Goal: Task Accomplishment & Management: Use online tool/utility

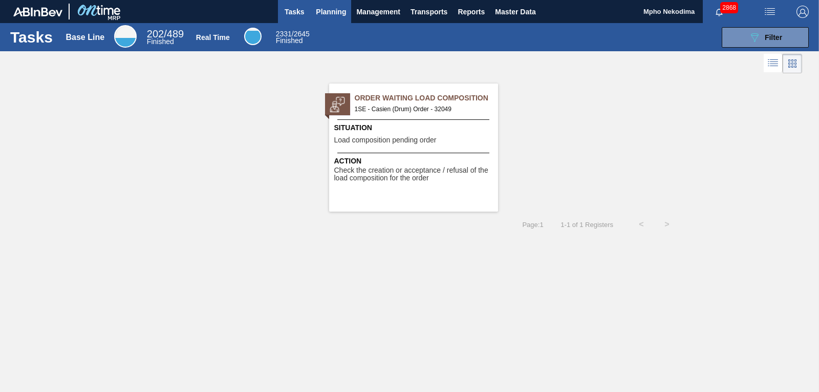
click at [326, 10] on span "Planning" at bounding box center [331, 12] width 30 height 12
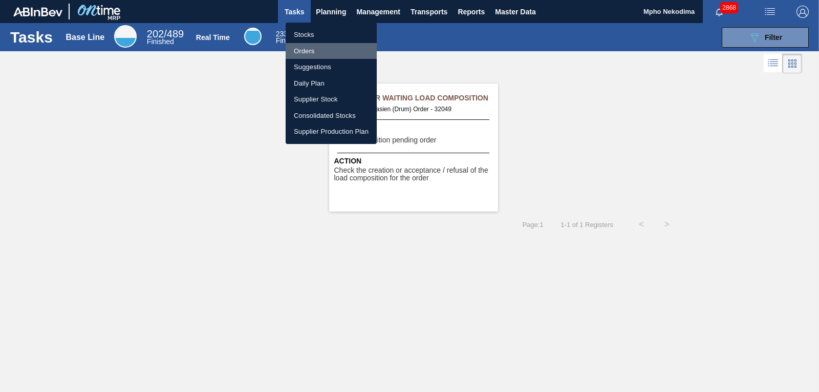
click at [307, 53] on li "Orders" at bounding box center [331, 51] width 91 height 16
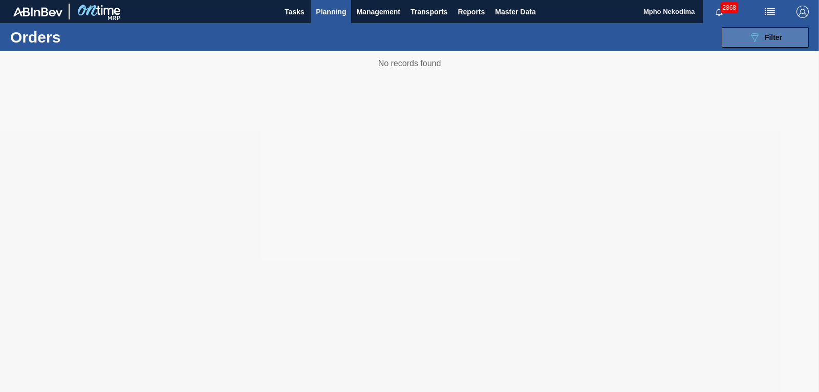
click at [733, 42] on button "089F7B8B-B2A5-4AFE-B5C0-19BA573D28AC Filter" at bounding box center [765, 37] width 87 height 20
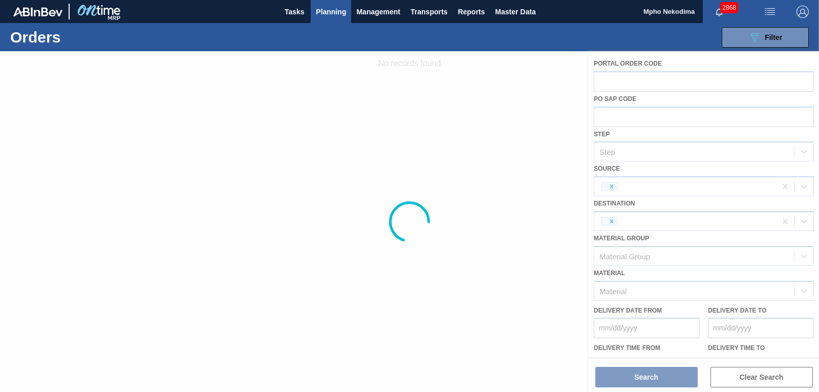
drag, startPoint x: 519, startPoint y: 211, endPoint x: 526, endPoint y: 212, distance: 6.7
click at [519, 211] on div at bounding box center [409, 221] width 819 height 340
click at [737, 28] on button "089F7B8B-B2A5-4AFE-B5C0-19BA573D28AC Filter" at bounding box center [765, 37] width 87 height 20
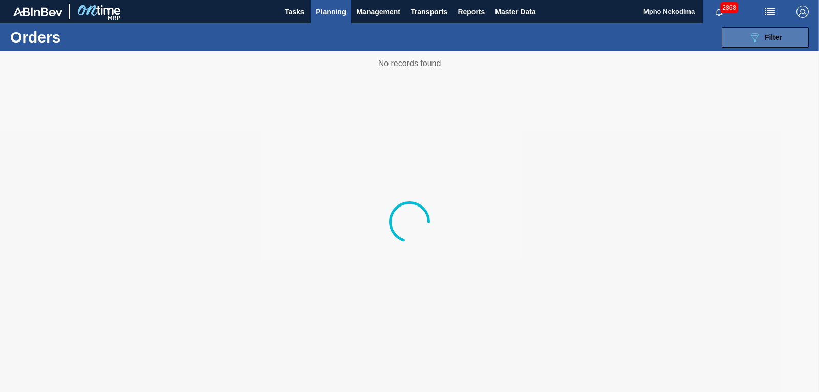
click at [740, 36] on button "089F7B8B-B2A5-4AFE-B5C0-19BA573D28AC Filter" at bounding box center [765, 37] width 87 height 20
click at [771, 38] on span "Filter" at bounding box center [773, 37] width 17 height 8
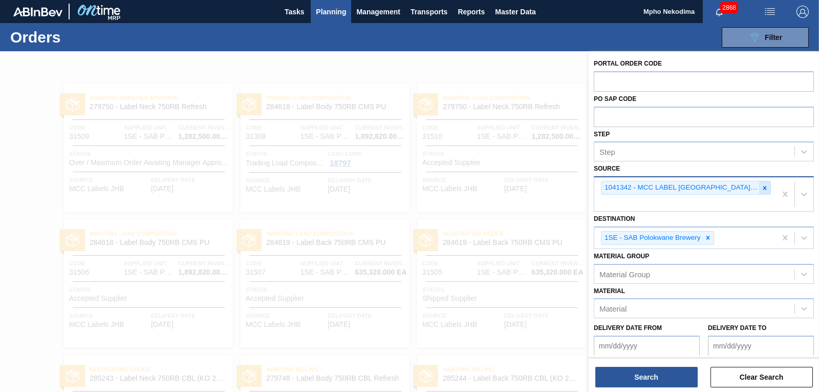
click at [761, 187] on icon at bounding box center [764, 187] width 7 height 7
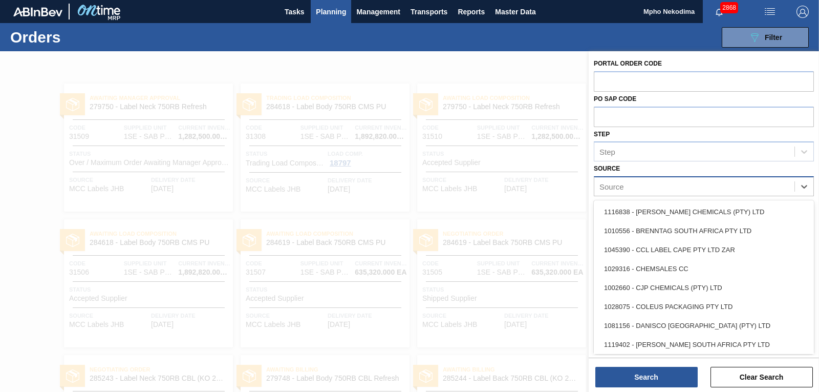
click at [757, 185] on div "Source" at bounding box center [694, 186] width 200 height 15
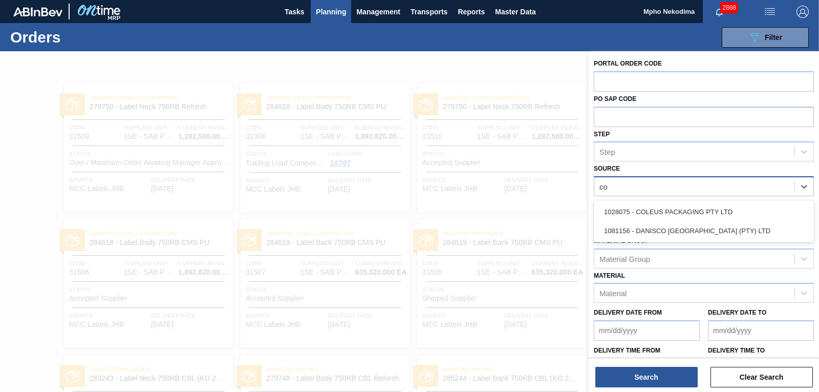
type input "col"
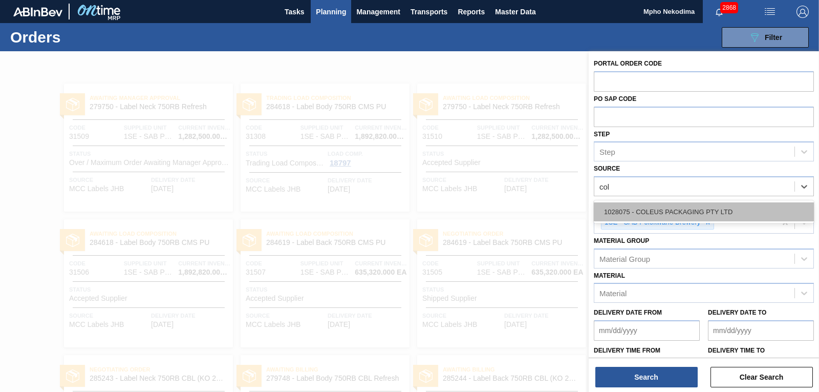
click at [706, 213] on div "1028075 - COLEUS PACKAGING PTY LTD" at bounding box center [704, 211] width 220 height 19
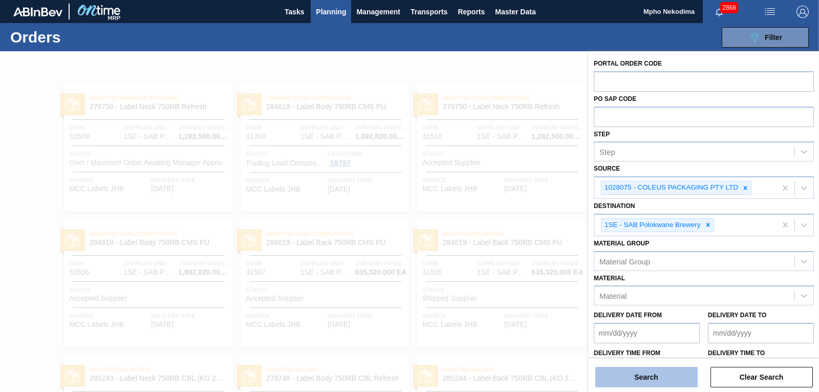
click at [654, 379] on button "Search" at bounding box center [646, 376] width 102 height 20
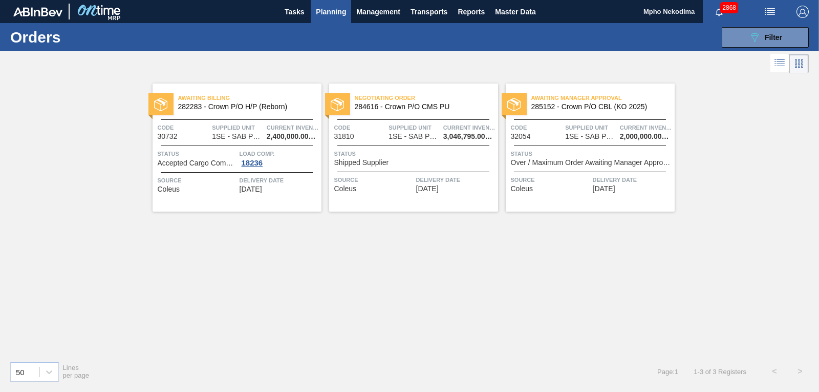
click at [611, 187] on span "[DATE]" at bounding box center [604, 189] width 23 height 8
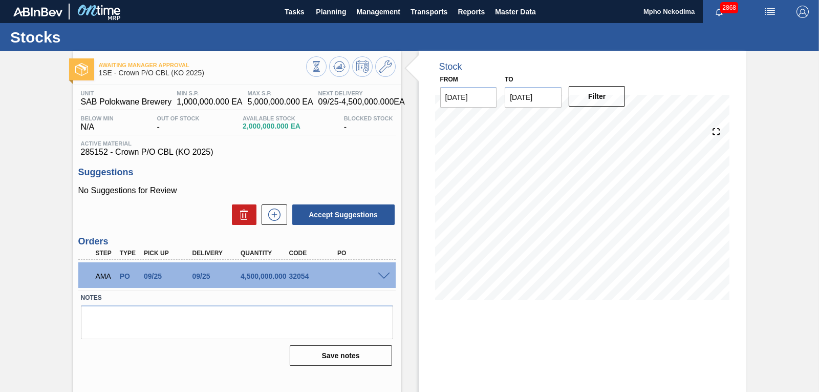
click at [381, 273] on span at bounding box center [384, 276] width 12 height 8
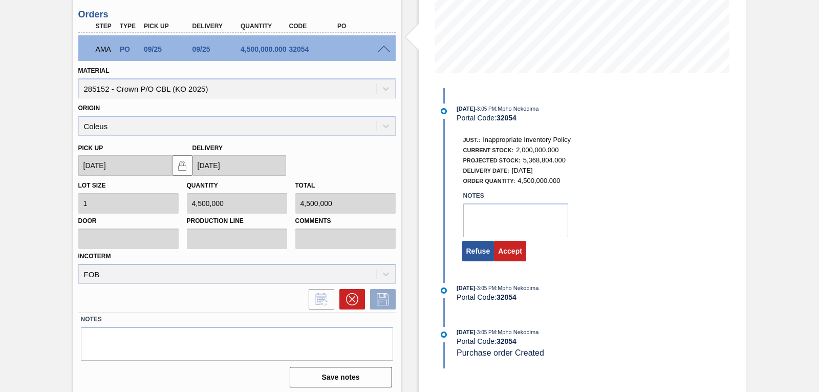
scroll to position [231, 0]
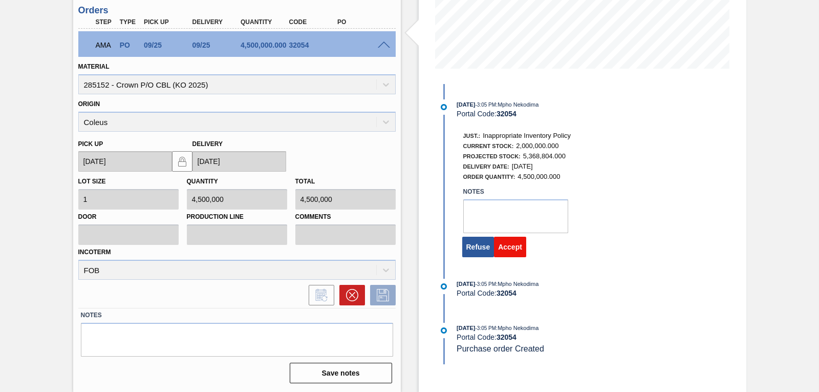
click at [507, 249] on button "Accept" at bounding box center [510, 246] width 32 height 20
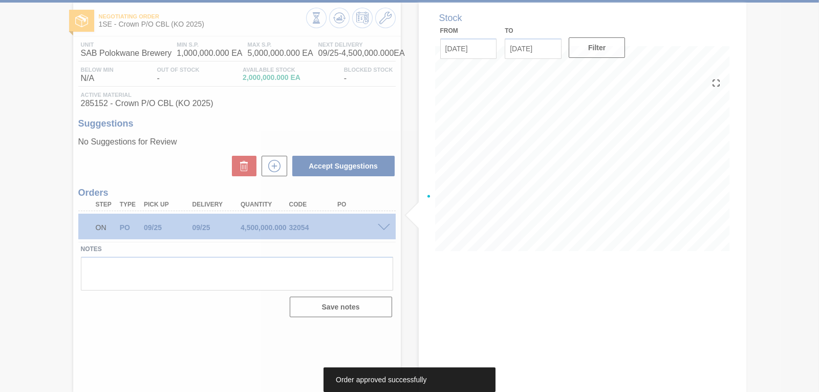
scroll to position [49, 0]
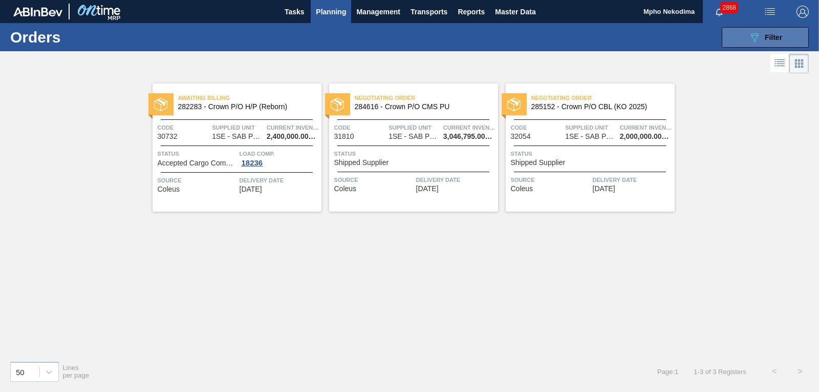
click at [744, 39] on button "089F7B8B-B2A5-4AFE-B5C0-19BA573D28AC Filter" at bounding box center [765, 37] width 87 height 20
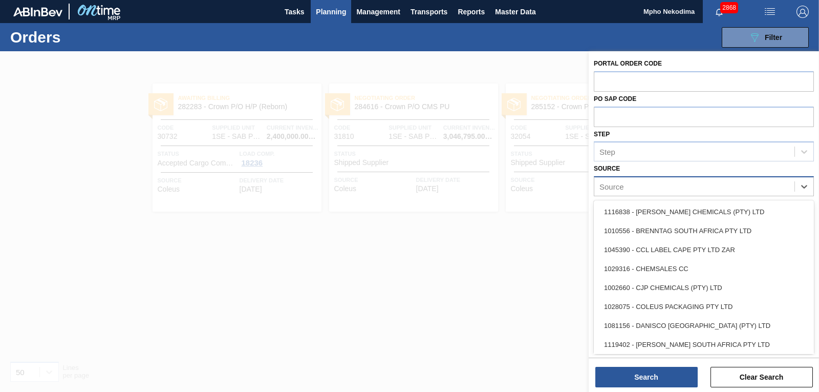
click at [755, 185] on div "Source" at bounding box center [694, 186] width 200 height 15
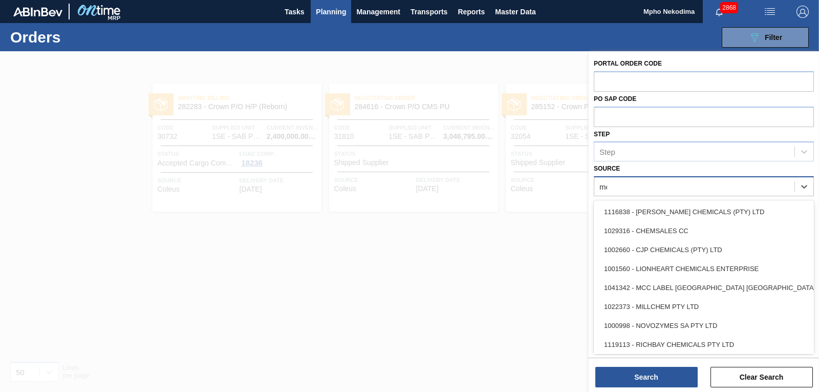
type input "mcc"
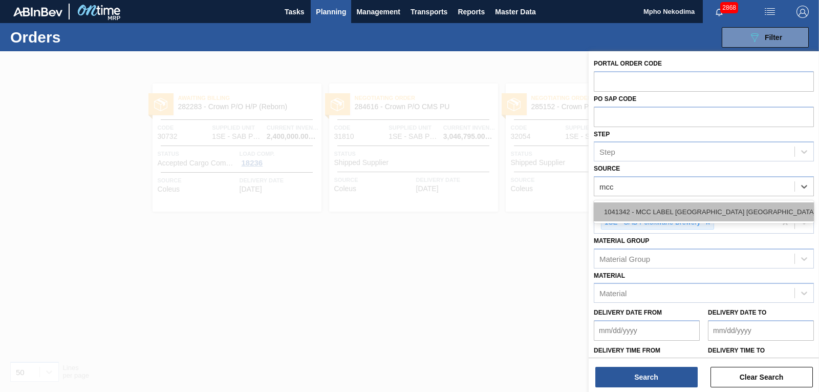
click at [732, 211] on div "1041342 - MCC LABEL [GEOGRAPHIC_DATA] [GEOGRAPHIC_DATA]" at bounding box center [704, 211] width 220 height 19
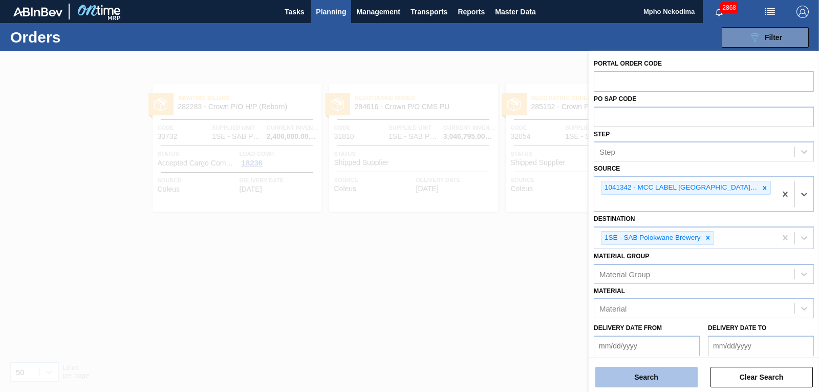
click at [651, 377] on button "Search" at bounding box center [646, 376] width 102 height 20
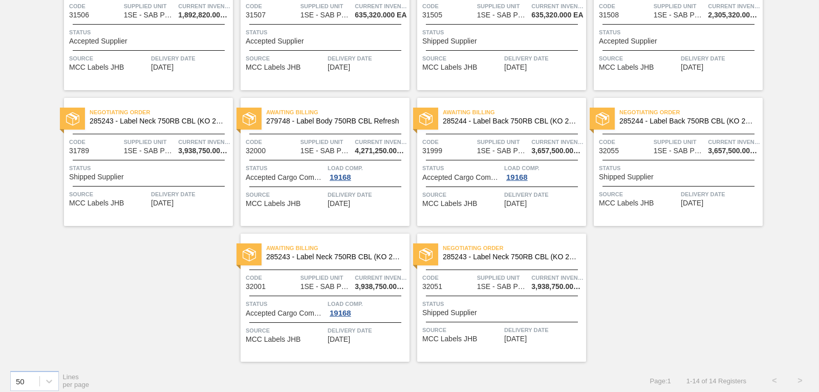
scroll to position [258, 0]
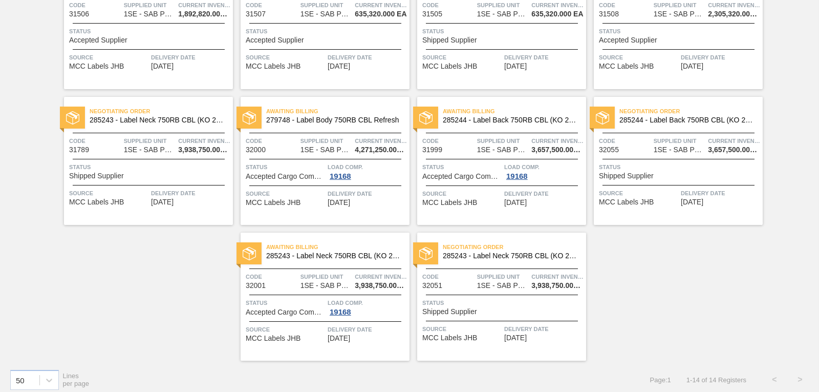
click at [467, 334] on span "MCC Labels JHB" at bounding box center [449, 338] width 55 height 8
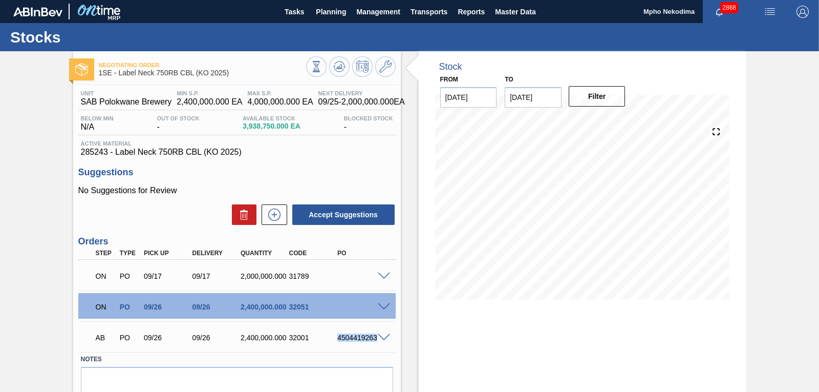
drag, startPoint x: 337, startPoint y: 340, endPoint x: 378, endPoint y: 340, distance: 40.4
click at [378, 340] on div "4504419263" at bounding box center [361, 337] width 53 height 8
copy div "4504419263"
click at [383, 306] on span at bounding box center [384, 307] width 12 height 8
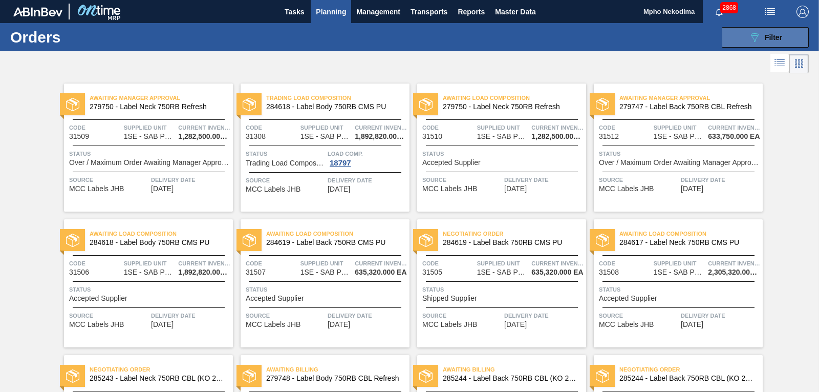
click at [751, 36] on icon "089F7B8B-B2A5-4AFE-B5C0-19BA573D28AC" at bounding box center [754, 37] width 12 height 12
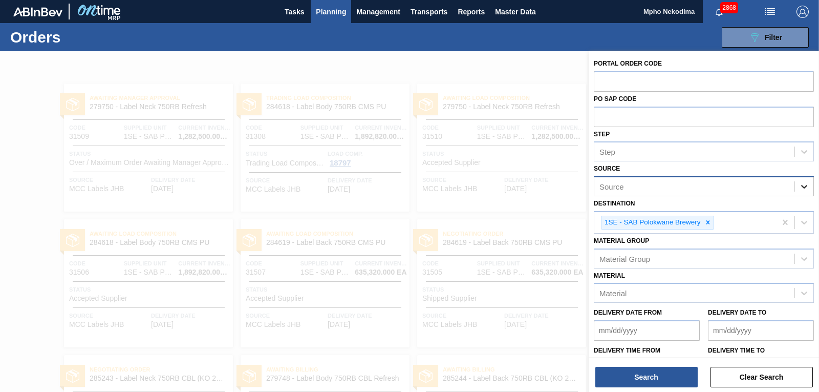
click at [800, 190] on icon at bounding box center [804, 186] width 10 height 10
click at [720, 185] on div "Source" at bounding box center [694, 186] width 200 height 15
type input "henk"
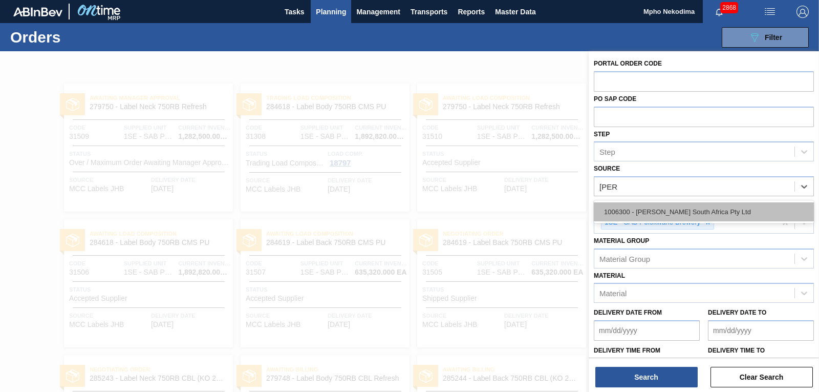
click at [700, 211] on div "1006300 - [PERSON_NAME] South Africa Pty Ltd" at bounding box center [704, 211] width 220 height 19
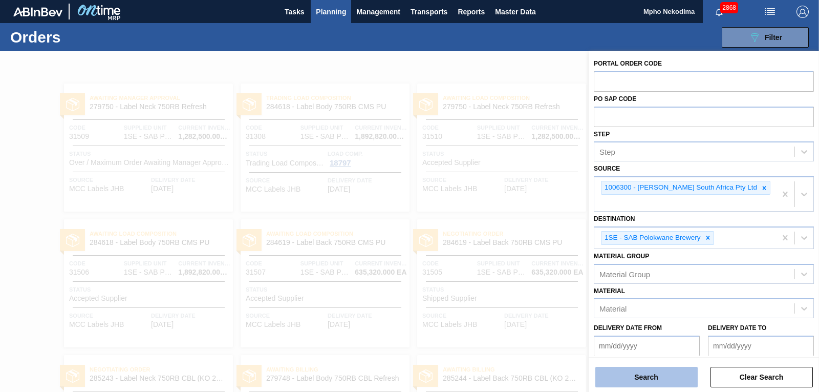
click at [682, 377] on button "Search" at bounding box center [646, 376] width 102 height 20
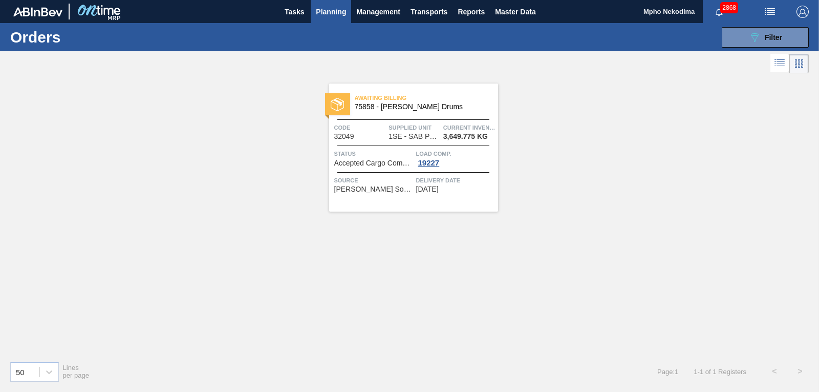
click at [427, 189] on span "[DATE]" at bounding box center [427, 189] width 23 height 8
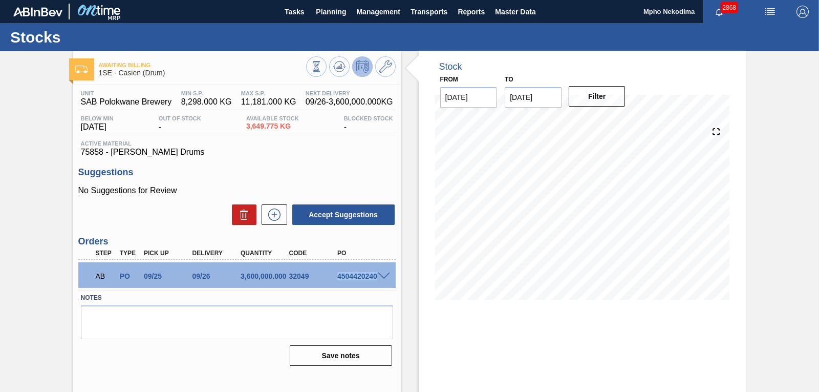
drag, startPoint x: 337, startPoint y: 276, endPoint x: 375, endPoint y: 276, distance: 37.9
click at [375, 276] on div "AB PO 09/25 09/26 3,600,000.000 32049 4504420240" at bounding box center [236, 275] width 317 height 26
copy div "4504420240"
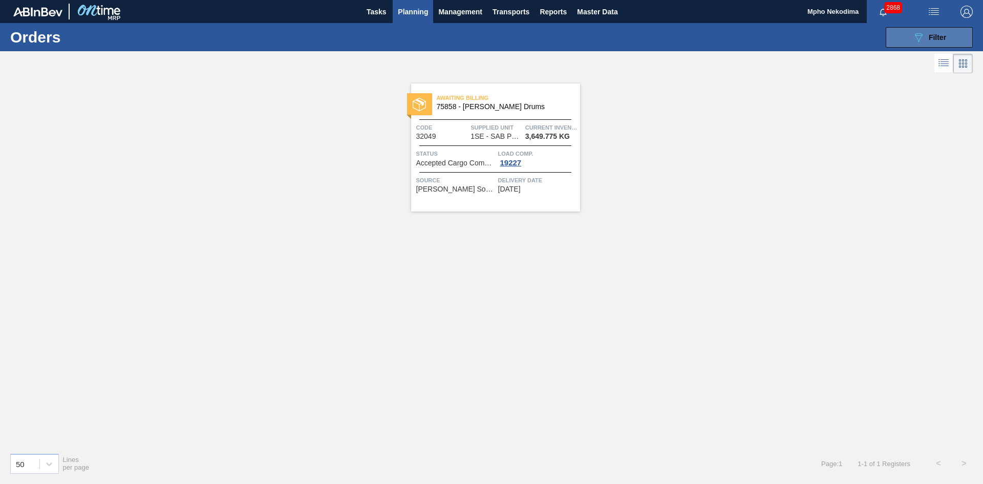
click at [818, 43] on div "089F7B8B-B2A5-4AFE-B5C0-19BA573D28AC Filter" at bounding box center [929, 37] width 34 height 12
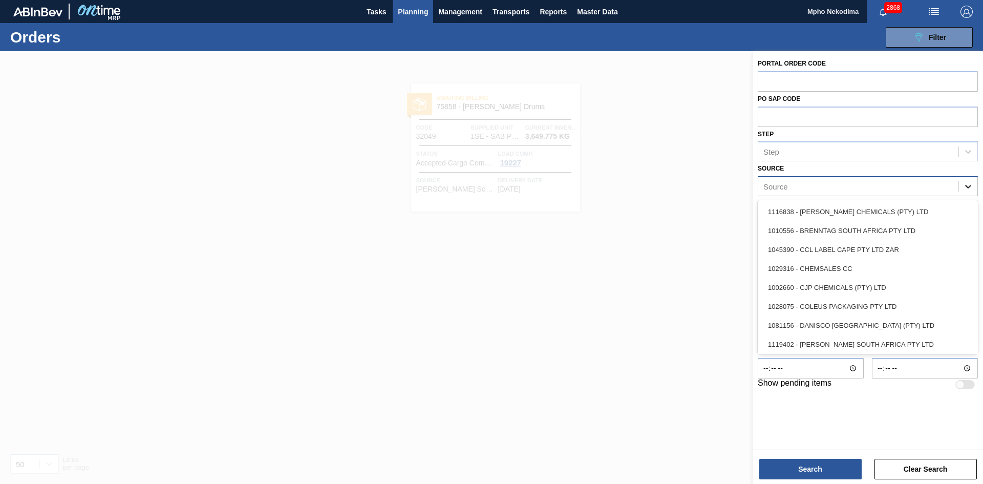
click at [818, 185] on icon at bounding box center [968, 186] width 10 height 10
click at [818, 186] on div "Source" at bounding box center [858, 186] width 200 height 15
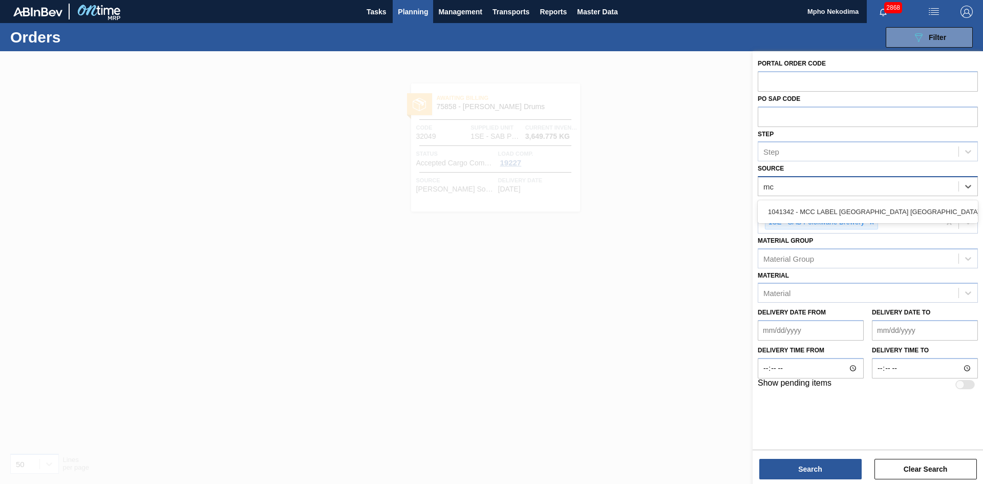
type input "mcc"
click at [818, 210] on div "1041342 - MCC LABEL [GEOGRAPHIC_DATA] [GEOGRAPHIC_DATA]" at bounding box center [867, 211] width 220 height 19
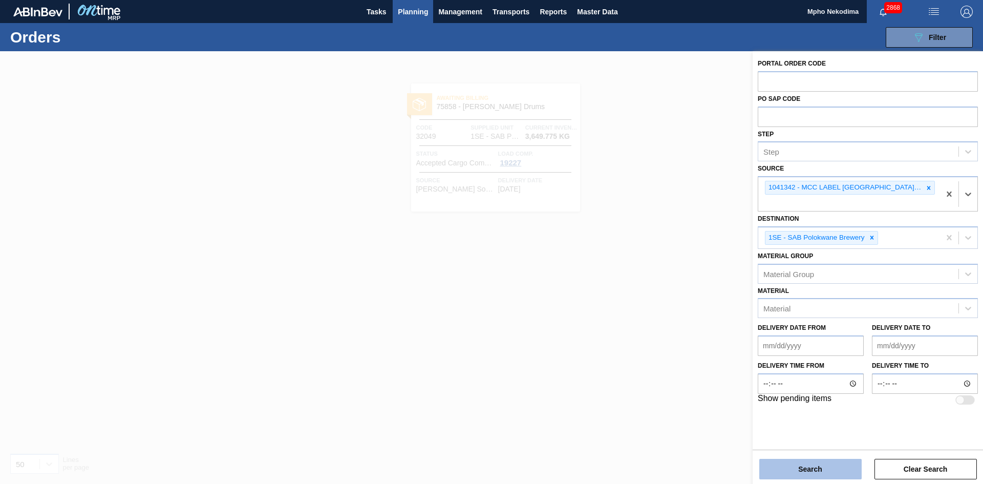
click at [818, 391] on button "Search" at bounding box center [810, 469] width 102 height 20
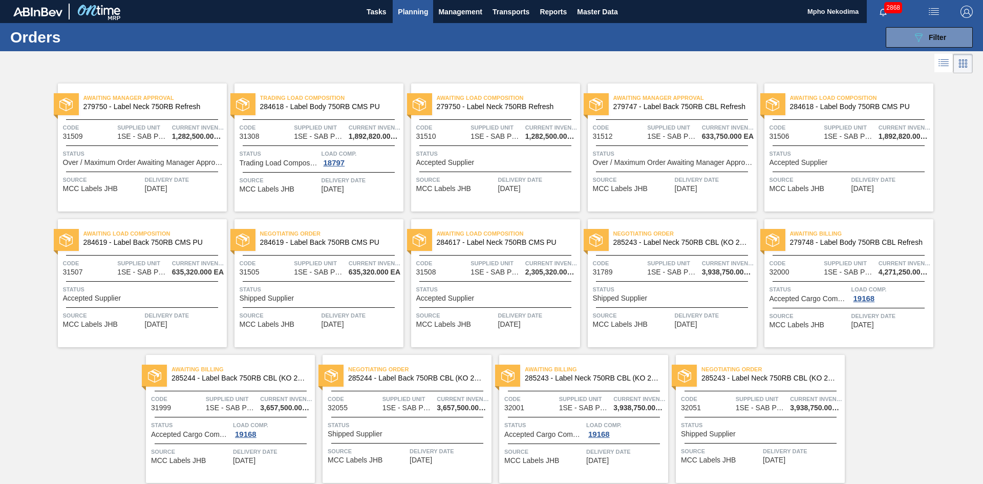
scroll to position [37, 0]
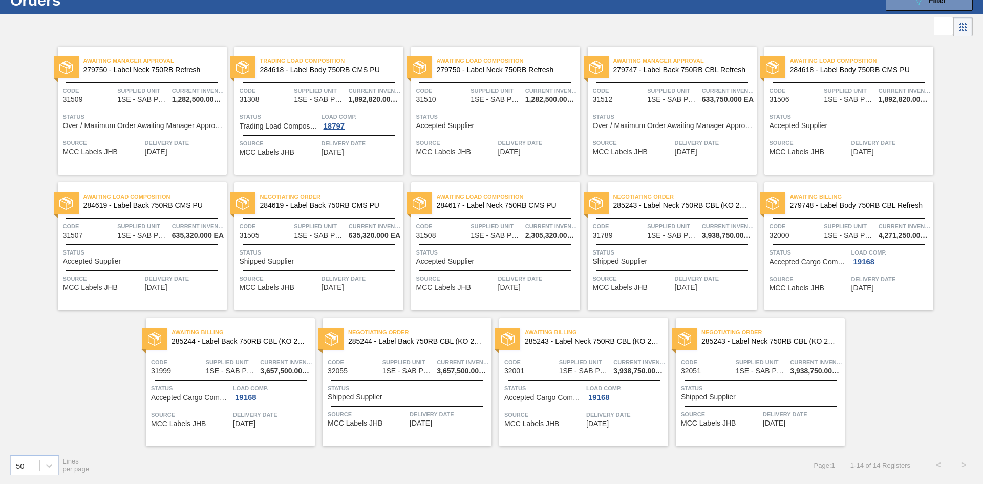
click at [775, 391] on span "[DATE]" at bounding box center [774, 423] width 23 height 8
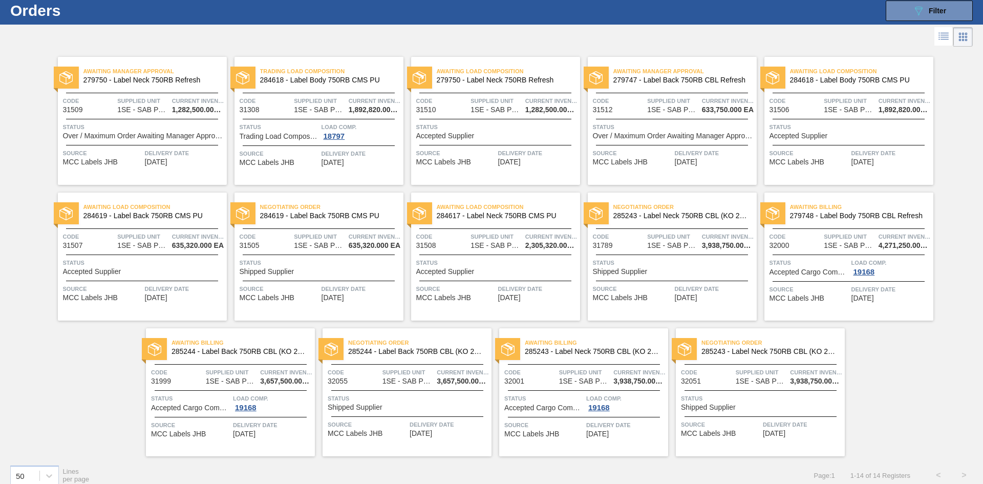
scroll to position [37, 0]
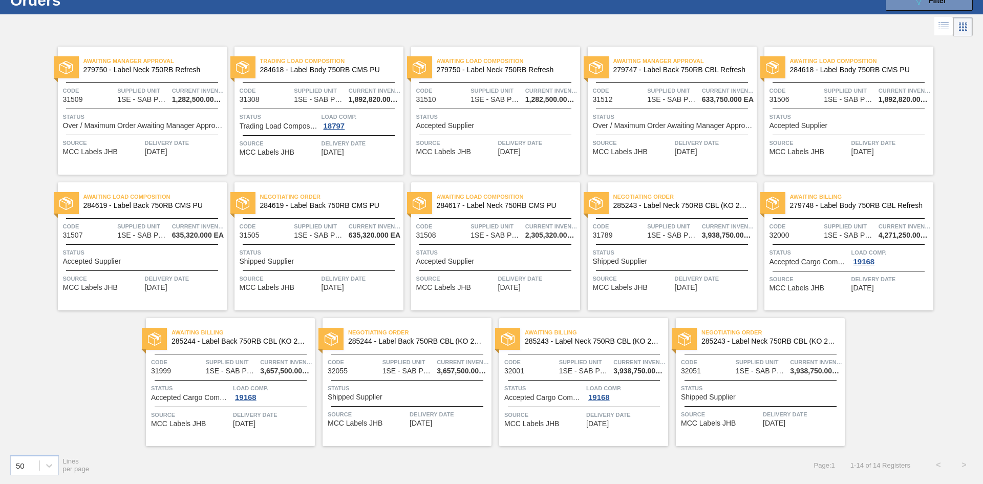
click at [252, 420] on span "09/24/2025" at bounding box center [244, 424] width 23 height 8
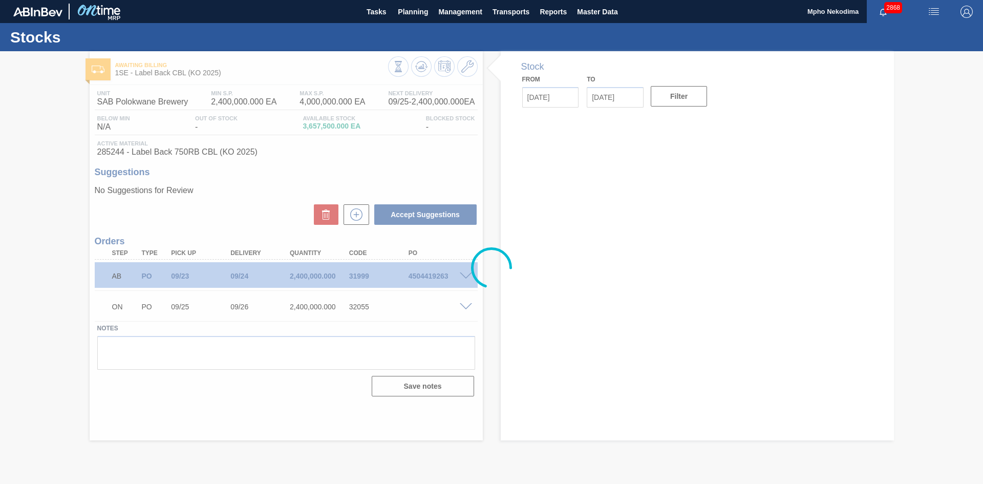
type input "[DATE]"
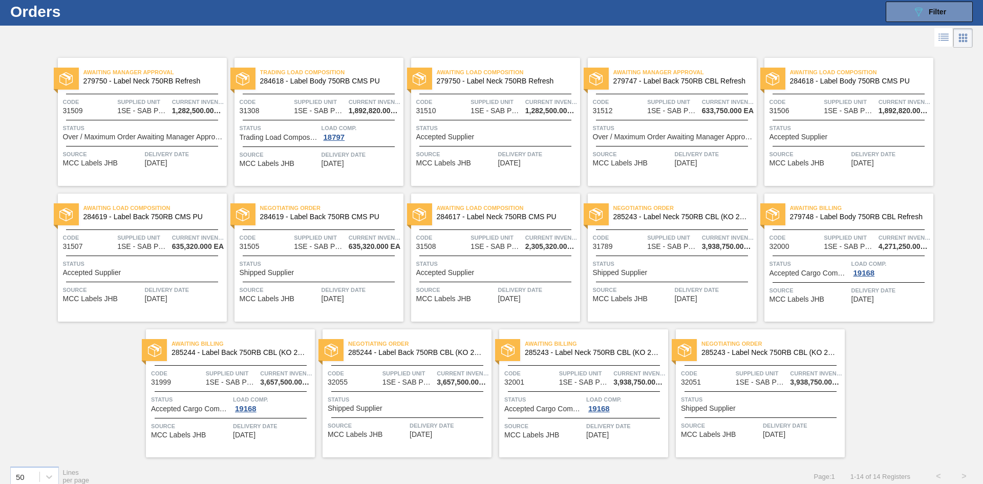
scroll to position [37, 0]
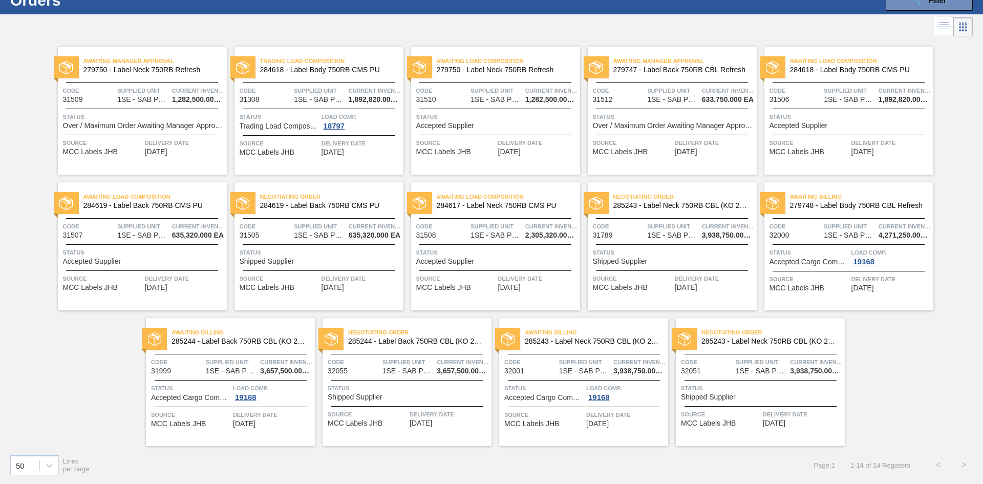
click at [870, 284] on span "Delivery Date" at bounding box center [890, 279] width 79 height 10
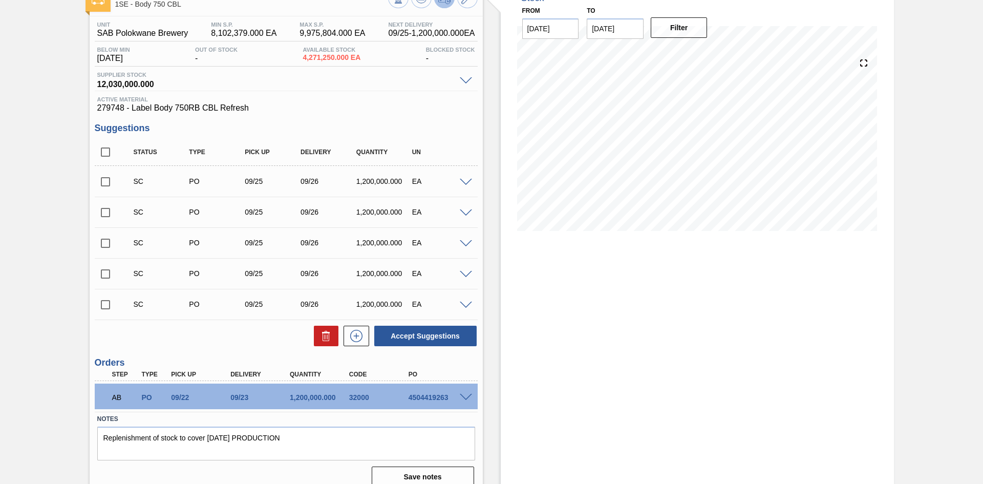
scroll to position [80, 0]
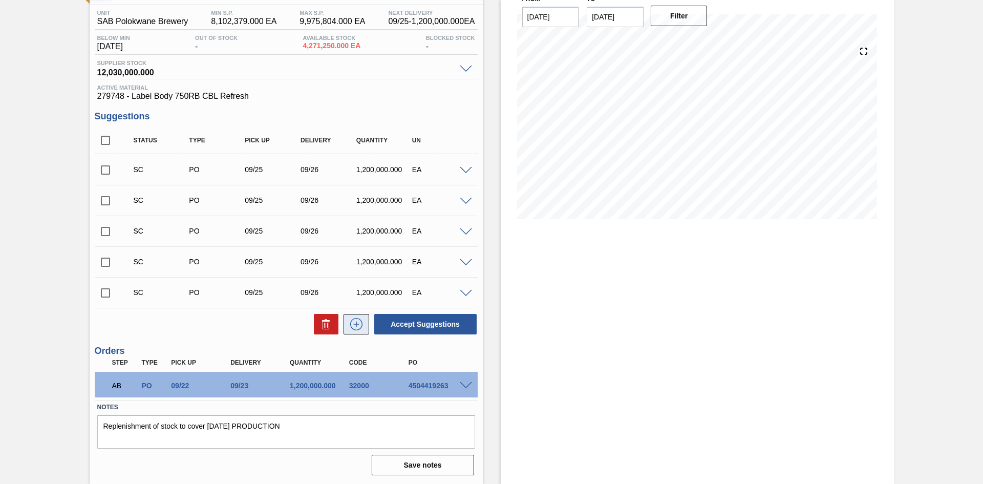
click at [355, 321] on icon at bounding box center [356, 324] width 16 height 12
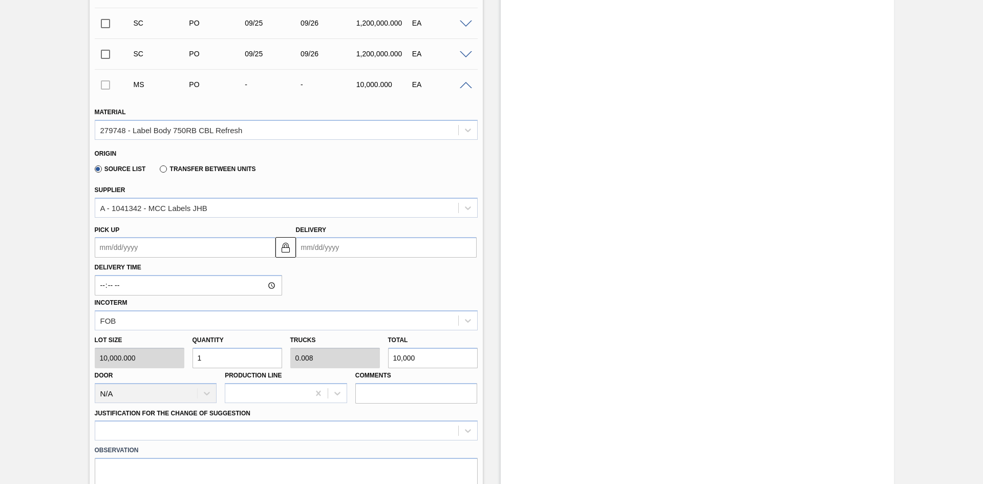
scroll to position [321, 0]
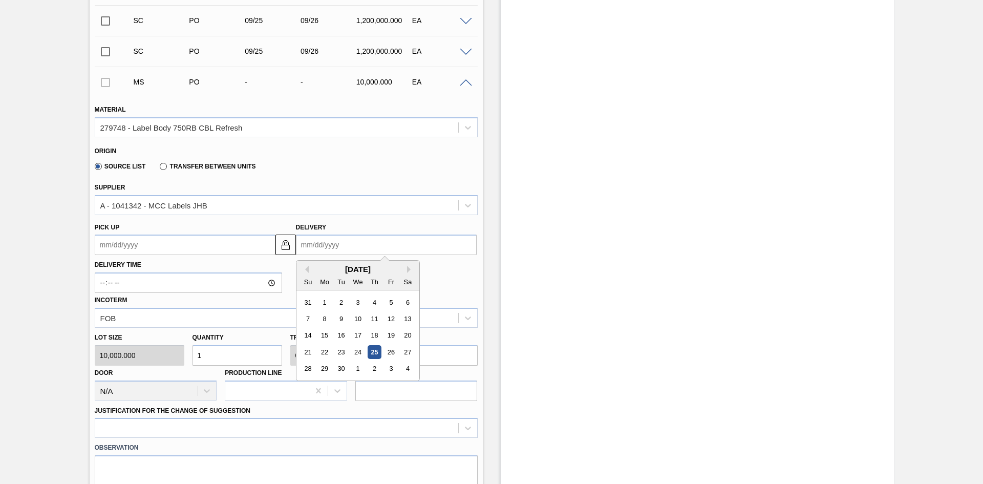
click at [321, 246] on input "Delivery" at bounding box center [386, 244] width 181 height 20
click at [394, 351] on div "26" at bounding box center [391, 352] width 14 height 14
type up3252607018 "[DATE]"
type input "[DATE]"
click at [314, 242] on input "[DATE]" at bounding box center [386, 244] width 181 height 20
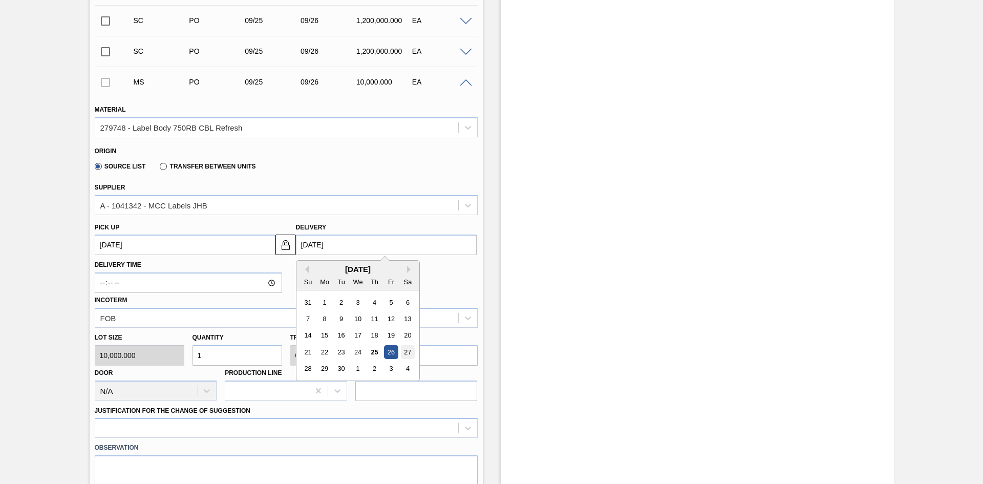
click at [406, 347] on div "27" at bounding box center [407, 352] width 14 height 14
type up3252607018 "[DATE]"
type input "[DATE]"
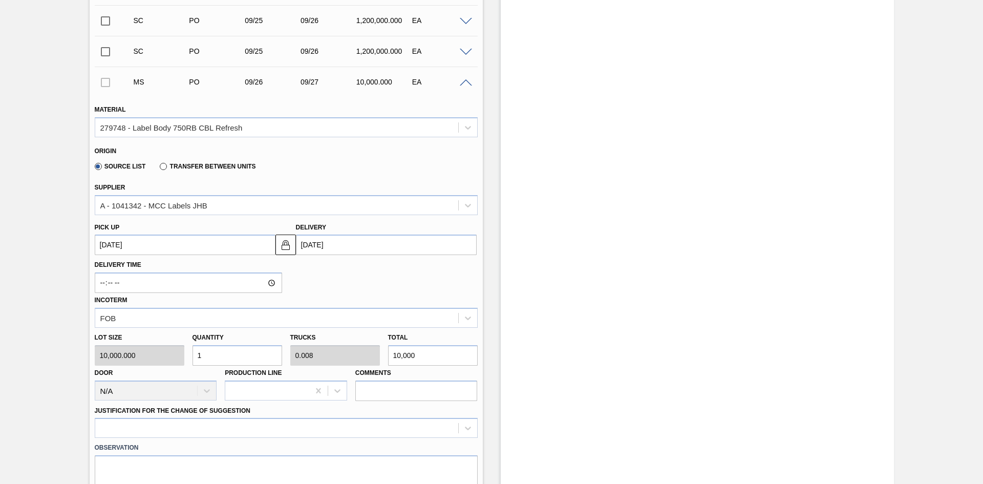
click at [174, 353] on div "Lot size 10,000.000 Quantity 1 Trucks 0.008 Total 10,000 Door N/A Production Li…" at bounding box center [286, 364] width 391 height 73
type input "2"
type input "0.017"
type input "20,000"
type input "24"
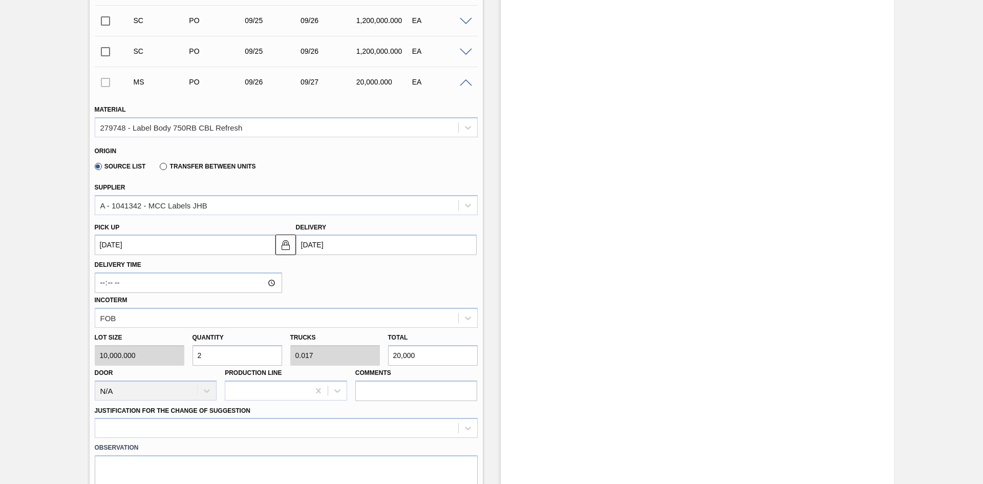
type input "0.2"
type input "240,000"
type input "240"
type input "2"
type input "2,400,000"
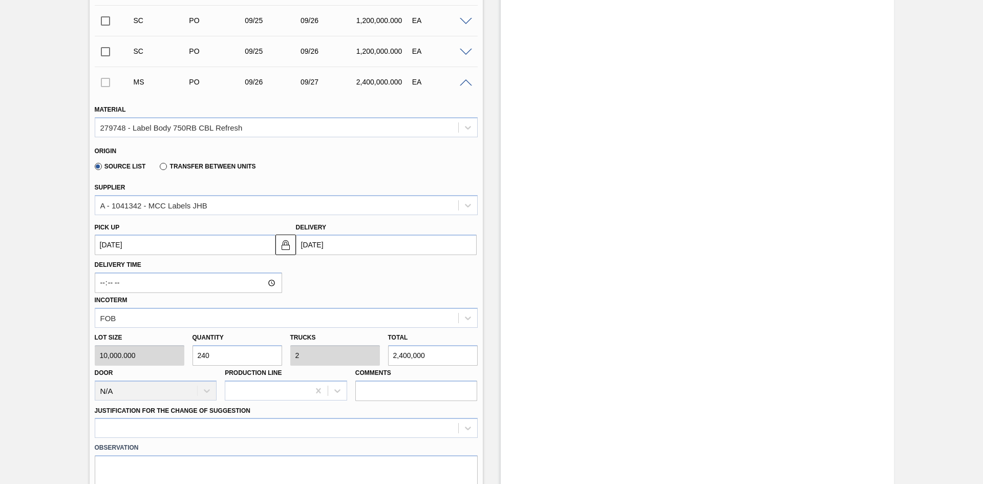
type input "2,400"
type input "20"
type input "24,000,000"
type input "2,400"
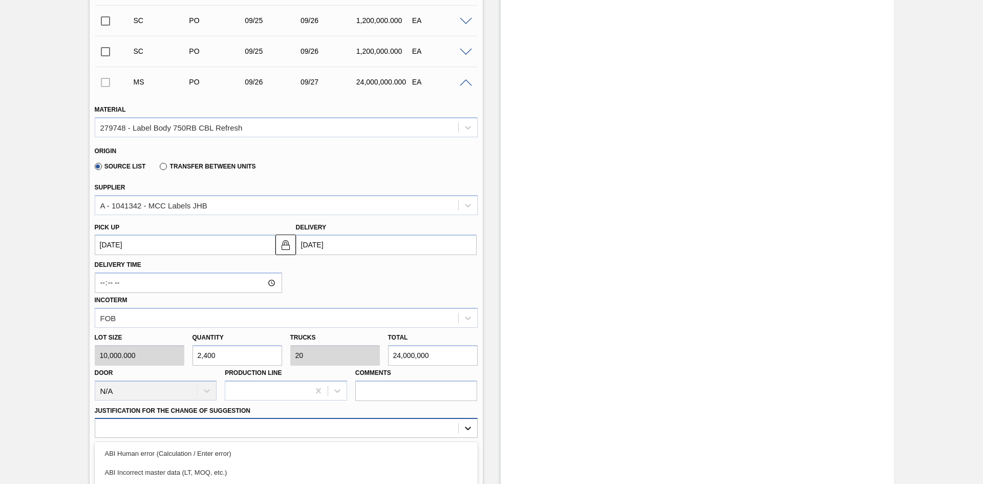
click at [473, 430] on div "option ABI Planning - Production plan focused, 6 of 18. 18 results available. U…" at bounding box center [286, 428] width 383 height 20
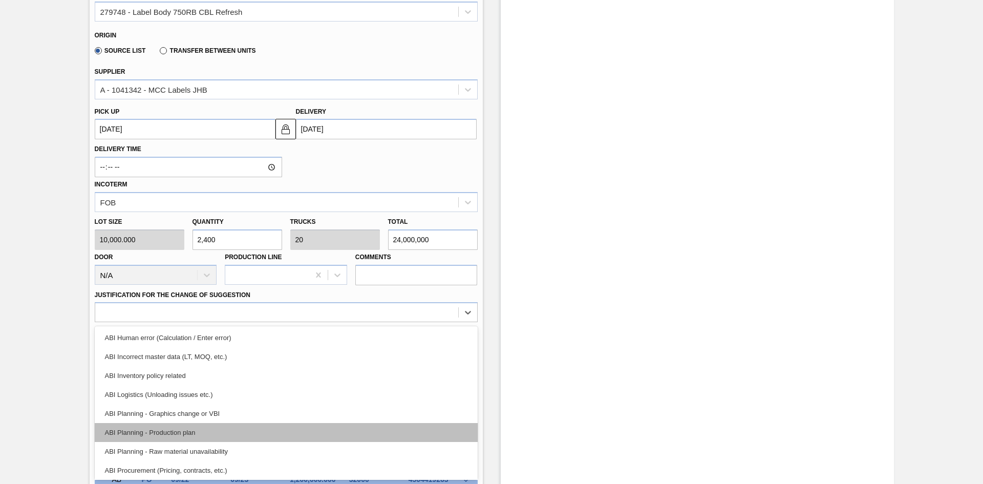
click at [263, 437] on div "ABI Planning - Production plan" at bounding box center [286, 432] width 383 height 19
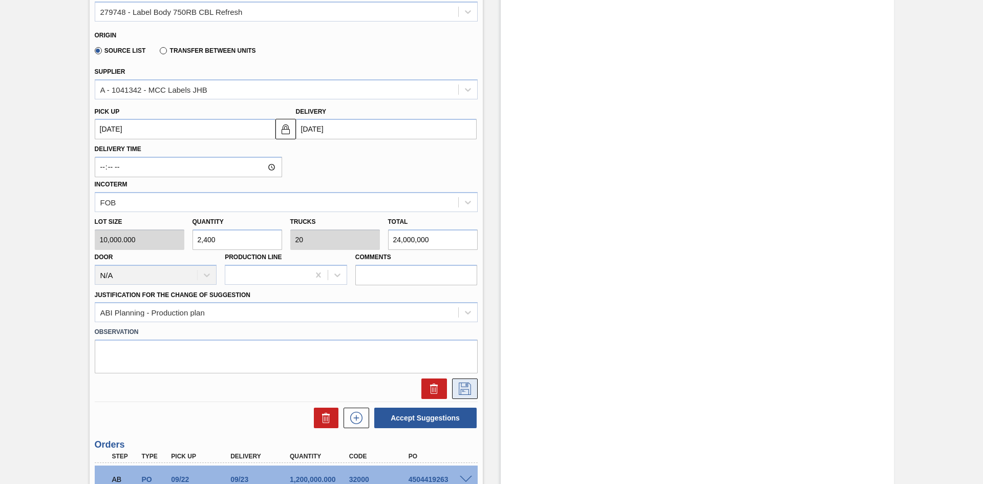
click at [460, 385] on icon at bounding box center [465, 388] width 12 height 12
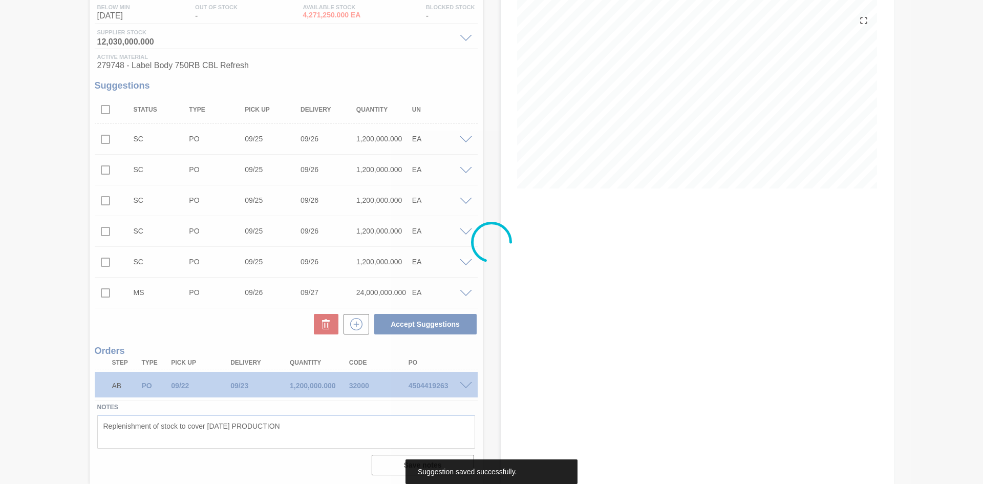
scroll to position [111, 0]
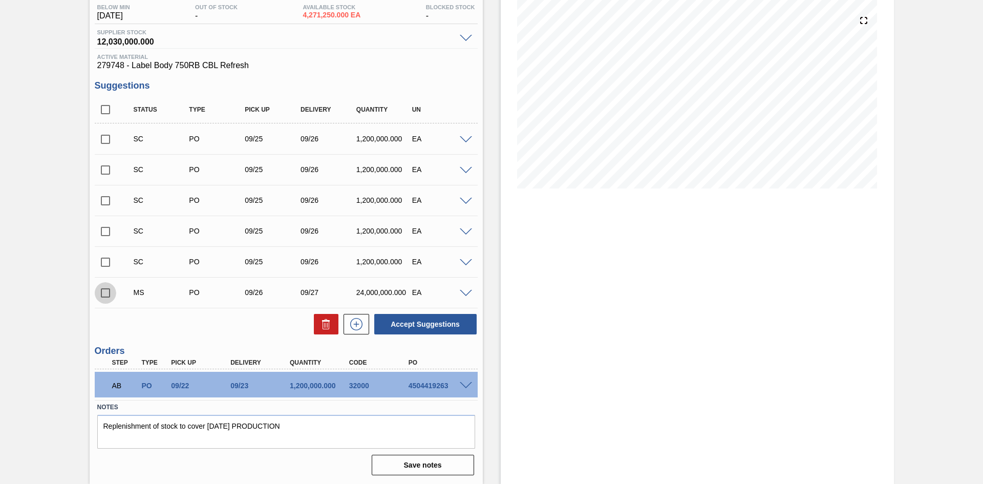
click at [102, 294] on input "checkbox" at bounding box center [105, 292] width 21 height 21
click at [428, 327] on button "Accept Suggestions" at bounding box center [425, 324] width 102 height 20
checkbox input "false"
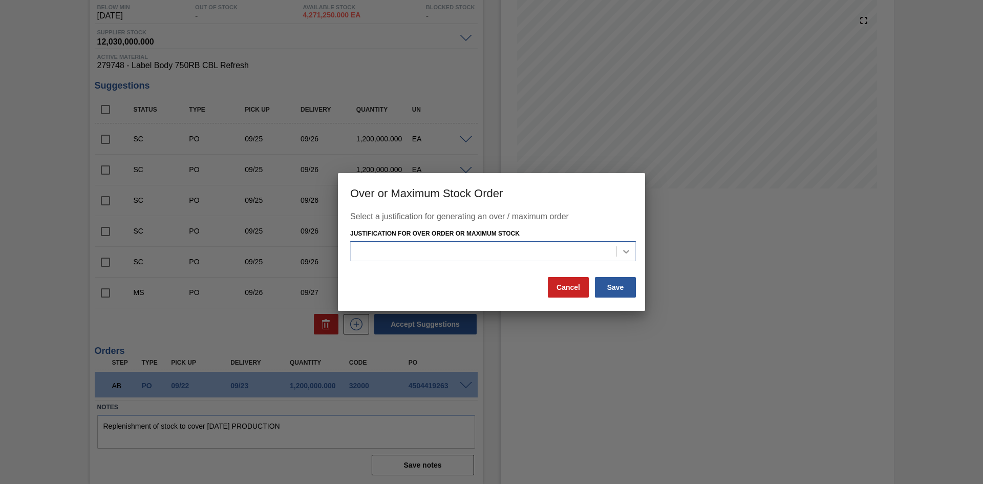
click at [623, 246] on icon at bounding box center [626, 251] width 10 height 10
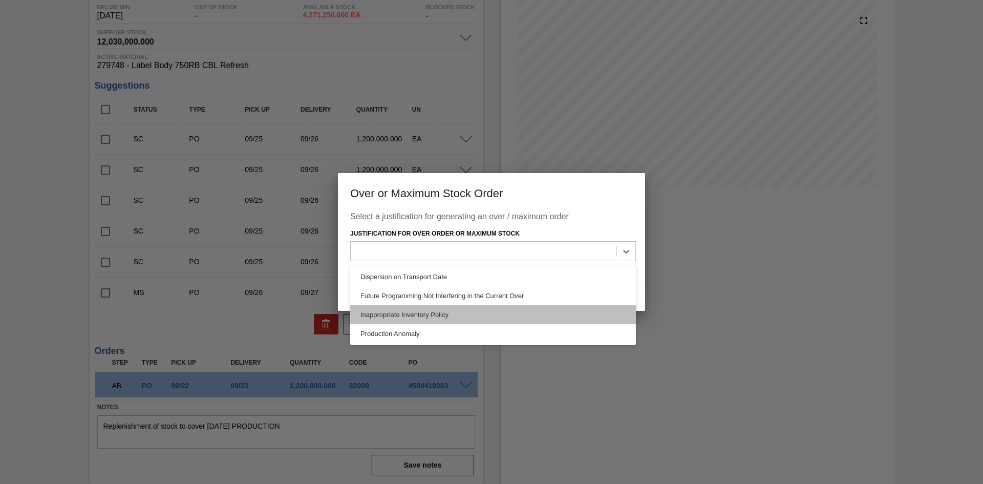
click at [472, 313] on div "Inappropriate Inventory Policy" at bounding box center [493, 314] width 286 height 19
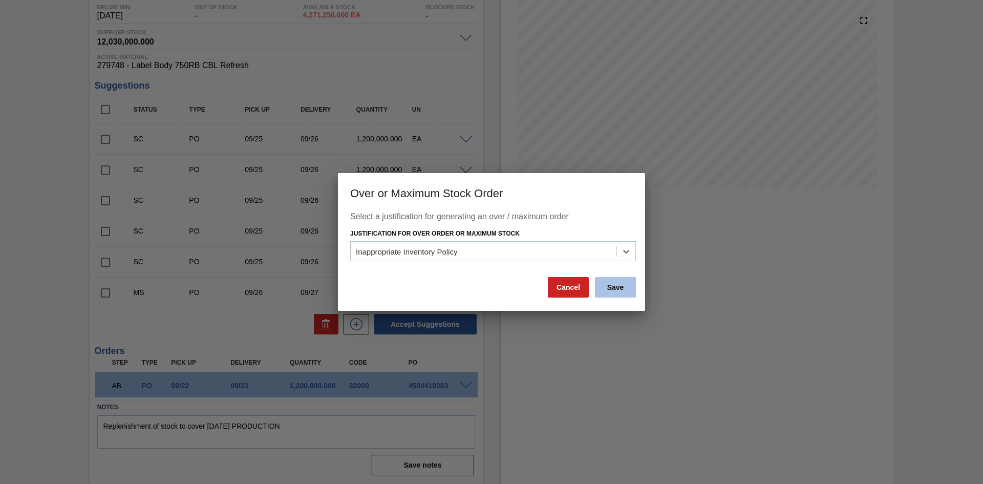
click at [612, 283] on button "Save" at bounding box center [615, 287] width 41 height 20
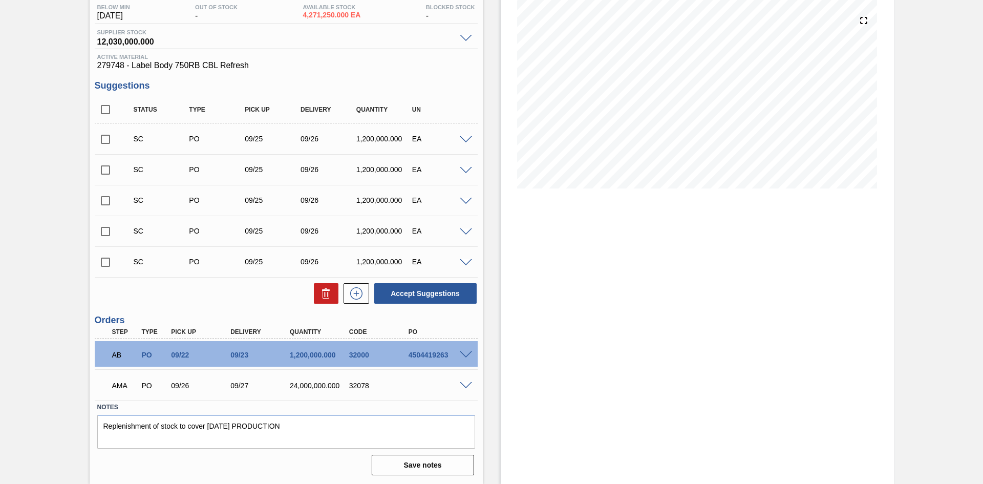
click at [465, 385] on span at bounding box center [466, 386] width 12 height 8
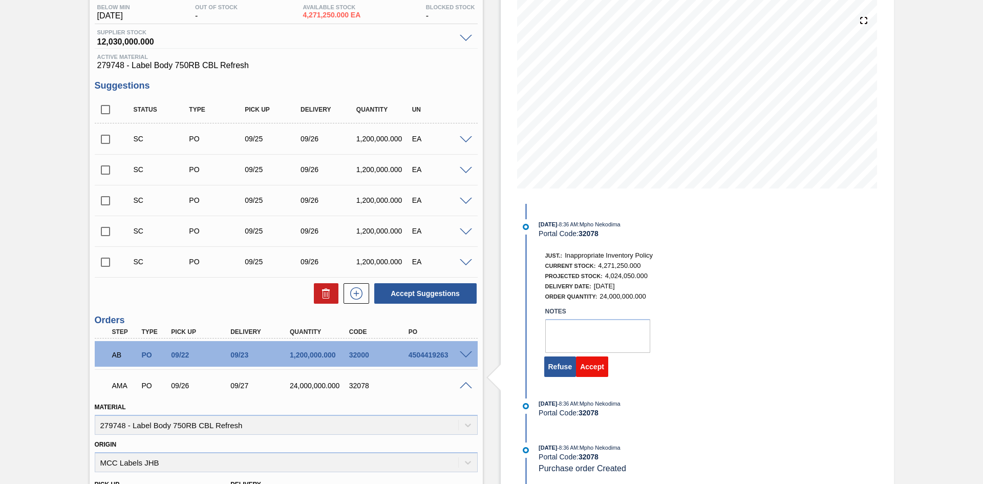
click at [587, 369] on button "Accept" at bounding box center [592, 366] width 32 height 20
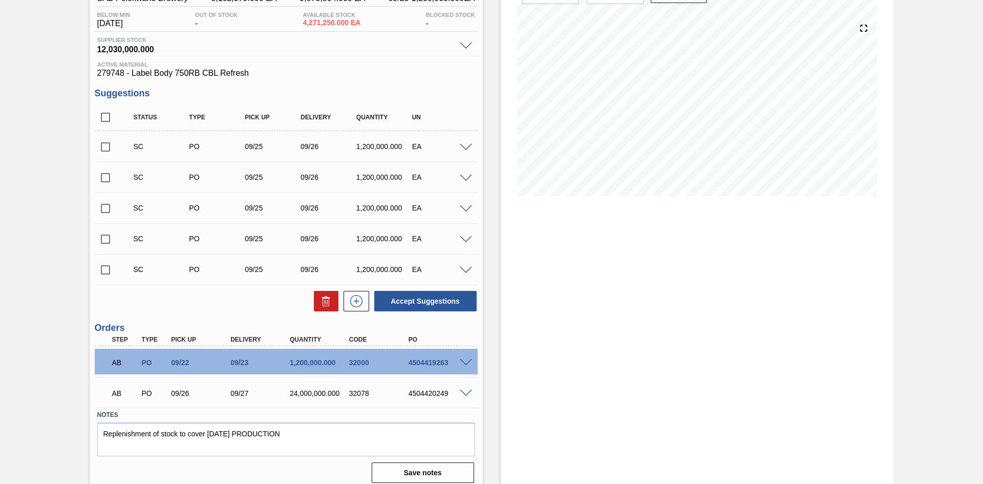
scroll to position [111, 0]
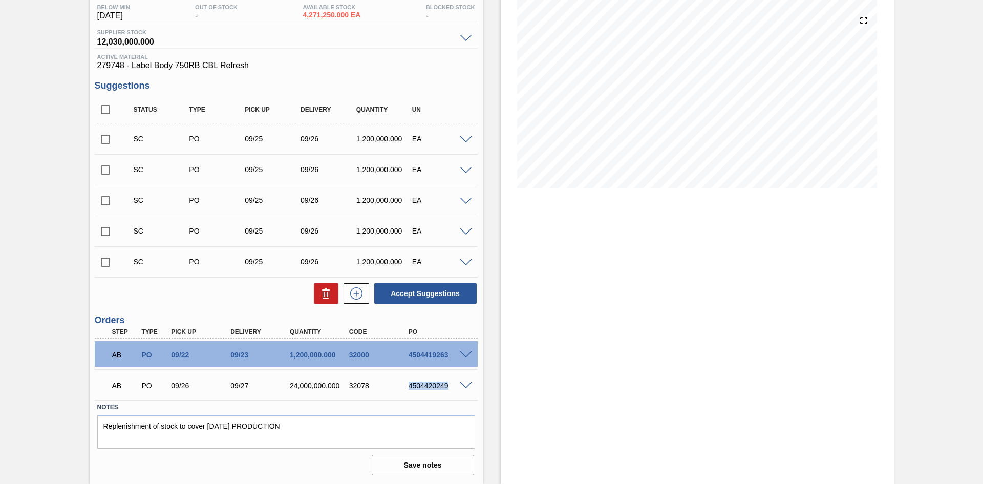
drag, startPoint x: 407, startPoint y: 386, endPoint x: 448, endPoint y: 384, distance: 41.0
click at [448, 384] on div "4504420249" at bounding box center [439, 385] width 67 height 8
copy div "4504420249"
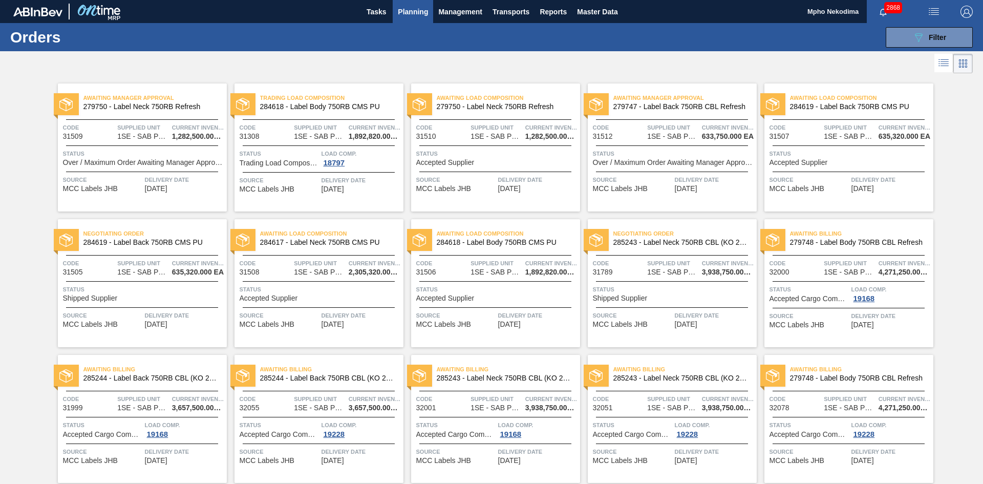
click at [861, 182] on span "Delivery Date" at bounding box center [890, 180] width 79 height 10
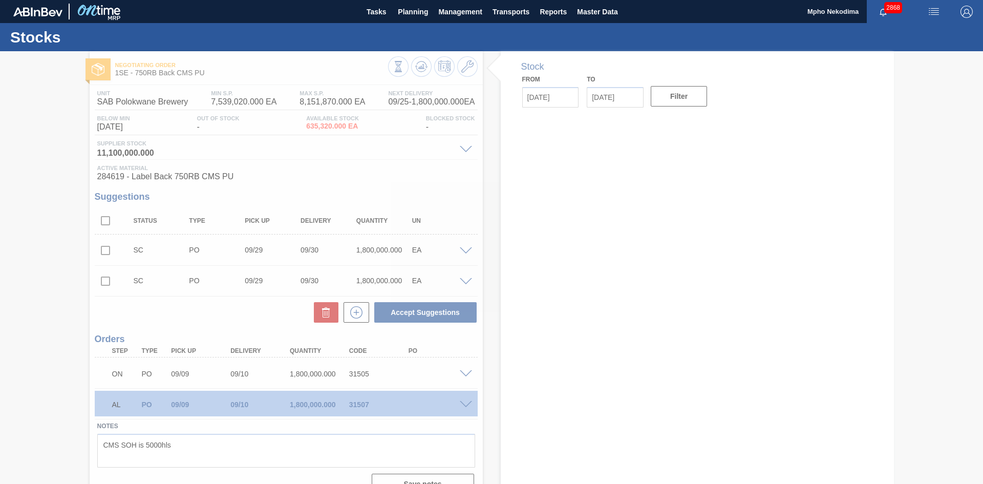
type input "[DATE]"
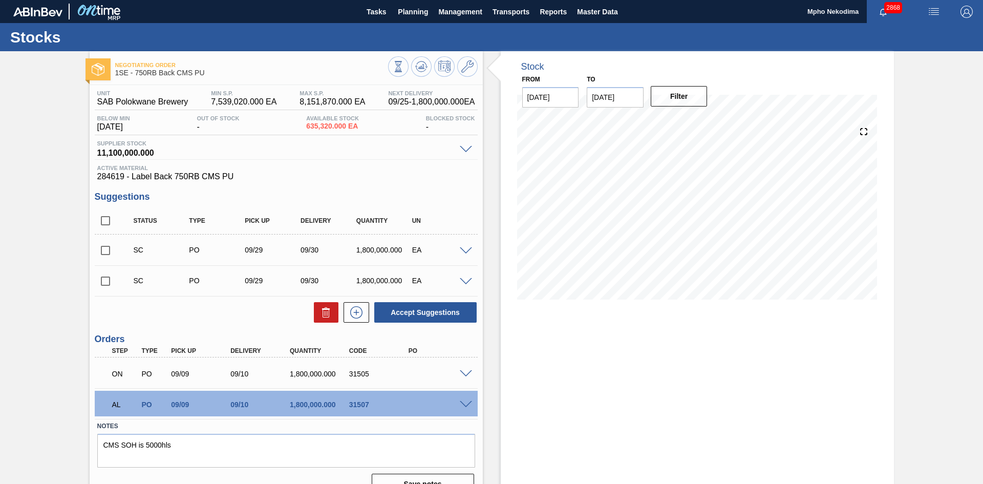
drag, startPoint x: 229, startPoint y: 313, endPoint x: 239, endPoint y: 308, distance: 11.0
click at [229, 313] on div "Accept Suggestions" at bounding box center [286, 312] width 383 height 23
click at [357, 312] on icon at bounding box center [356, 312] width 6 height 1
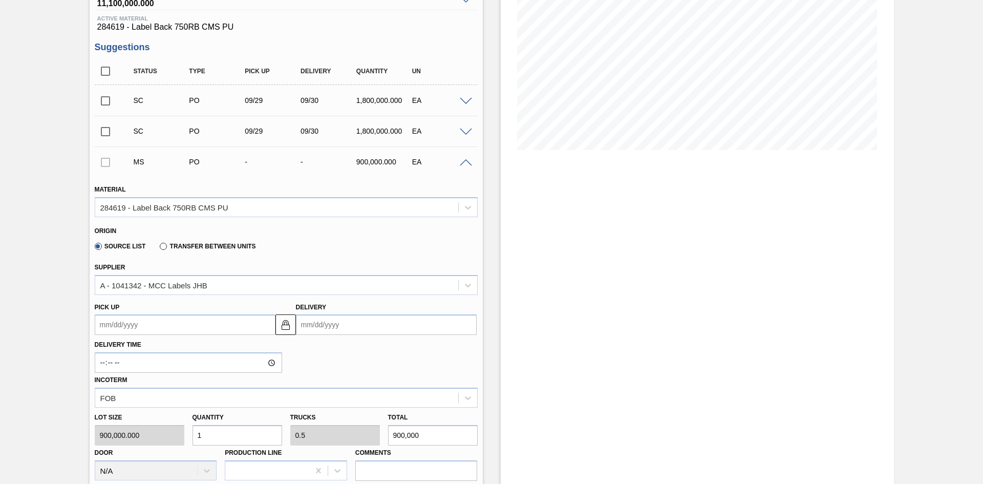
scroll to position [211, 0]
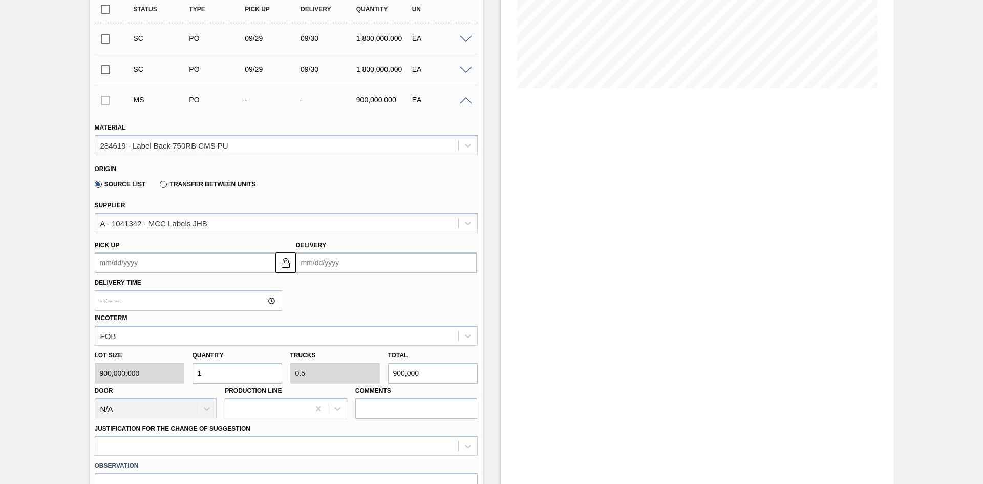
click at [317, 263] on input "Delivery" at bounding box center [386, 262] width 181 height 20
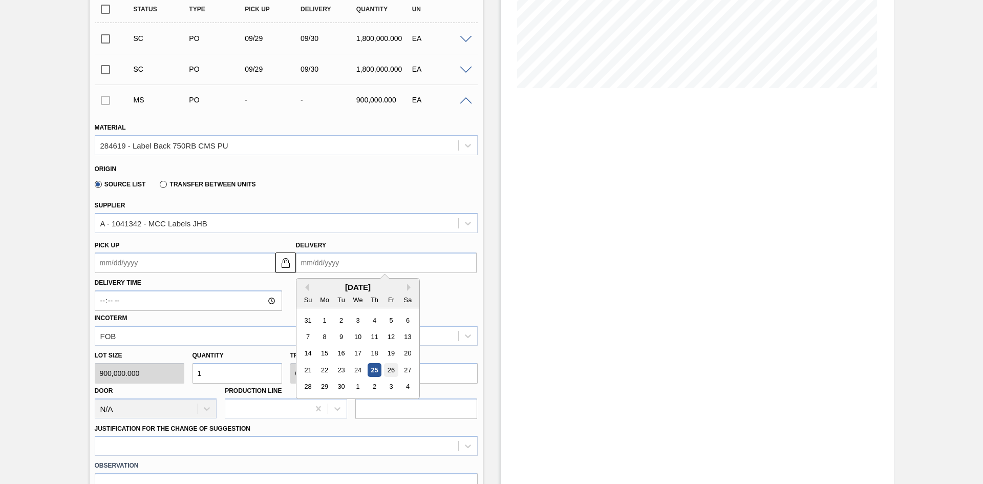
click at [390, 369] on div "26" at bounding box center [391, 370] width 14 height 14
type up3252607045 "[DATE]"
type input "[DATE]"
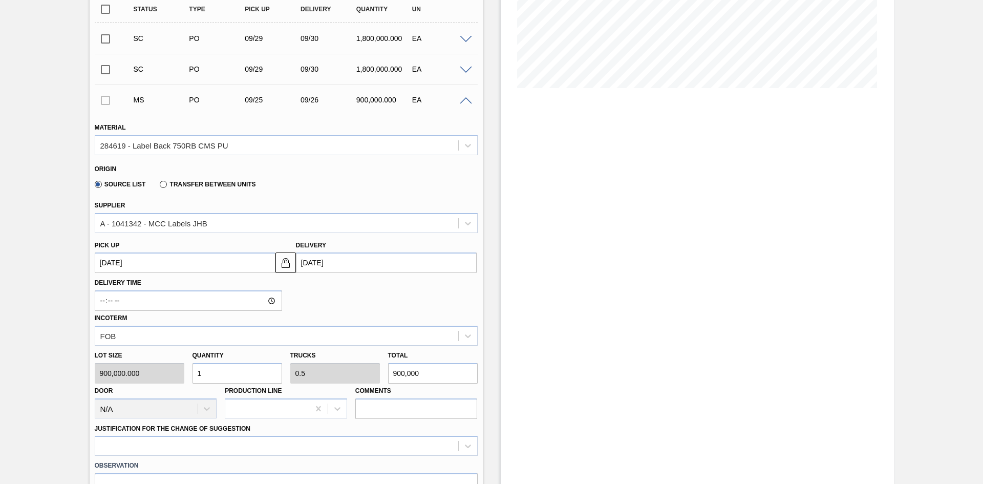
click at [171, 382] on div "Lot size 900,000.000 Quantity 1 Trucks 0.5 Total 900,000 Door N/A Production Li…" at bounding box center [286, 381] width 391 height 73
type input "18"
type input "9"
type input "16,200,000"
type input "180"
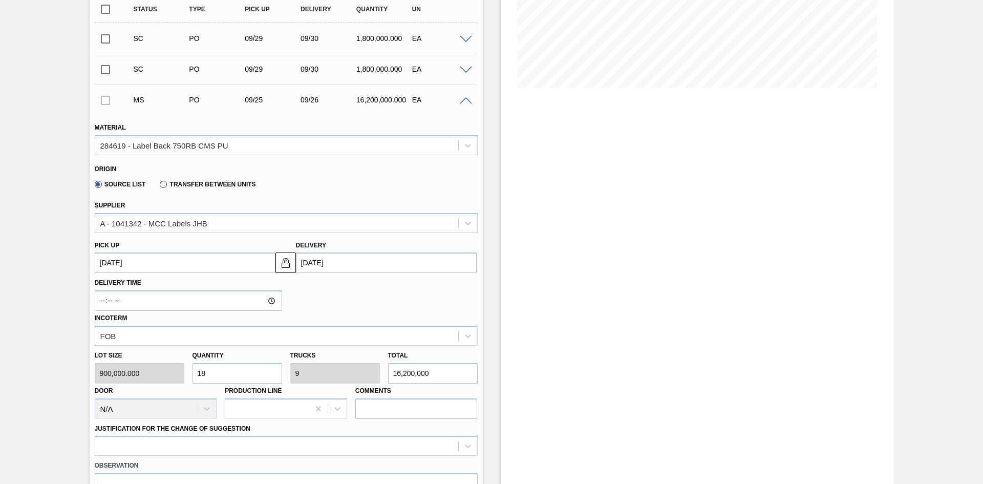
type input "90"
type input "162,000,000"
type input "1,800"
type input "900"
type input "1,620,000,000"
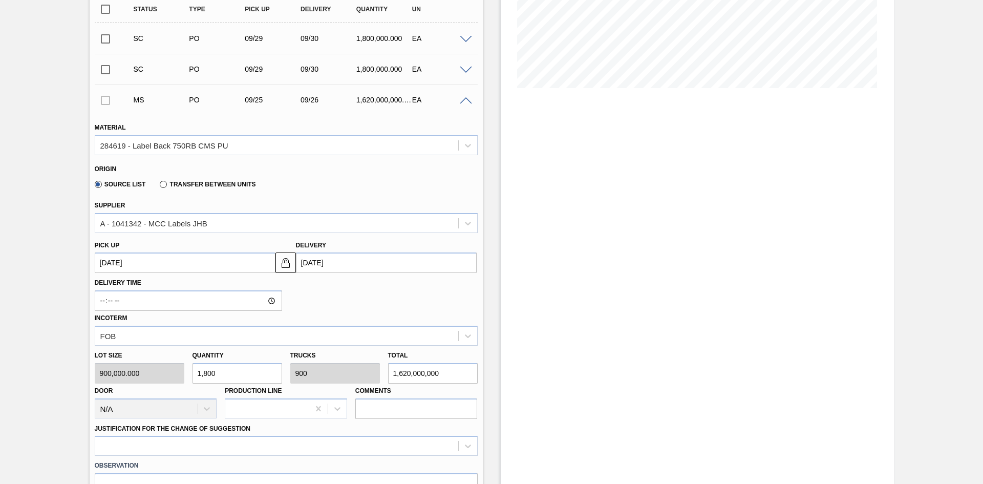
type input "18,000"
type input "9,000"
type input "16,200,000,000"
type input "180,000"
type input "90,000"
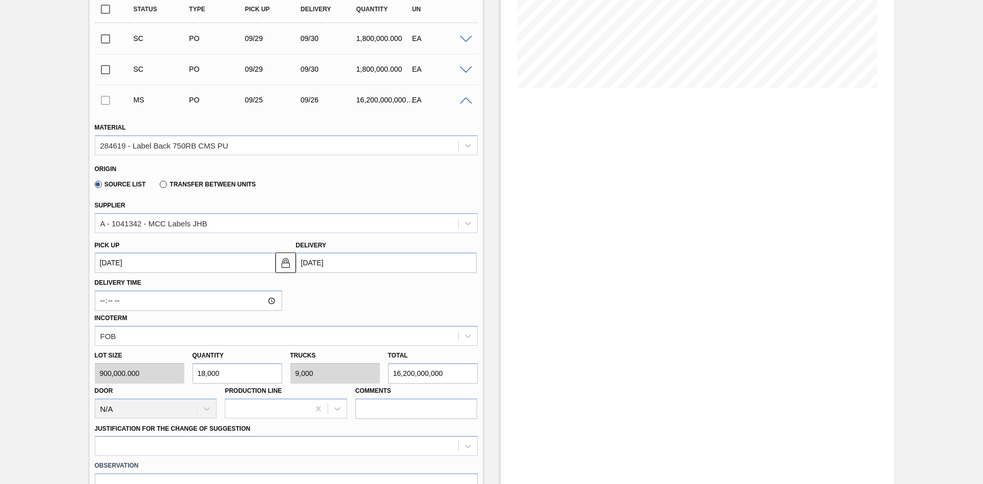
type input "162,000,000,000"
type input "1,800,000"
type input "900,000"
type input "1,620,000,000,000"
type input "1,800,000"
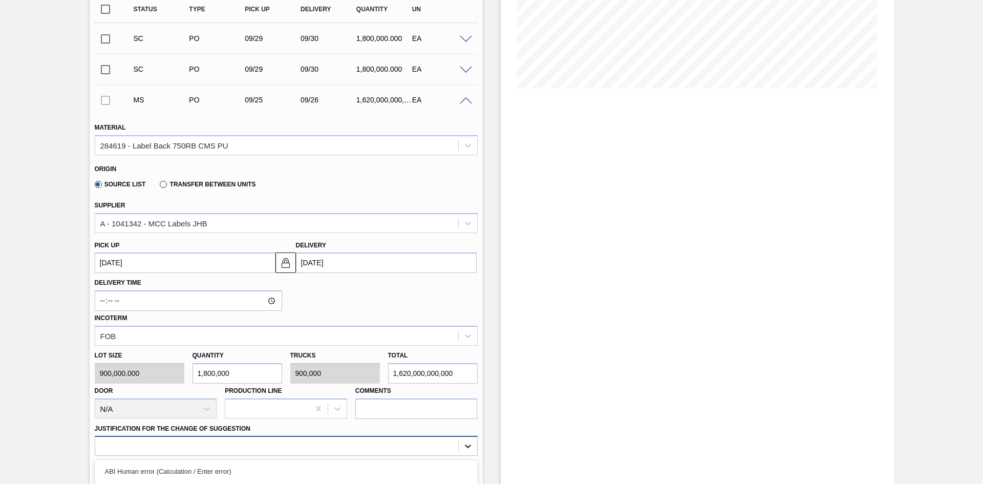
scroll to position [345, 0]
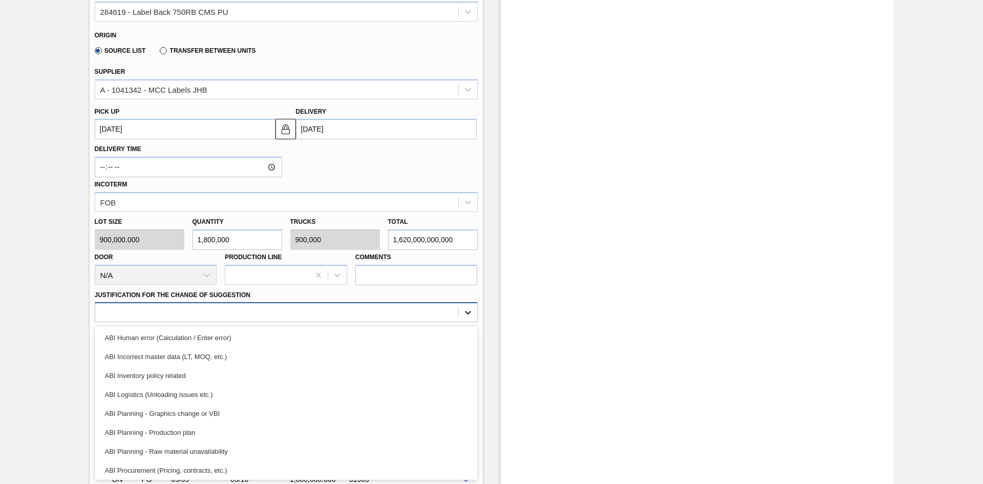
click at [466, 322] on div "option ABI Planning - Raw material unavailability focused, 7 of 18. 18 results …" at bounding box center [286, 312] width 383 height 20
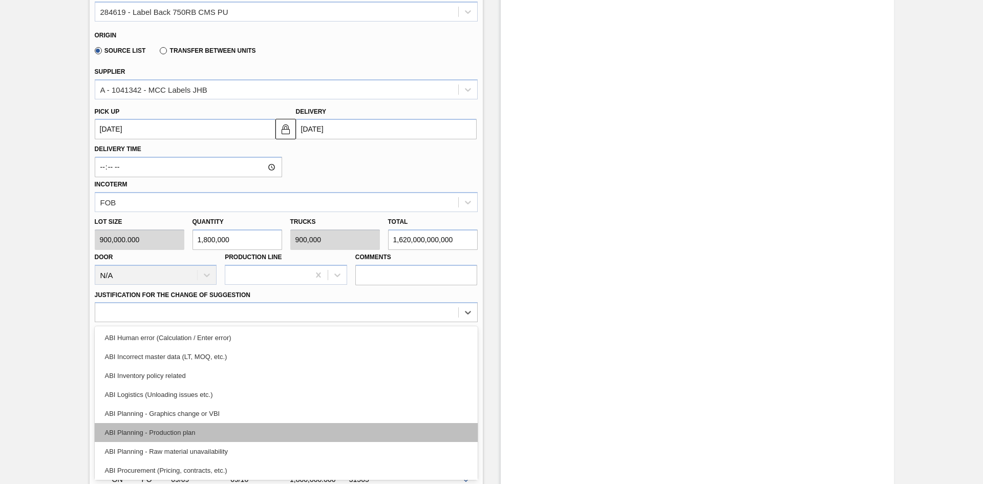
click at [311, 429] on div "ABI Planning - Production plan" at bounding box center [286, 432] width 383 height 19
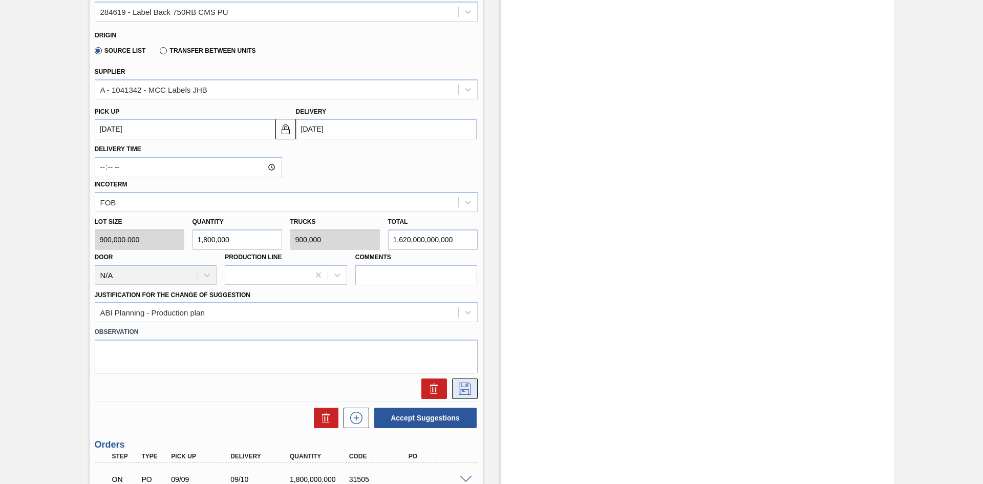
click at [462, 387] on icon at bounding box center [465, 388] width 16 height 12
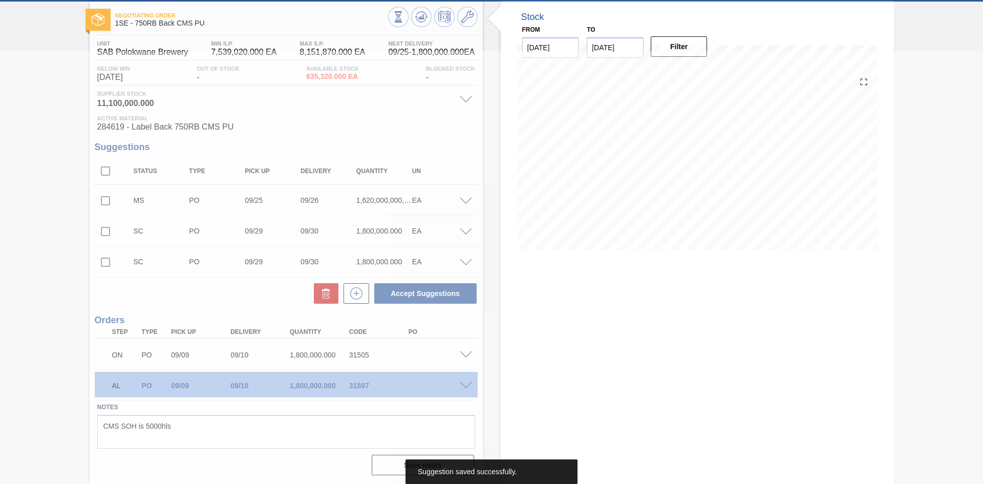
scroll to position [50, 0]
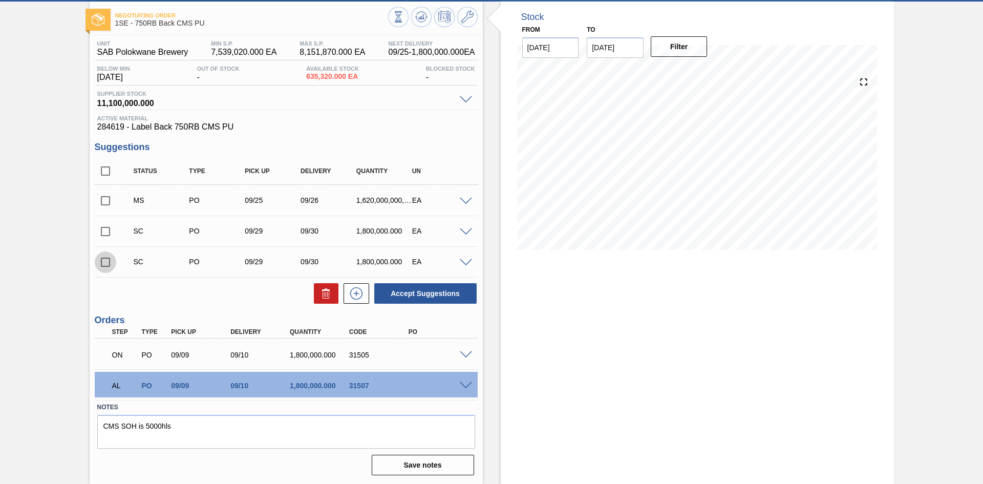
click at [106, 261] on input "checkbox" at bounding box center [105, 261] width 21 height 21
click at [430, 289] on button "Accept Suggestions" at bounding box center [425, 293] width 102 height 20
checkbox input "false"
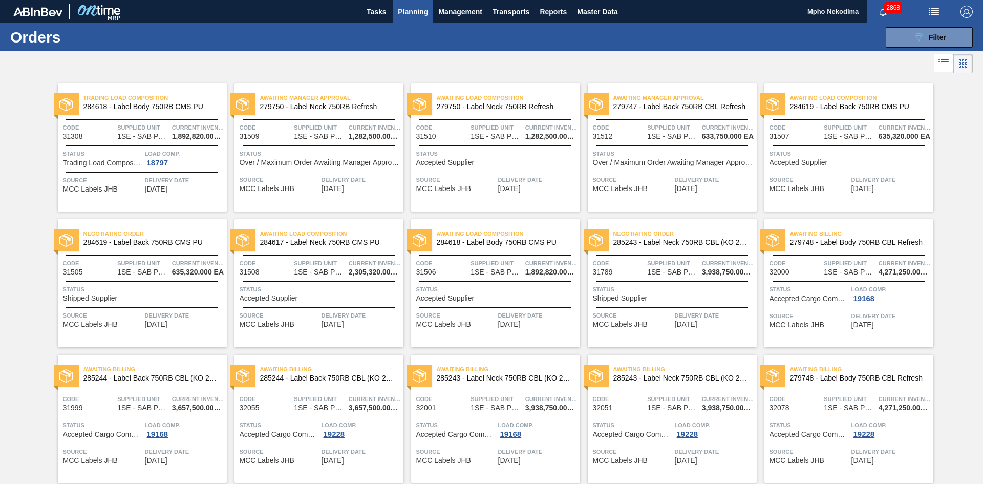
click at [165, 189] on span "[DATE]" at bounding box center [156, 189] width 23 height 8
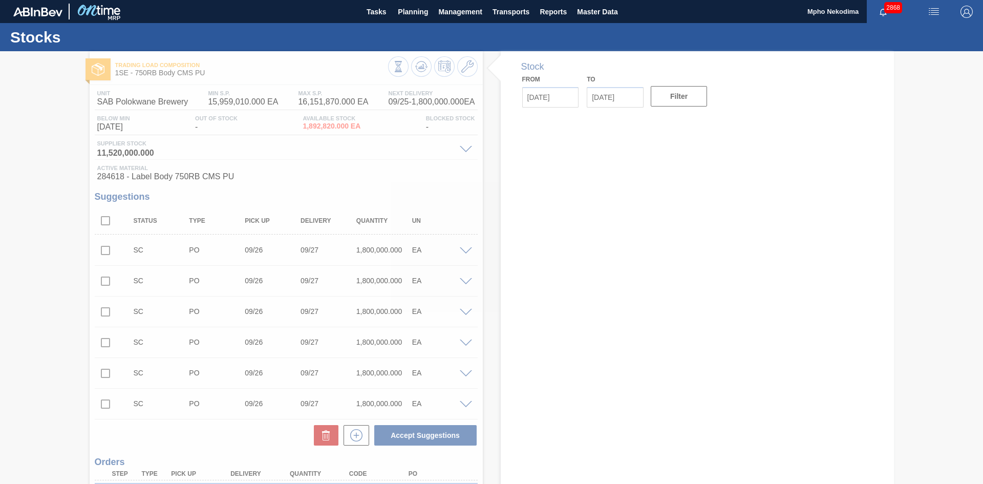
type input "[DATE]"
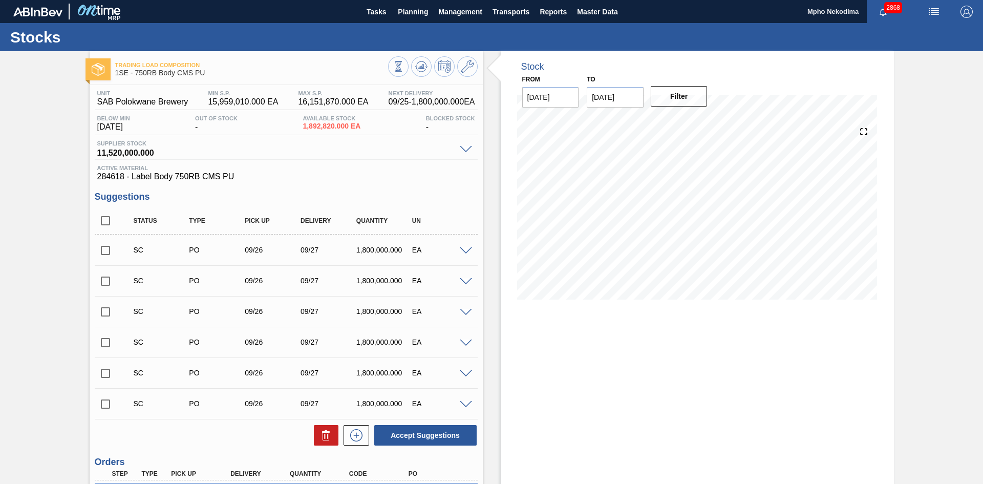
drag, startPoint x: 981, startPoint y: 155, endPoint x: 981, endPoint y: 202, distance: 47.1
click at [981, 202] on main "Tasks Planning Management Transports Reports Master Data Mpho Nekodima 2868 Mar…" at bounding box center [491, 242] width 983 height 484
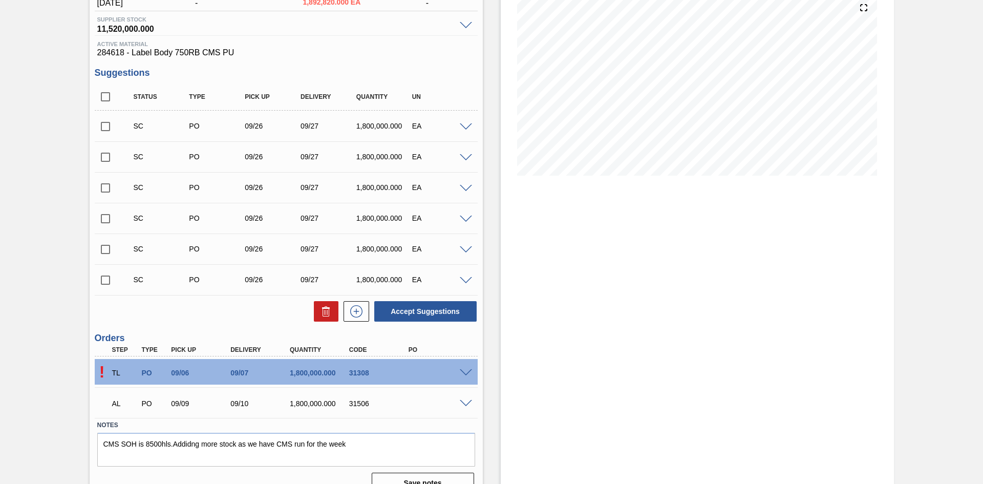
scroll to position [137, 0]
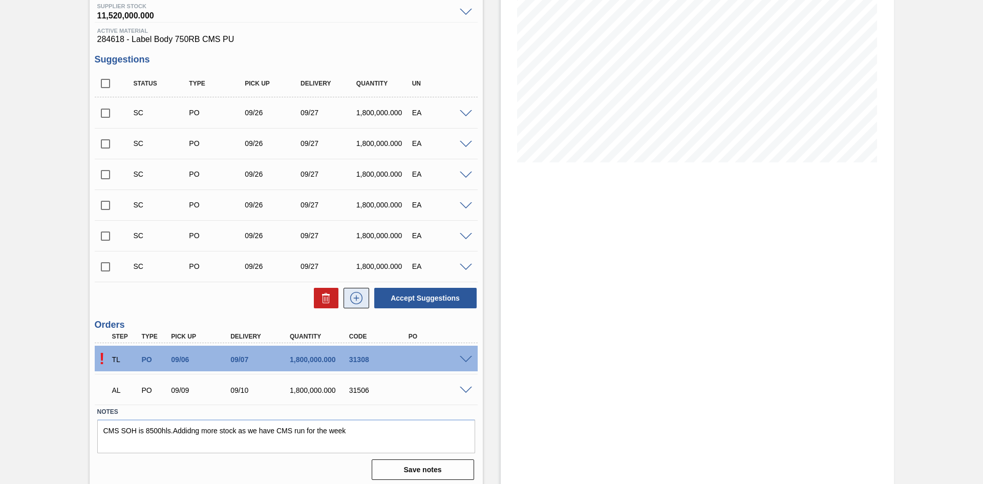
click at [353, 298] on icon at bounding box center [356, 297] width 6 height 1
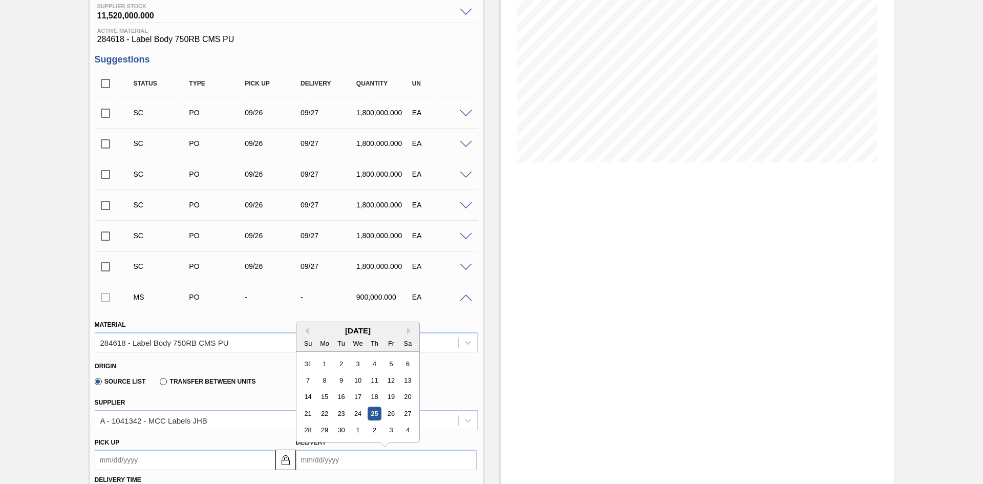
click at [318, 458] on input "Delivery" at bounding box center [386, 459] width 181 height 20
click at [390, 413] on div "26" at bounding box center [391, 413] width 14 height 14
type up3252607048 "[DATE]"
type input "[DATE]"
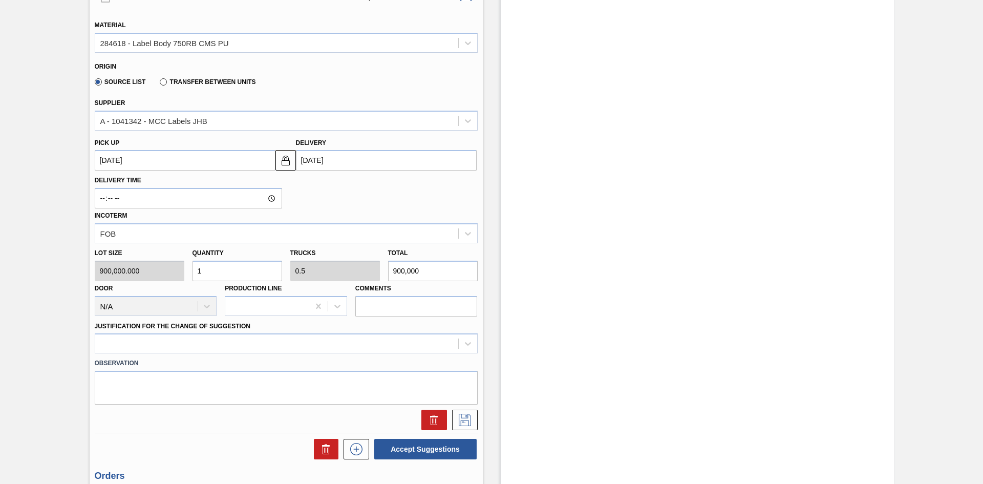
scroll to position [439, 0]
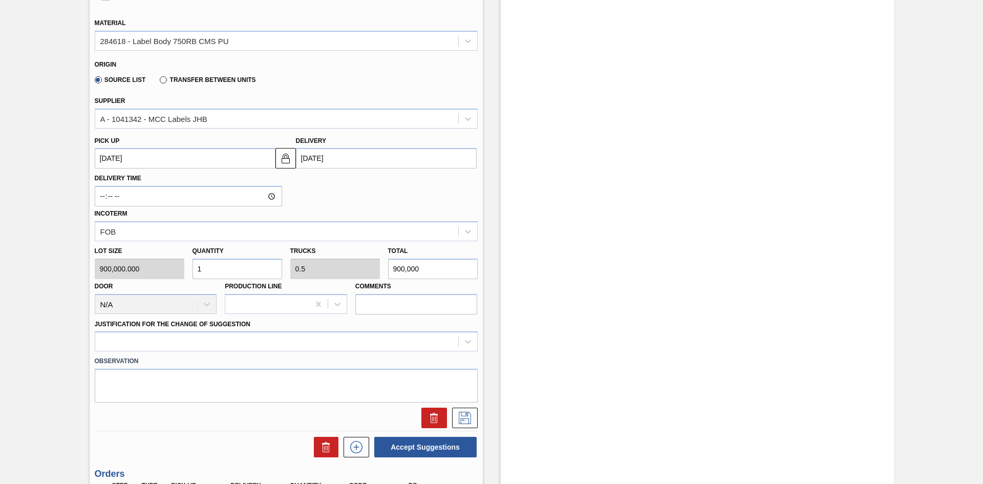
click at [178, 272] on div "Lot size 900,000.000 Quantity 1 Trucks 0.5 Total 900,000 Door N/A Production Li…" at bounding box center [286, 277] width 391 height 73
type input "18"
type input "9"
type input "16,200,000"
type input "180"
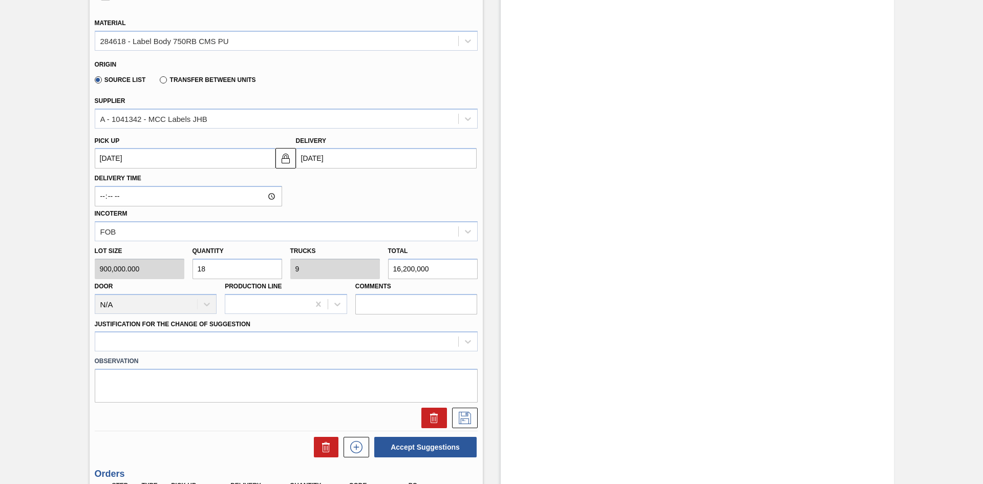
type input "90"
type input "162,000,000"
type input "1,800"
type input "900"
type input "1,620,000,000"
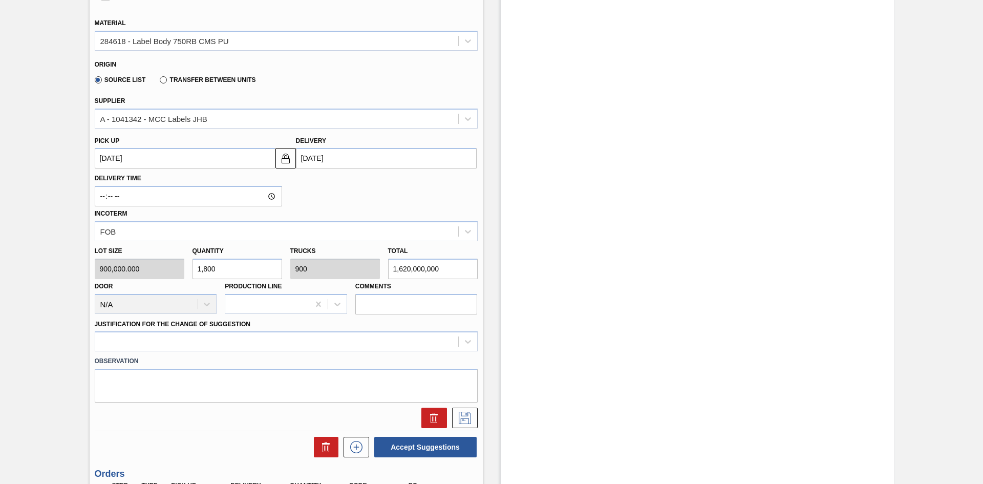
type input "18,000"
type input "9,000"
type input "16,200,000,000"
type input "180,000"
type input "90,000"
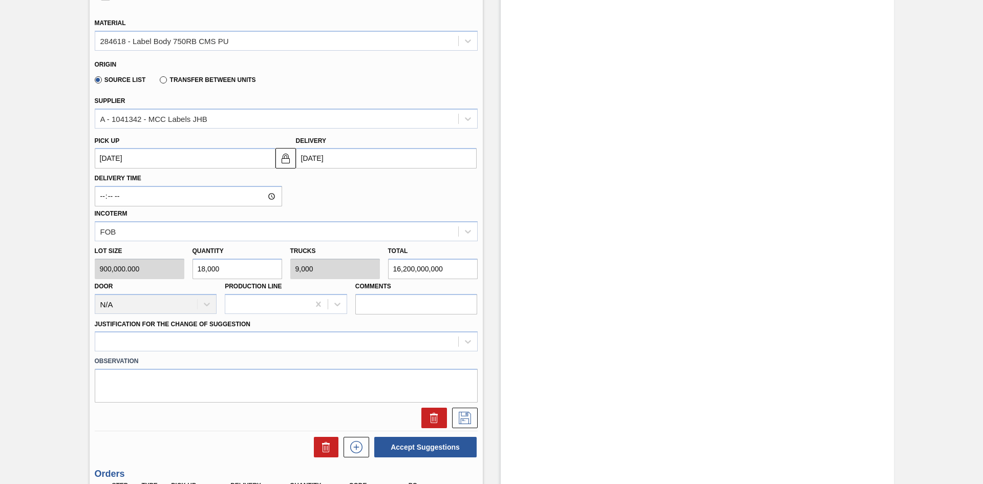
type input "162,000,000,000"
type input "1,800,000"
type input "900,000"
type input "1,620,000,000,000"
type input "1,800,000"
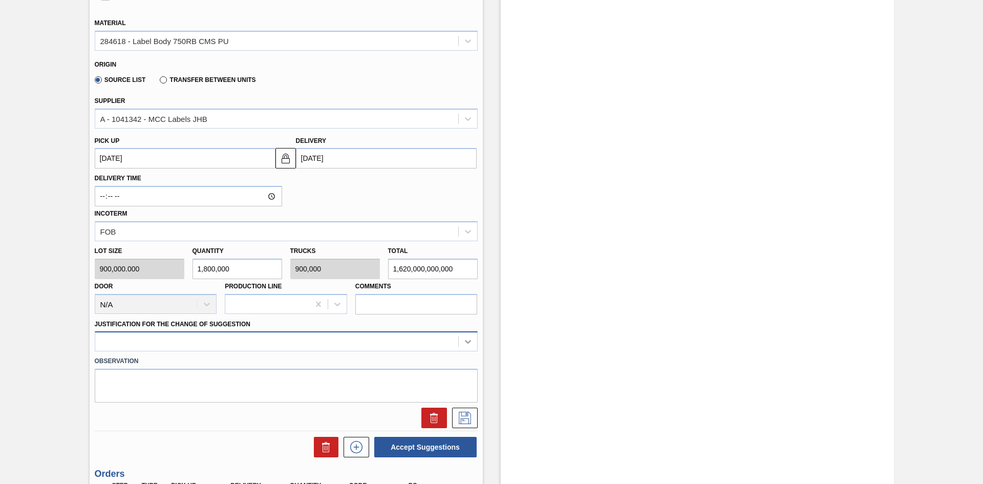
scroll to position [468, 0]
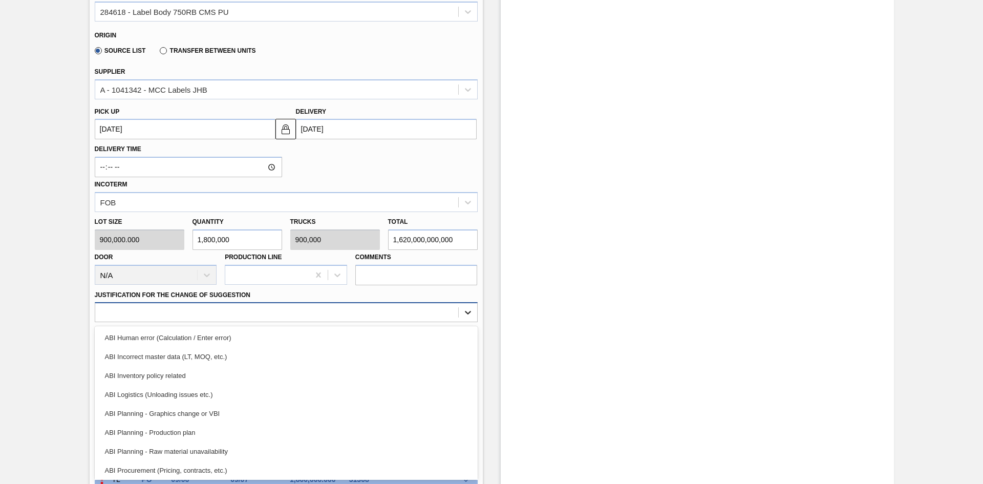
click at [464, 322] on div "option ABI Human error (Calculation / Enter error) focused, 1 of 18. 18 results…" at bounding box center [286, 312] width 383 height 20
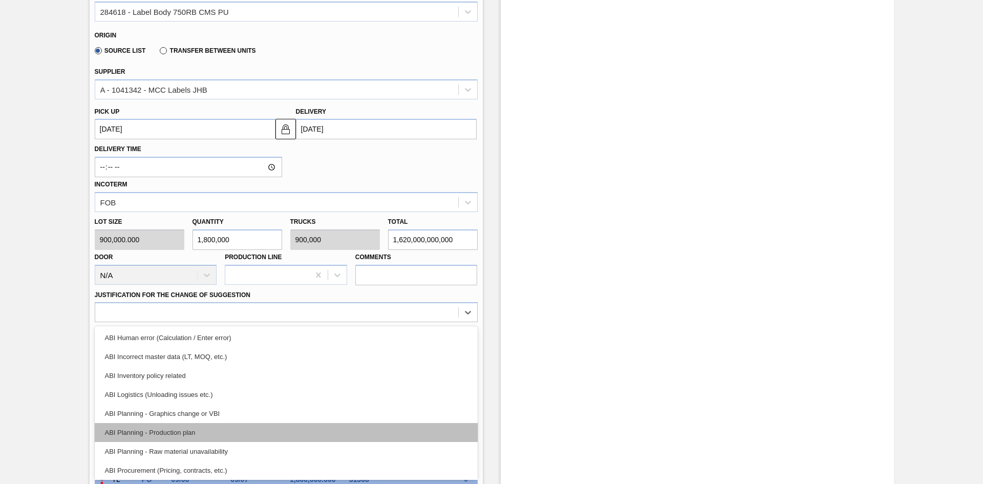
click at [339, 428] on div "ABI Planning - Production plan" at bounding box center [286, 432] width 383 height 19
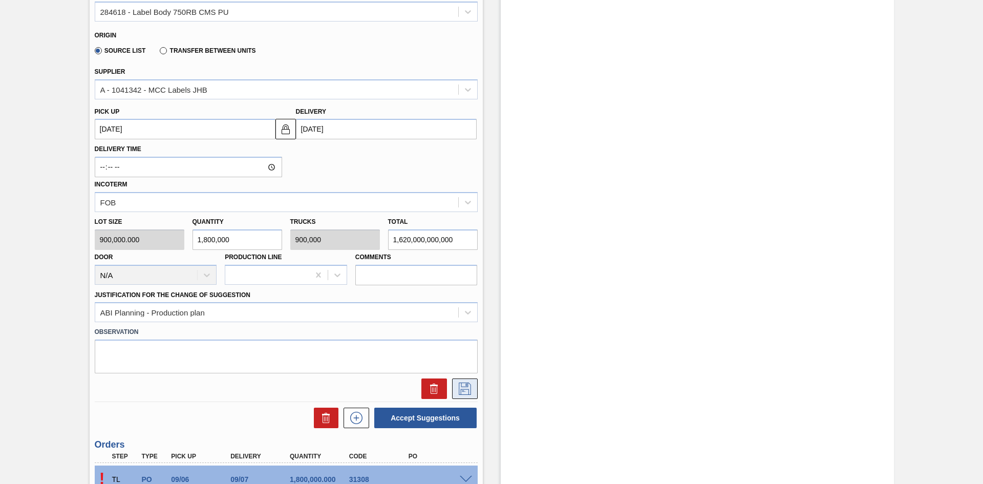
click at [460, 391] on icon at bounding box center [465, 388] width 12 height 12
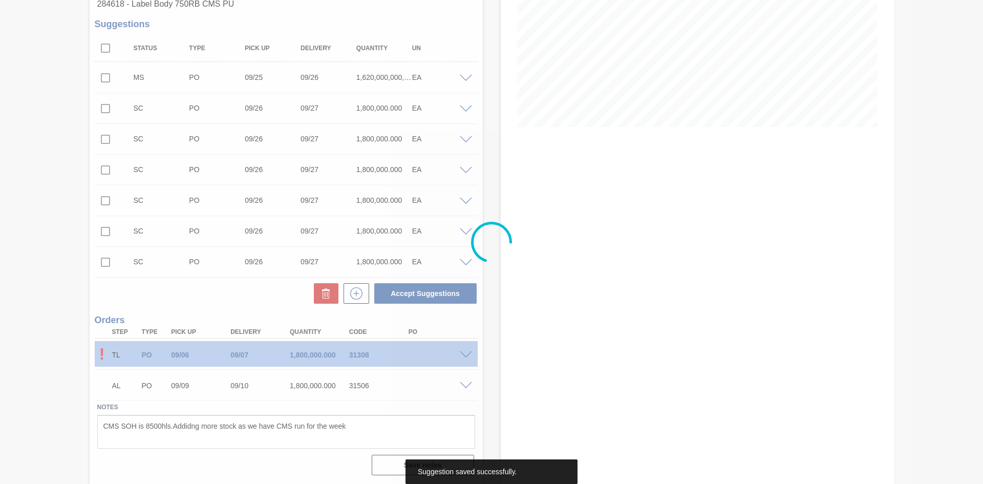
scroll to position [172, 0]
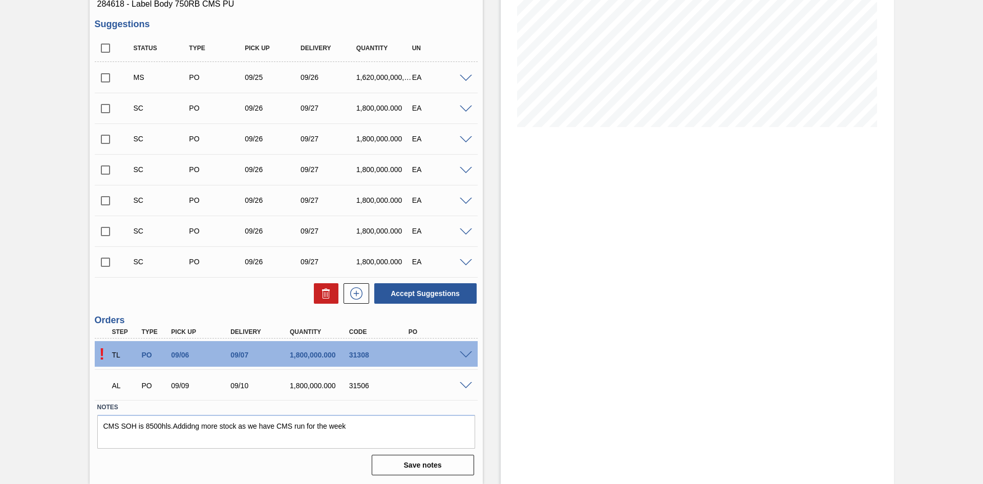
click at [103, 264] on input "checkbox" at bounding box center [105, 261] width 21 height 21
click at [426, 295] on button "Accept Suggestions" at bounding box center [425, 293] width 102 height 20
checkbox input "false"
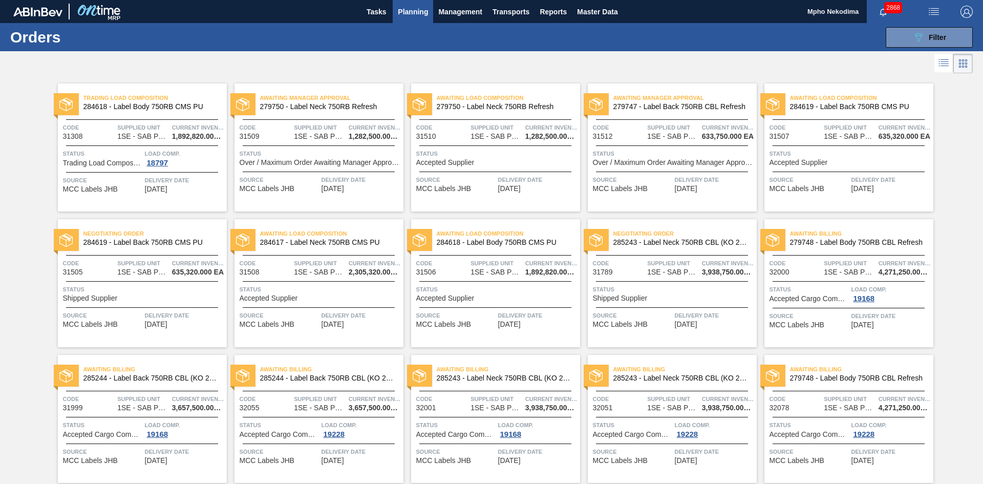
click at [343, 322] on span "09/10/2025" at bounding box center [332, 324] width 23 height 8
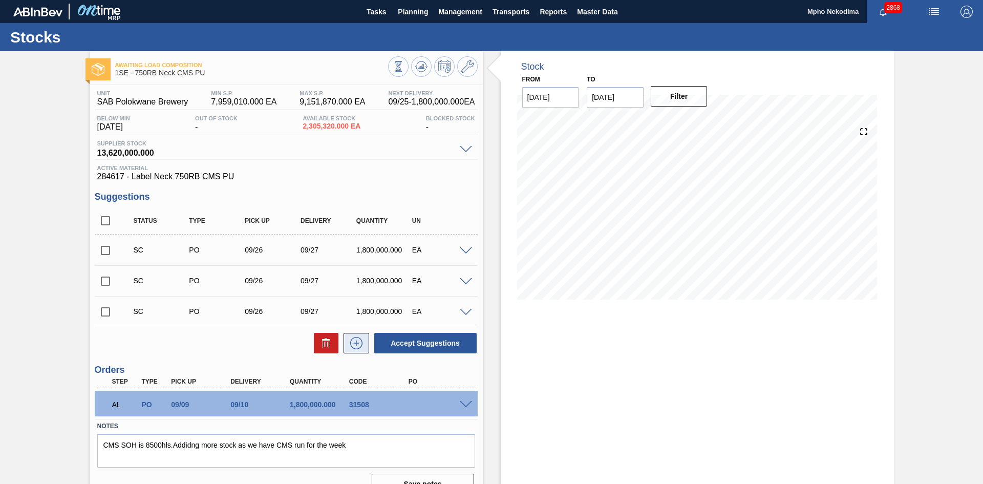
click at [357, 346] on icon at bounding box center [356, 343] width 16 height 12
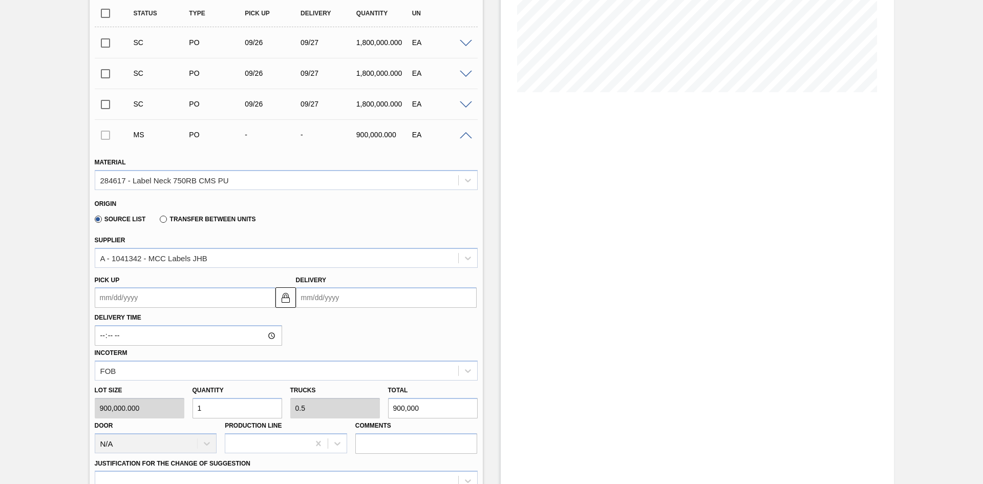
scroll to position [214, 0]
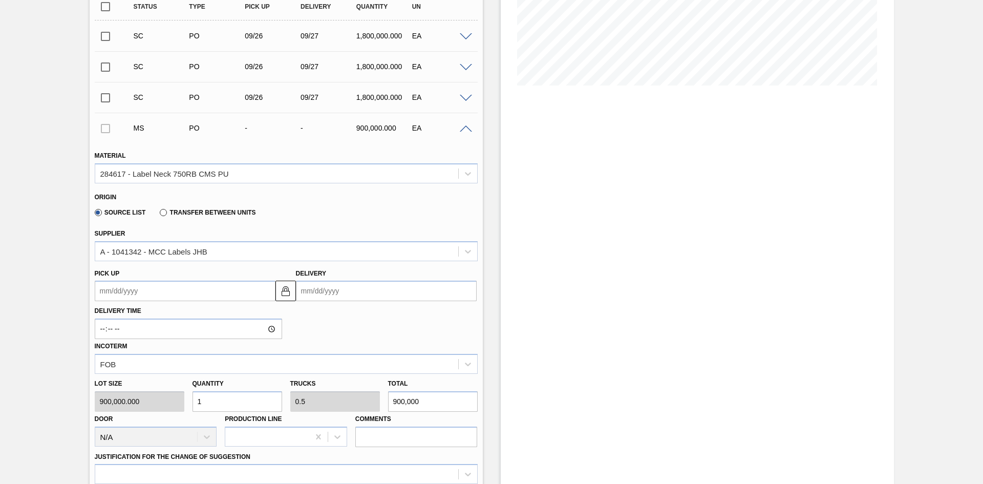
click at [313, 294] on input "Delivery" at bounding box center [386, 290] width 181 height 20
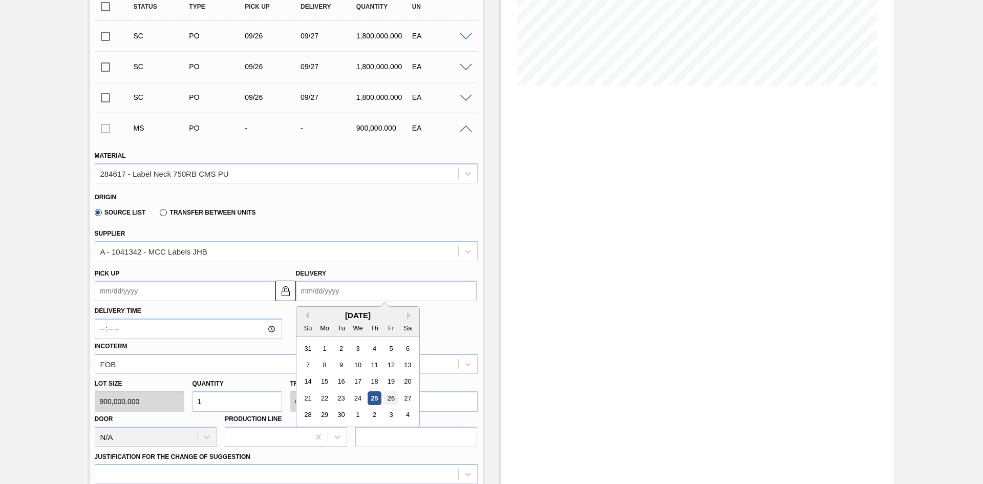
click at [388, 396] on div "26" at bounding box center [391, 398] width 14 height 14
type up3252607053 "[DATE]"
type input "[DATE]"
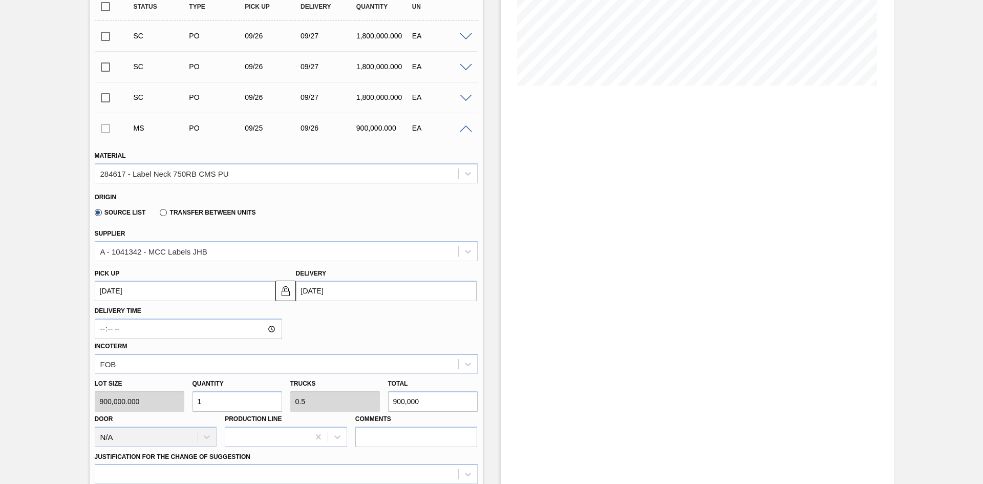
click at [179, 404] on div "Lot size 900,000.000 Quantity 1 Trucks 0.5 Total 900,000 Door N/A Production Li…" at bounding box center [286, 410] width 391 height 73
type input "18"
type input "9"
type input "16,200,000"
type input "180"
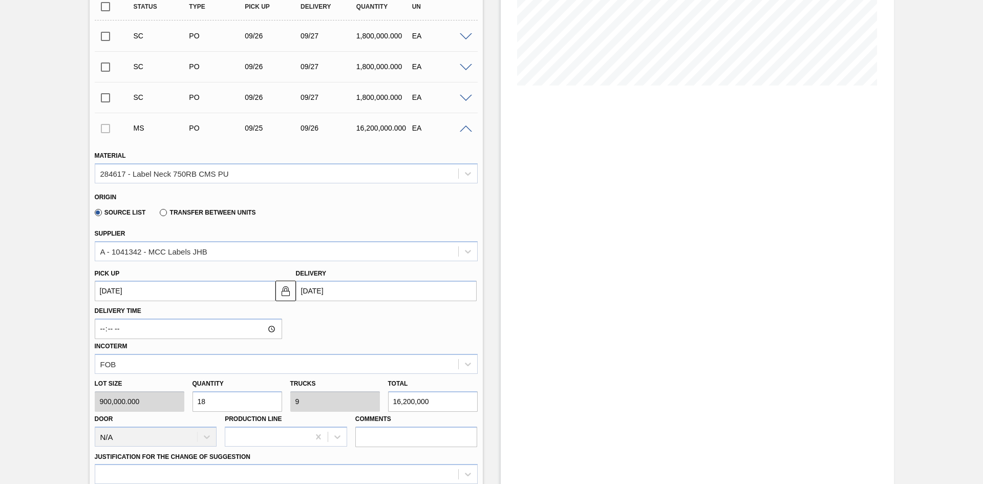
type input "90"
type input "162,000,000"
type input "1,800"
type input "900"
type input "1,620,000,000"
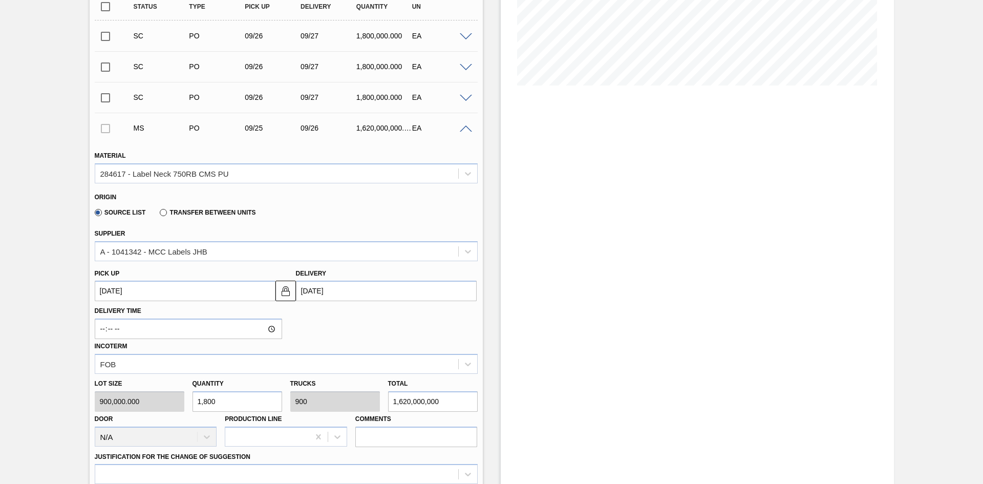
type input "18,000"
type input "9,000"
type input "16,200,000,000"
type input "180,000"
type input "90,000"
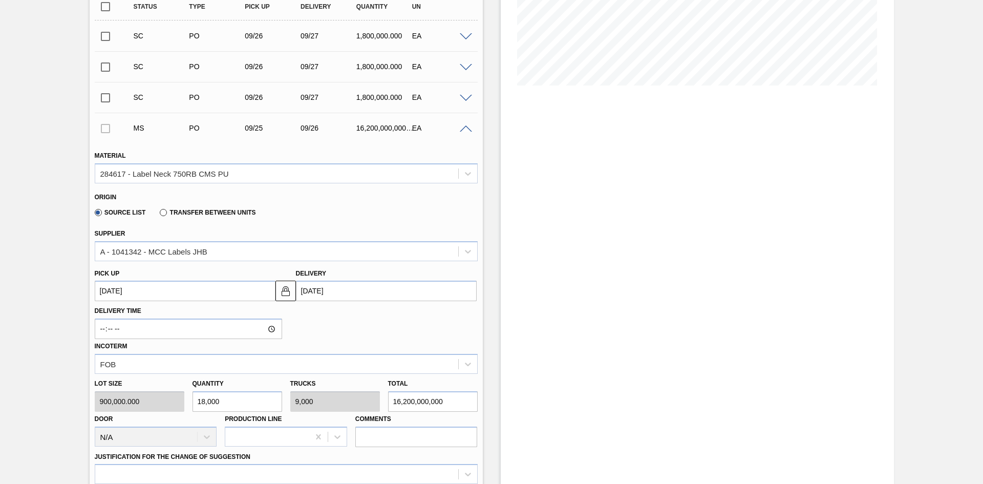
type input "162,000,000,000"
type input "1,800,000"
type input "900,000"
type input "1,620,000,000,000"
type input "1,800,000"
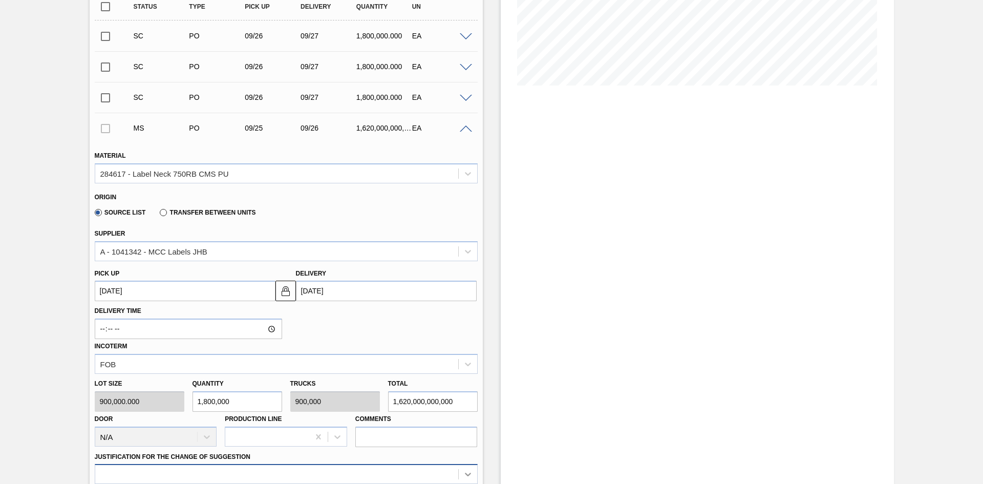
click at [466, 475] on div at bounding box center [286, 474] width 383 height 20
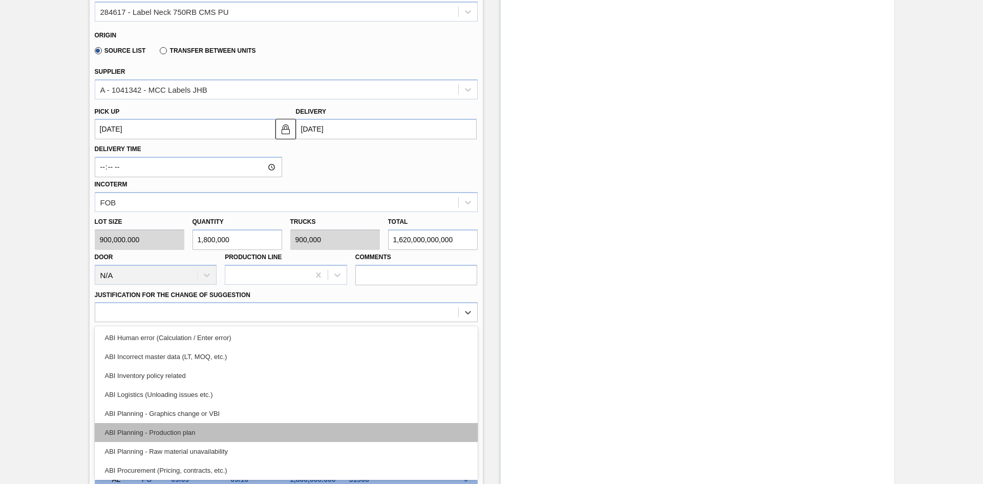
click at [244, 427] on div "ABI Planning - Production plan" at bounding box center [286, 432] width 383 height 19
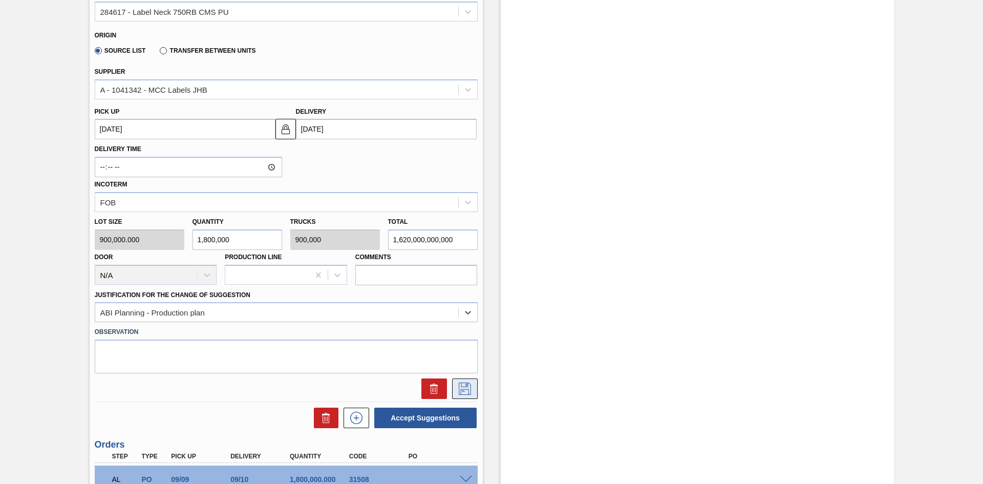
click at [465, 383] on icon at bounding box center [465, 388] width 12 height 12
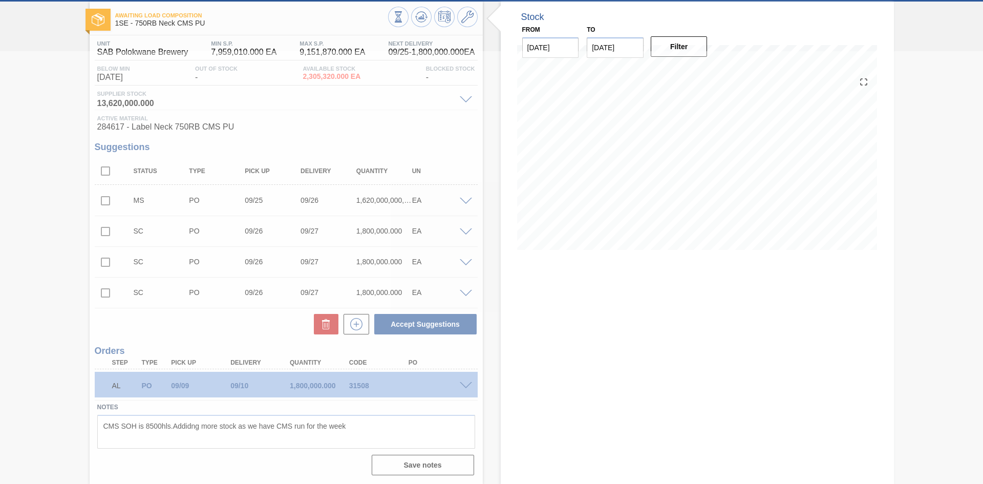
scroll to position [50, 0]
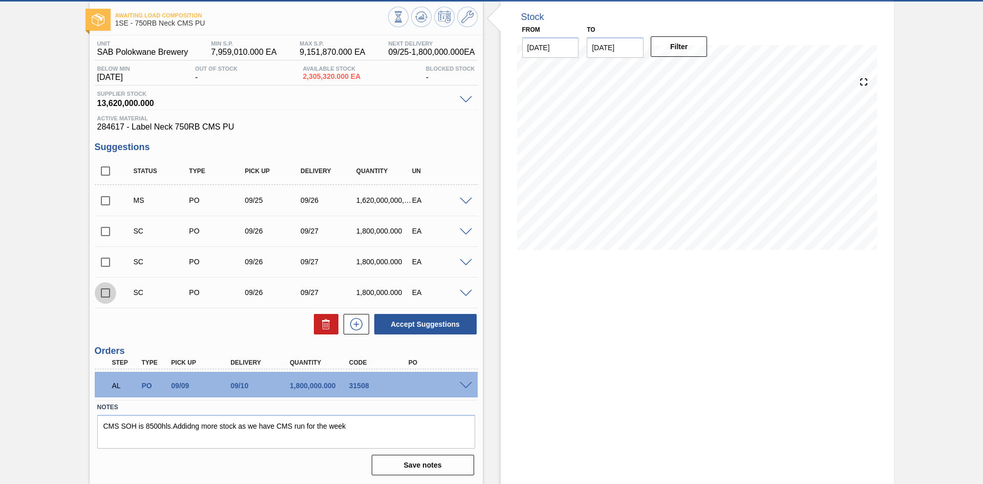
click at [106, 295] on input "checkbox" at bounding box center [105, 292] width 21 height 21
click at [442, 328] on button "Accept Suggestions" at bounding box center [425, 324] width 102 height 20
checkbox input "false"
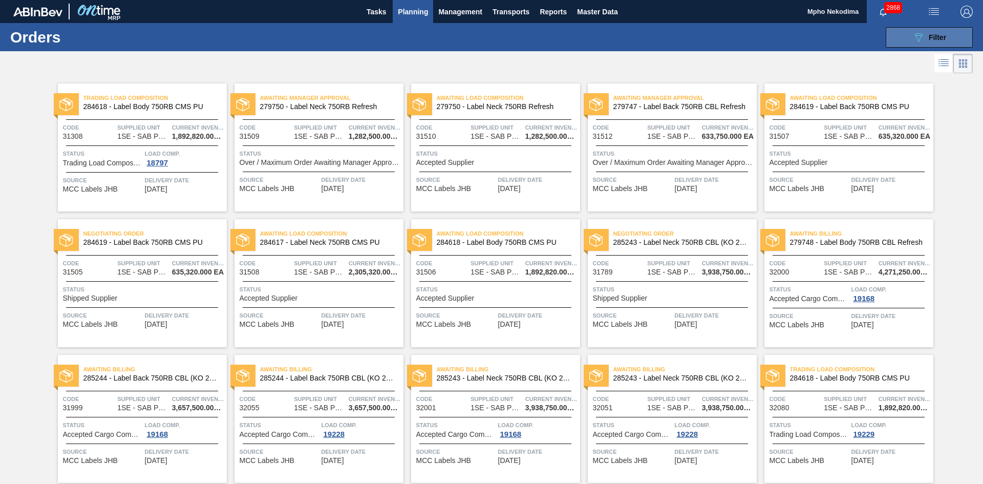
click at [925, 36] on div "089F7B8B-B2A5-4AFE-B5C0-19BA573D28AC Filter" at bounding box center [929, 37] width 34 height 12
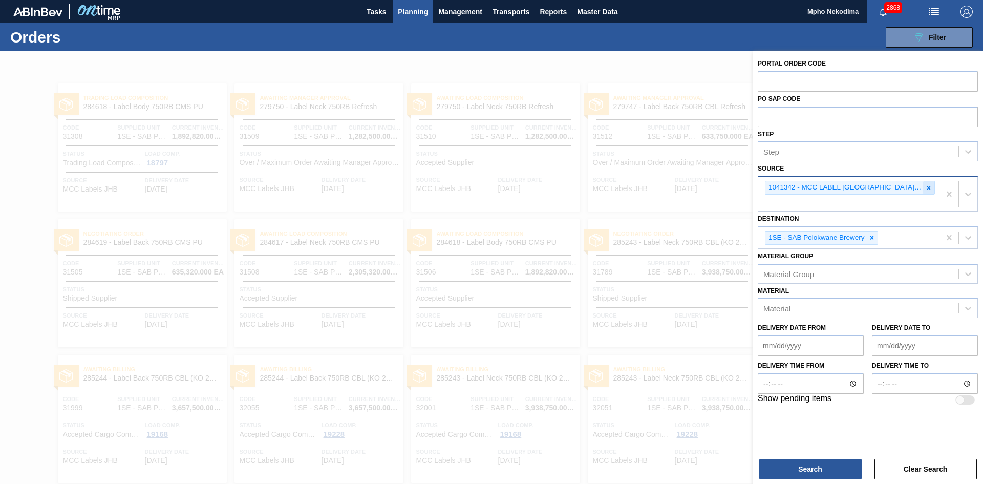
click at [928, 186] on icon at bounding box center [928, 187] width 7 height 7
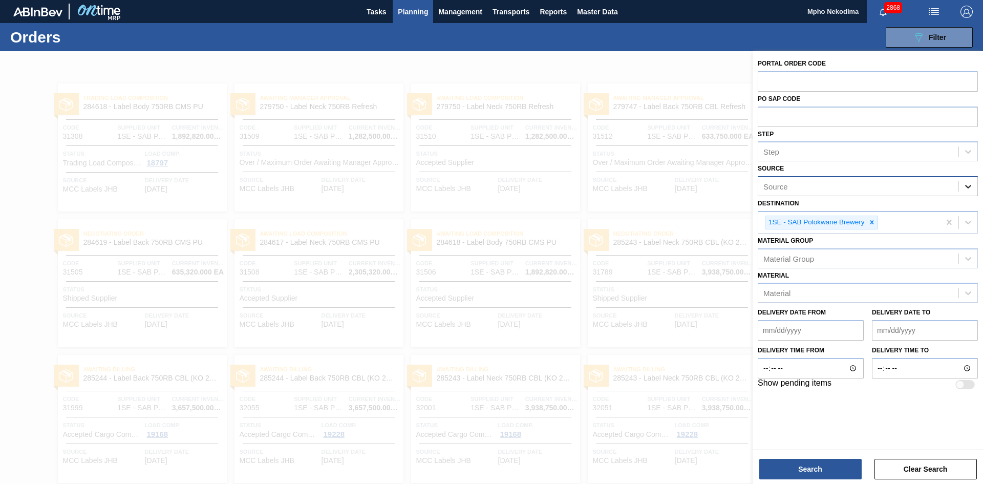
click at [967, 185] on icon at bounding box center [968, 186] width 10 height 10
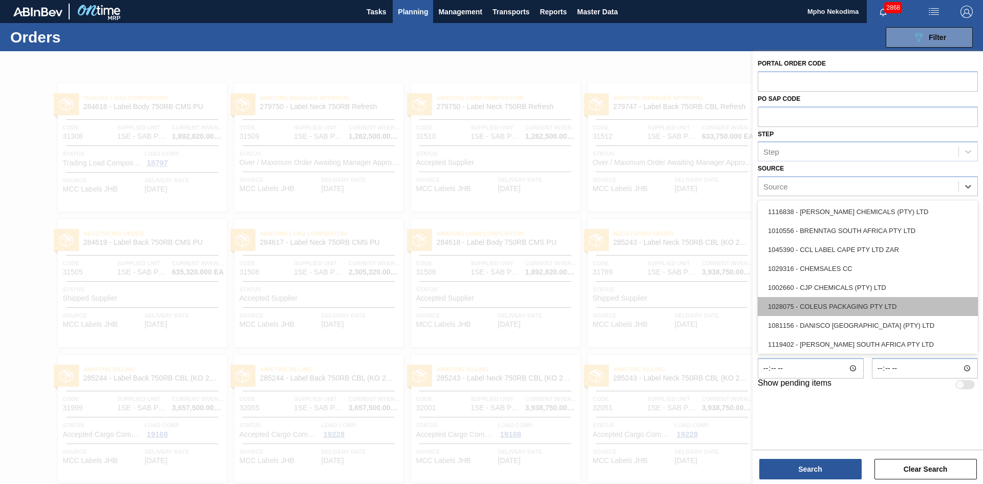
click at [855, 305] on div "1028075 - COLEUS PACKAGING PTY LTD" at bounding box center [867, 306] width 220 height 19
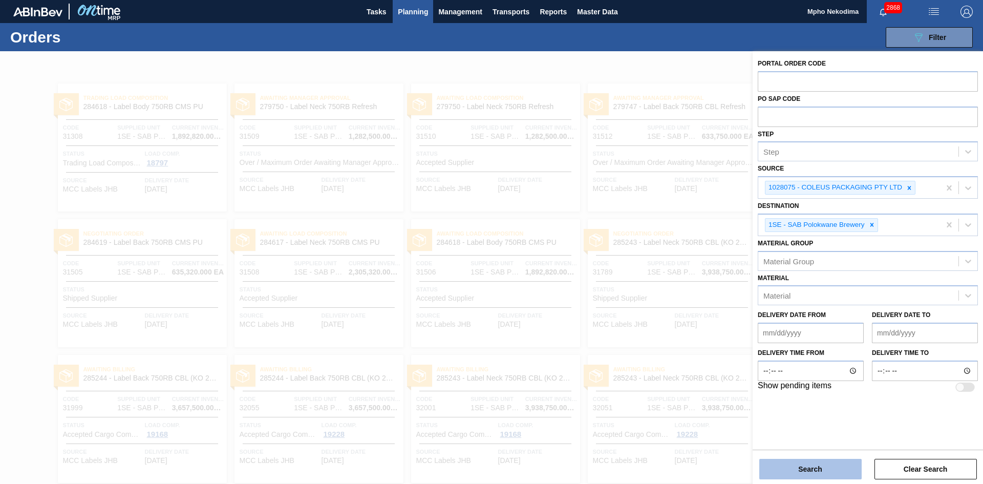
click at [839, 468] on button "Search" at bounding box center [810, 469] width 102 height 20
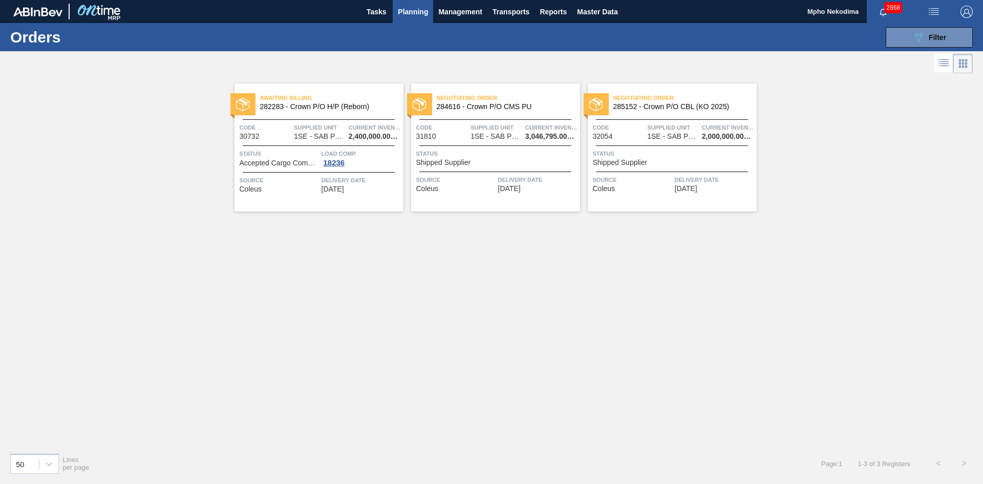
click at [686, 183] on span "Delivery Date" at bounding box center [714, 180] width 79 height 10
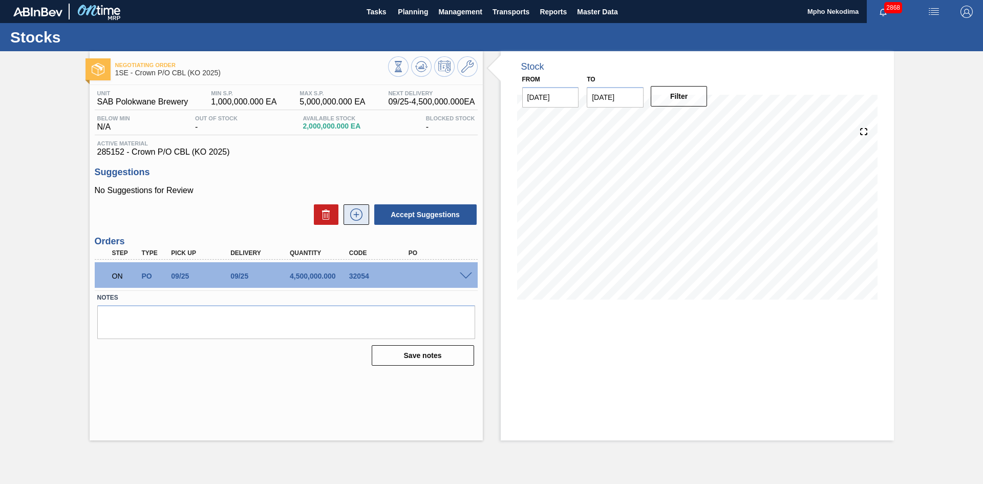
click at [358, 218] on icon at bounding box center [356, 214] width 16 height 12
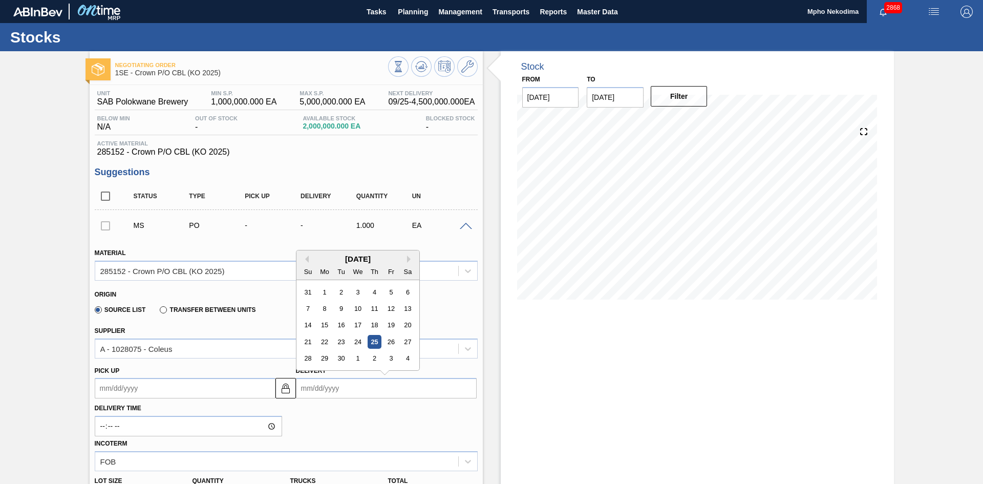
click at [378, 385] on input "Delivery" at bounding box center [386, 388] width 181 height 20
click at [386, 342] on div "26" at bounding box center [391, 342] width 14 height 14
type up3252607094 "[DATE]"
type input "[DATE]"
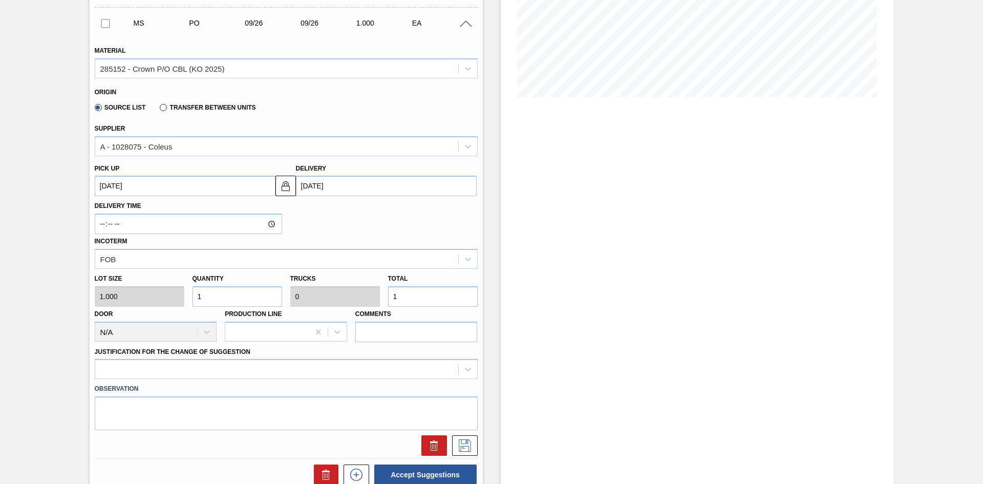
scroll to position [241, 0]
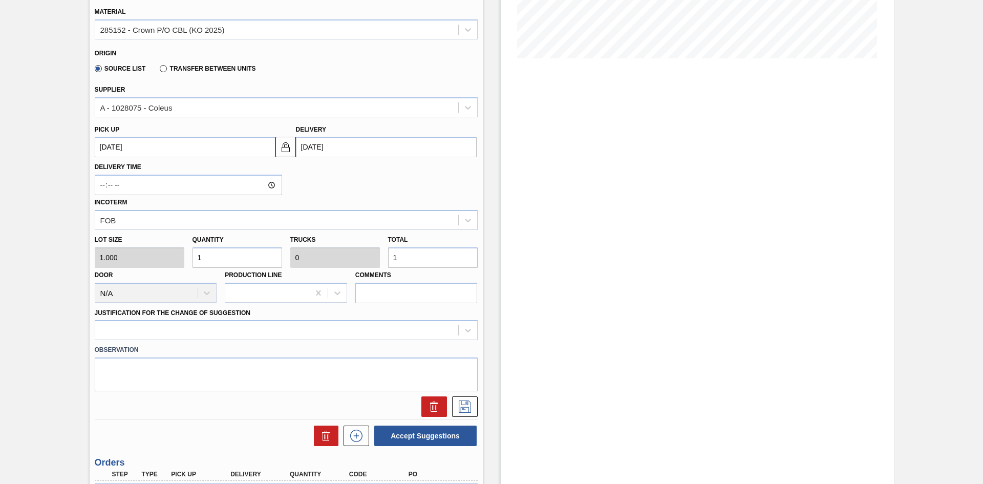
click at [165, 259] on div "Lot size 1.000 Quantity 1 Trucks 0 Total 1 Door N/A Production Line Comments" at bounding box center [286, 266] width 391 height 73
type input "4"
type input "45"
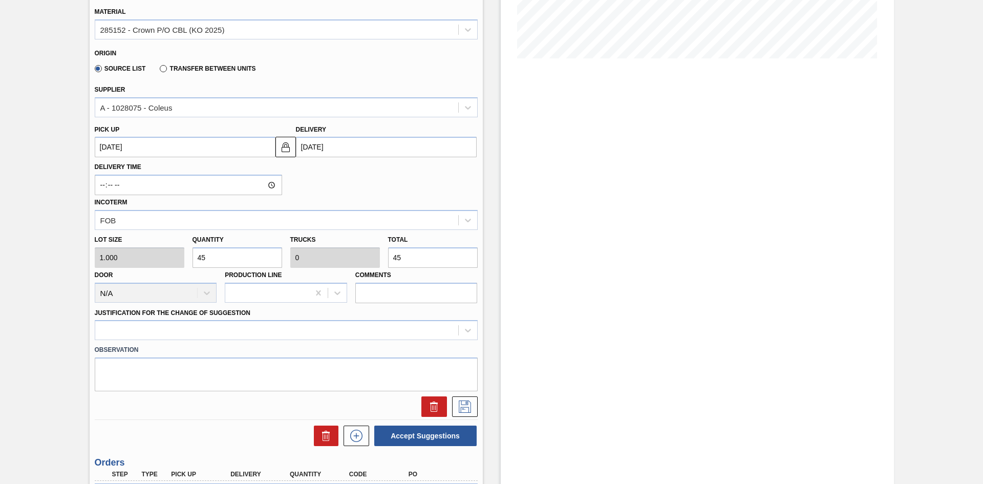
type input "450"
type input "4,500"
type input "0.001"
type input "4,500"
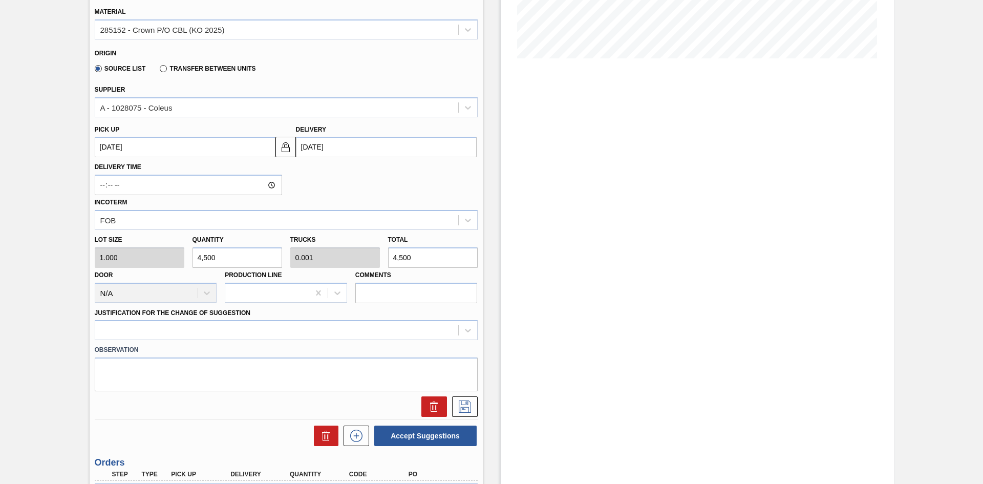
type input "45,000"
type input "0.006"
type input "45,000"
type input "450,000"
type input "0.063"
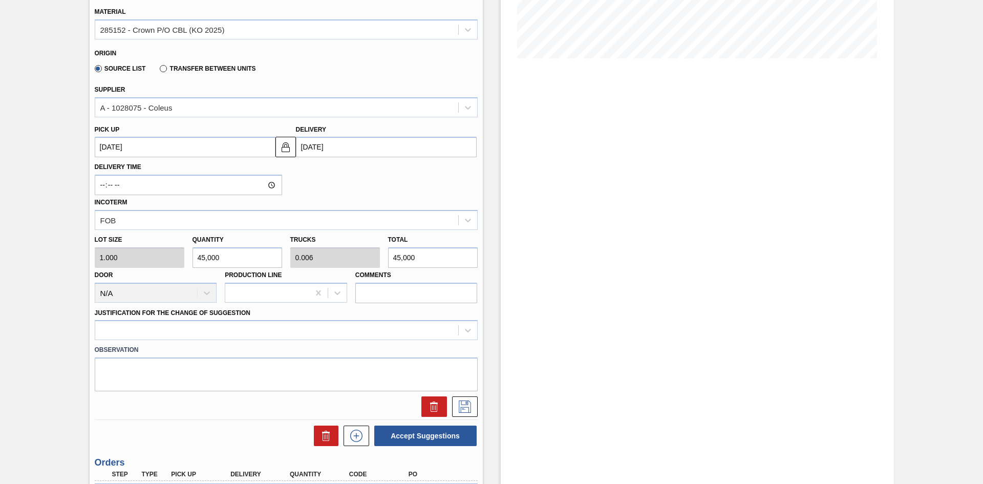
type input "450,000"
type input "4,500,000"
type input "0.625"
type input "4,500,000"
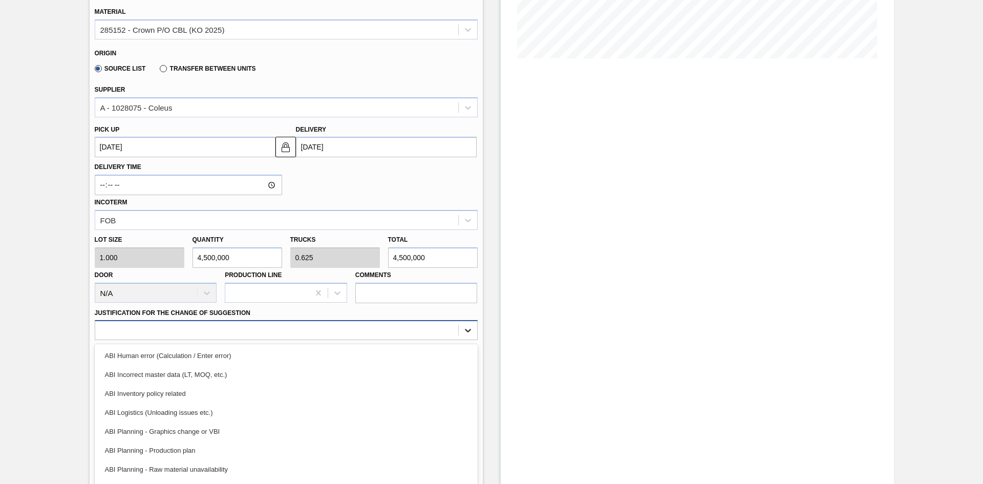
click at [469, 329] on div "option ABI Human error (Calculation / Enter error) focused, 1 of 18. 18 results…" at bounding box center [286, 330] width 383 height 20
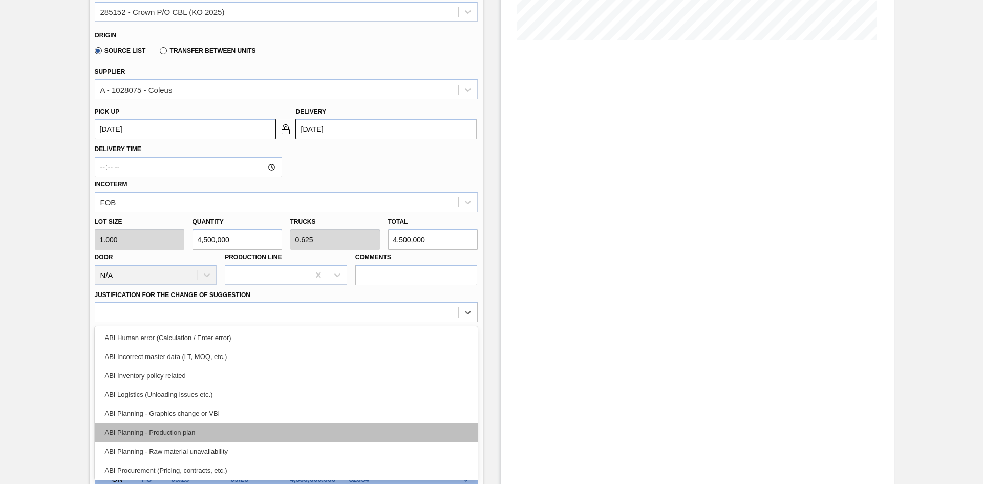
click at [286, 426] on div "ABI Planning - Production plan" at bounding box center [286, 432] width 383 height 19
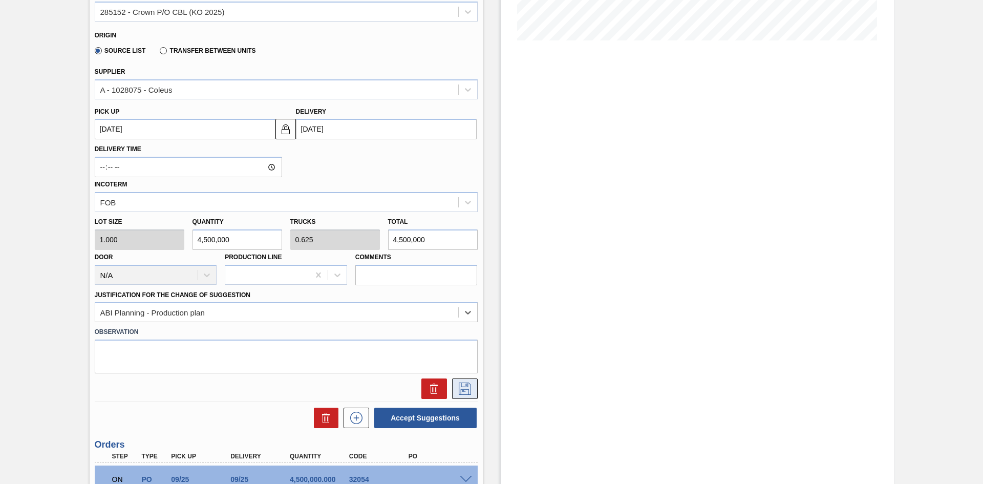
click at [464, 388] on icon at bounding box center [465, 388] width 16 height 12
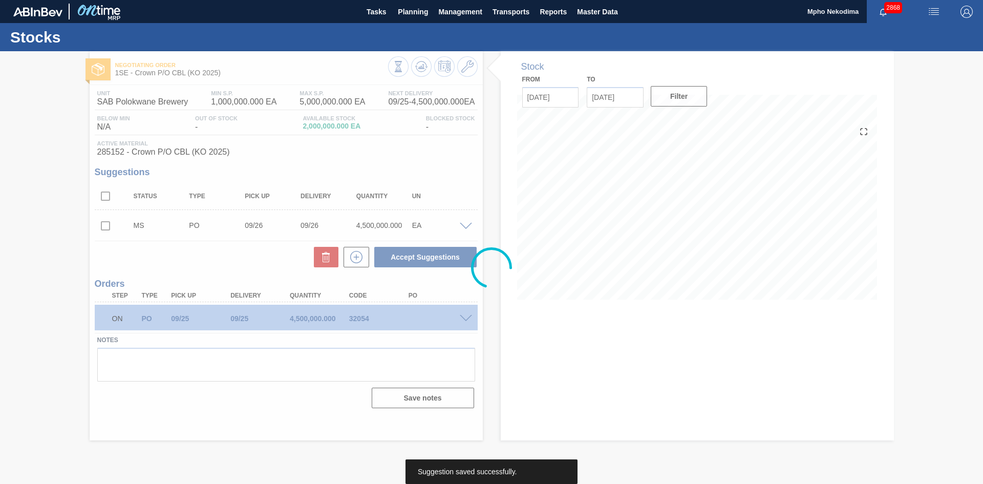
scroll to position [0, 0]
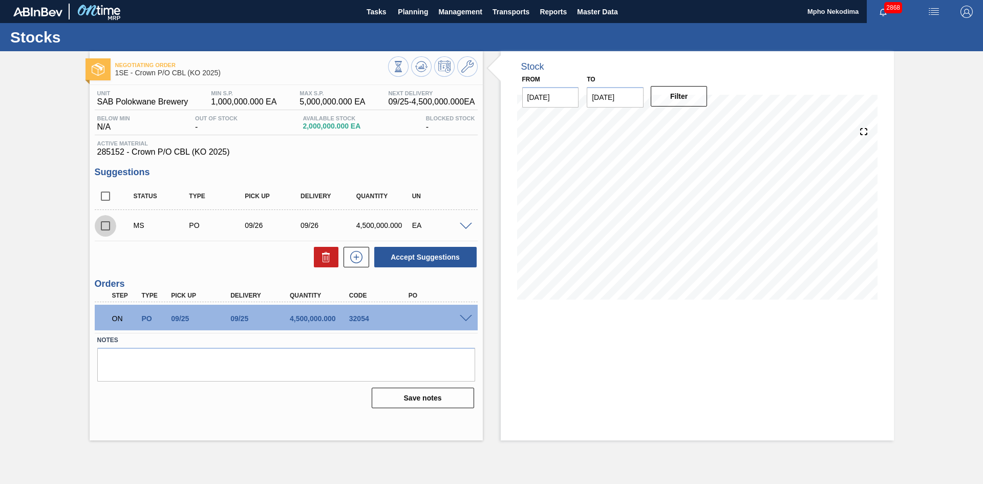
click at [108, 225] on input "checkbox" at bounding box center [105, 225] width 21 height 21
click at [439, 258] on button "Accept Suggestions" at bounding box center [425, 257] width 102 height 20
checkbox input "false"
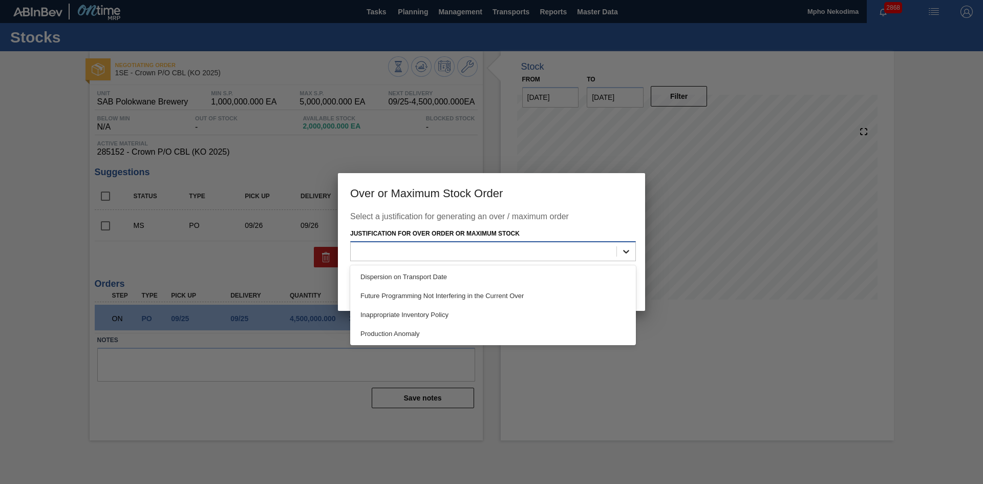
click at [627, 248] on icon at bounding box center [626, 251] width 10 height 10
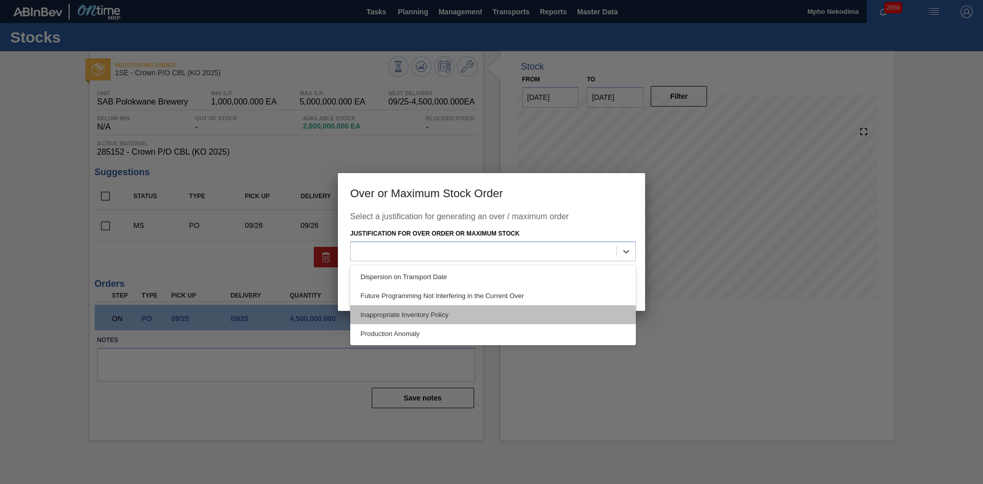
click at [510, 317] on div "Inappropriate Inventory Policy" at bounding box center [493, 314] width 286 height 19
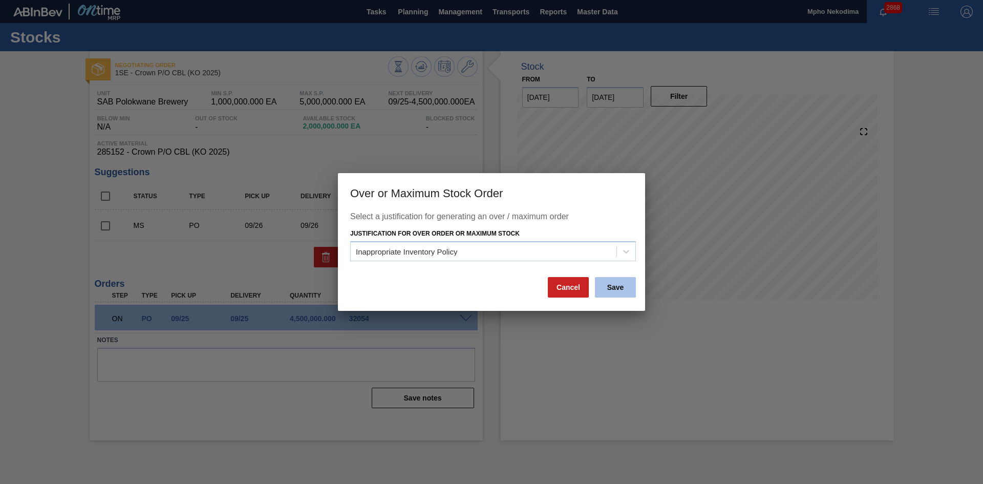
click at [609, 285] on button "Save" at bounding box center [615, 287] width 41 height 20
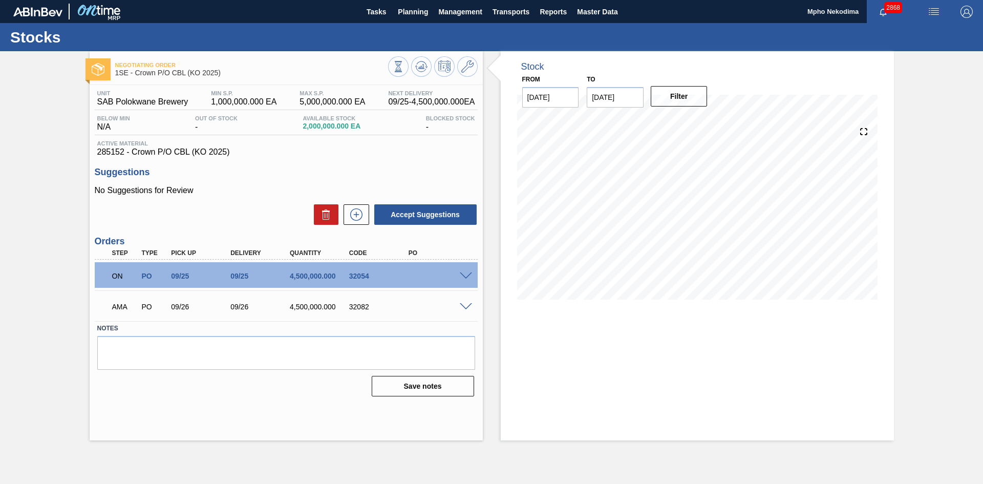
click at [468, 307] on span at bounding box center [466, 307] width 12 height 8
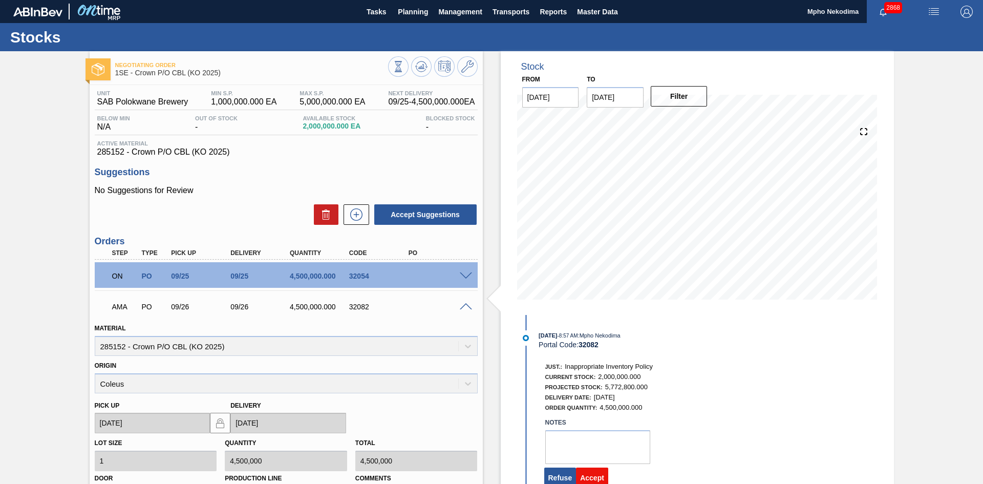
click at [597, 473] on button "Accept" at bounding box center [592, 477] width 32 height 20
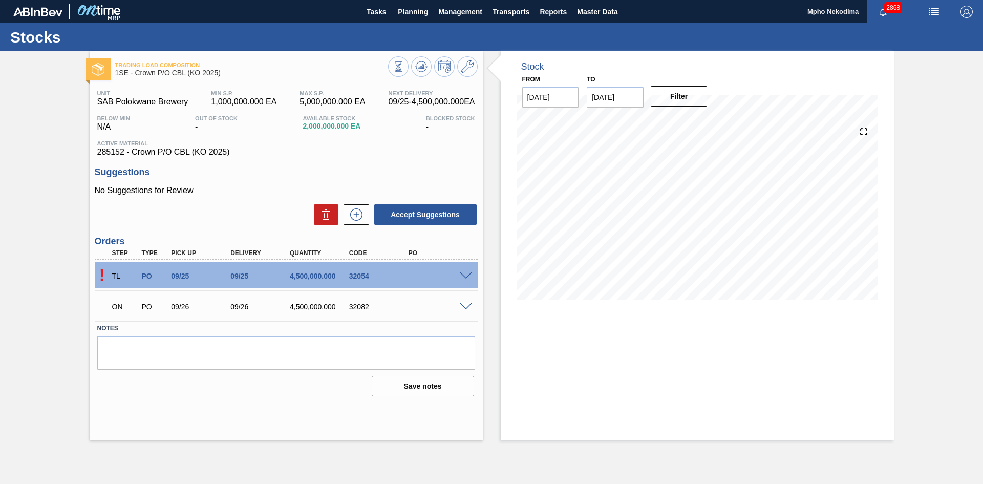
click at [468, 307] on span at bounding box center [466, 307] width 12 height 8
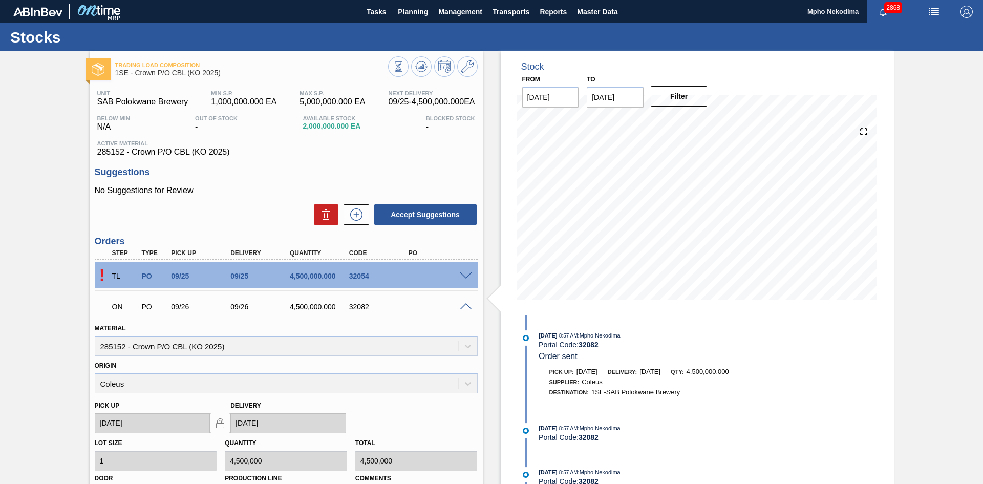
click at [468, 307] on span at bounding box center [466, 307] width 12 height 8
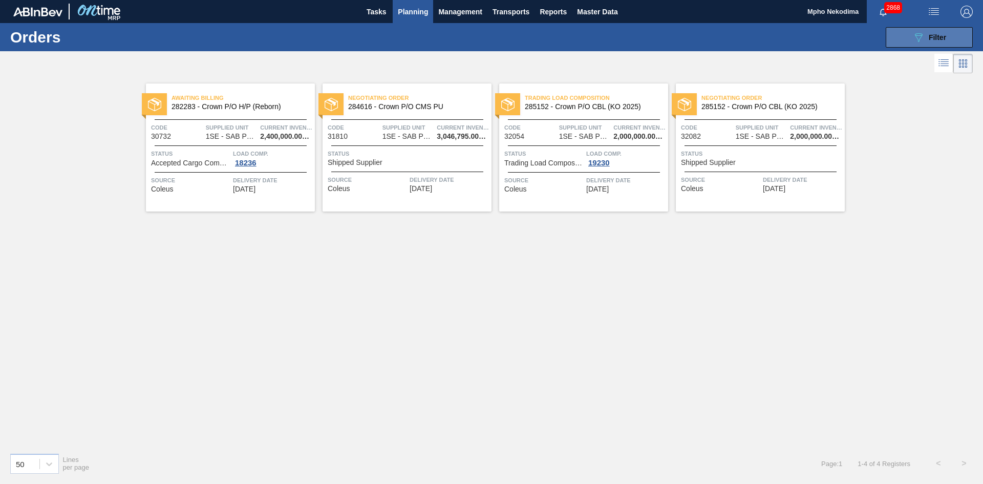
click at [896, 41] on button "089F7B8B-B2A5-4AFE-B5C0-19BA573D28AC Filter" at bounding box center [928, 37] width 87 height 20
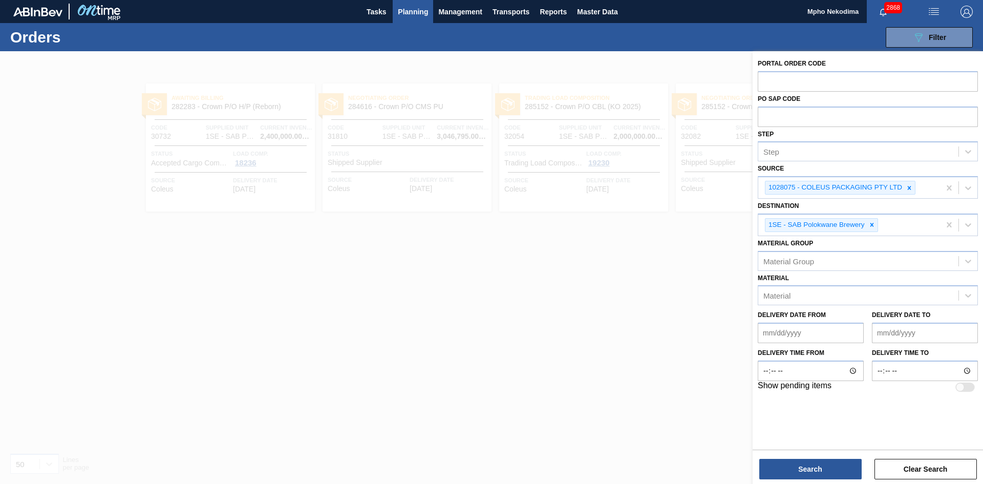
click at [528, 325] on div at bounding box center [491, 293] width 983 height 484
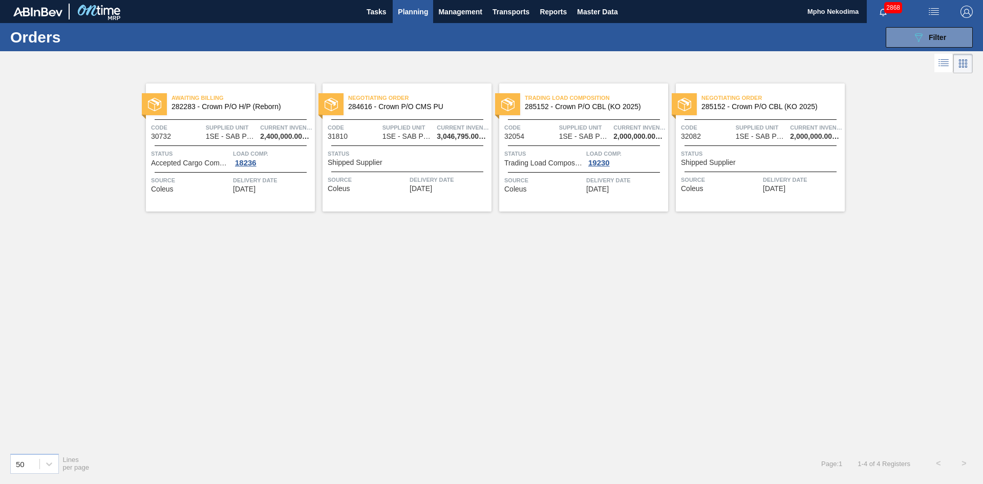
click at [774, 188] on span "[DATE]" at bounding box center [774, 189] width 23 height 8
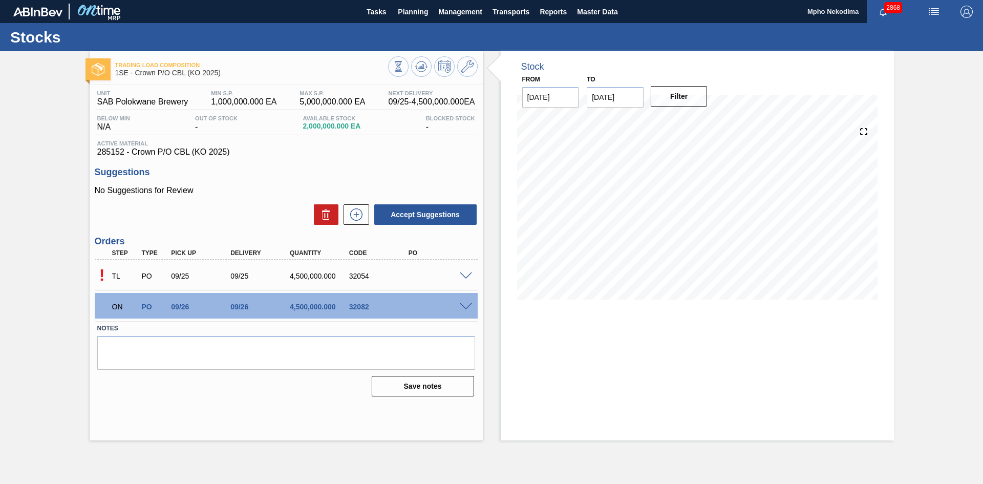
click at [233, 172] on h3 "Suggestions" at bounding box center [286, 172] width 383 height 11
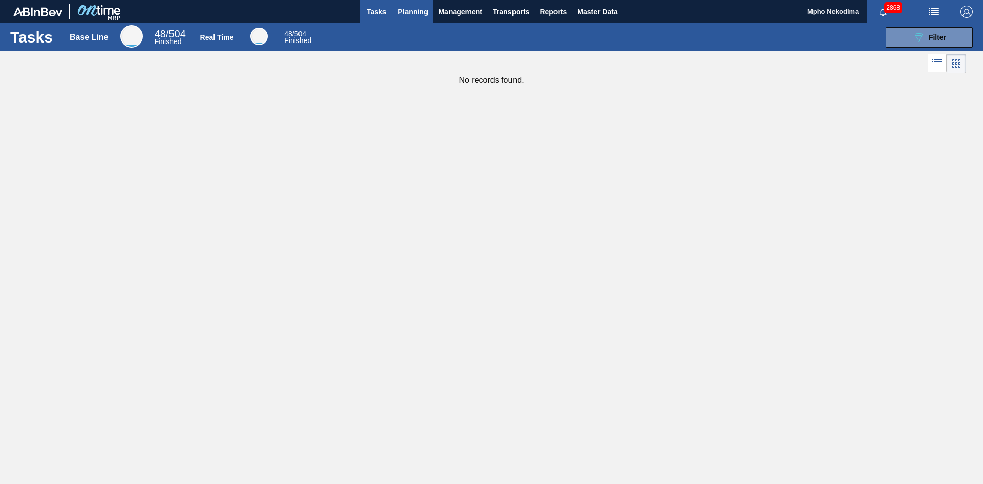
click at [394, 10] on button "Planning" at bounding box center [413, 11] width 40 height 23
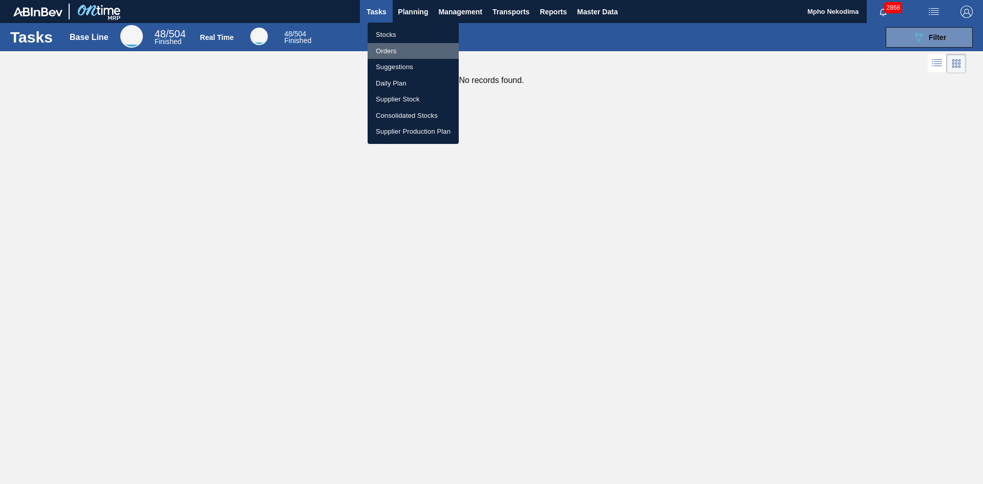
click at [388, 51] on li "Orders" at bounding box center [412, 51] width 91 height 16
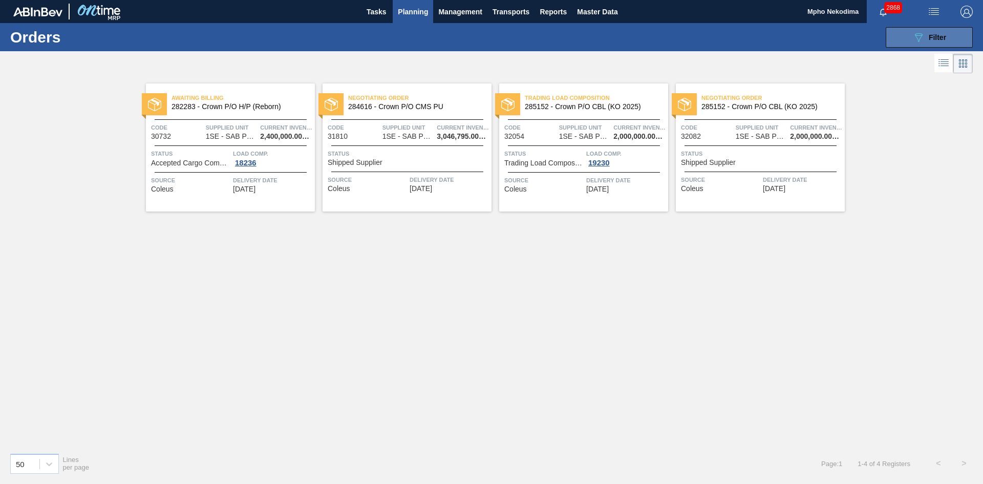
click at [943, 43] on button "089F7B8B-B2A5-4AFE-B5C0-19BA573D28AC Filter" at bounding box center [928, 37] width 87 height 20
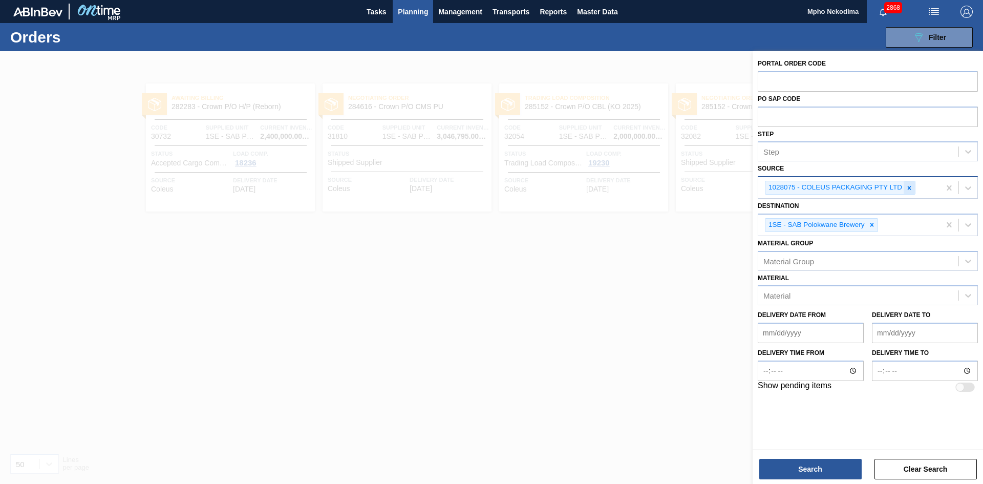
click at [912, 187] on icon at bounding box center [908, 187] width 7 height 7
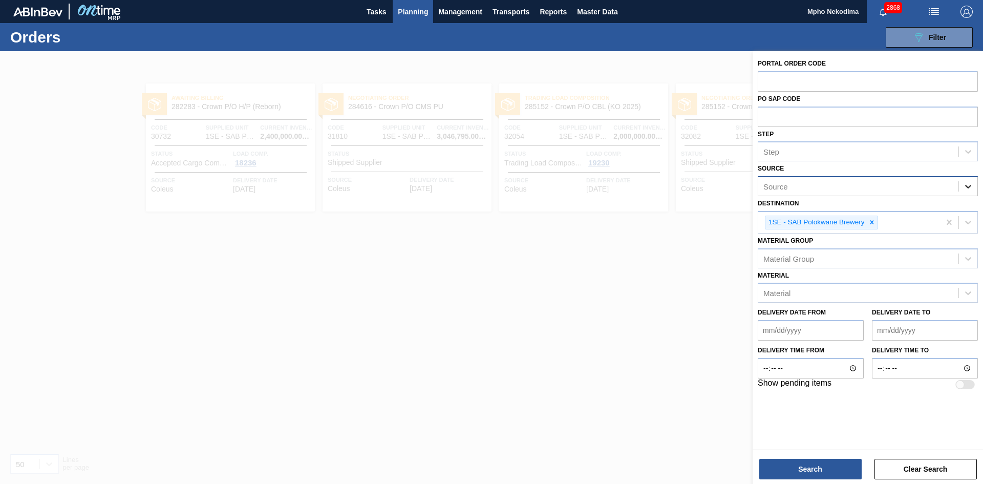
click at [970, 182] on icon at bounding box center [968, 186] width 10 height 10
click at [805, 184] on div "Source" at bounding box center [858, 186] width 200 height 15
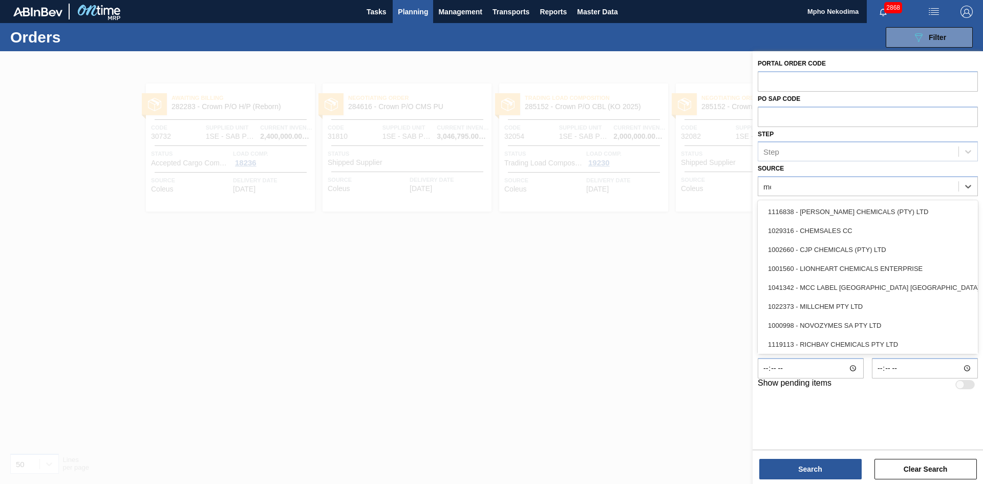
type input "mcc"
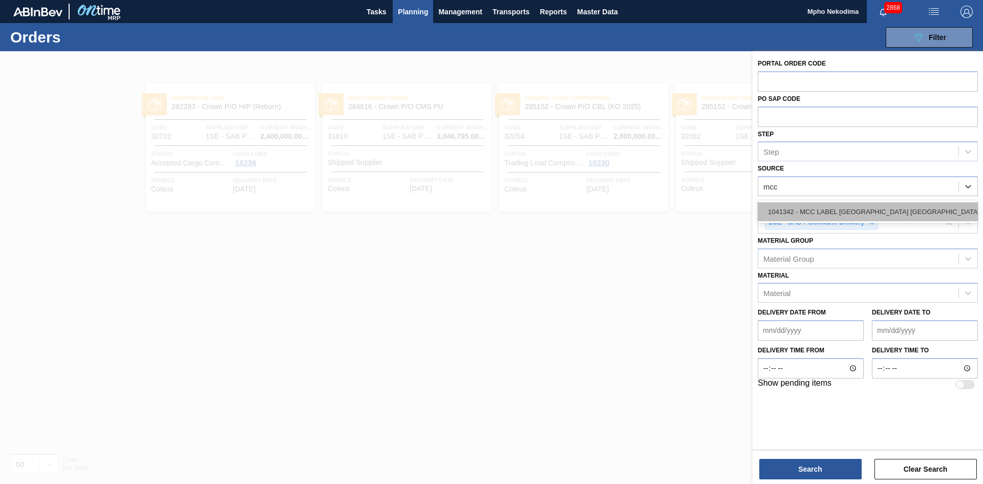
click at [813, 211] on div "1041342 - MCC LABEL [GEOGRAPHIC_DATA] [GEOGRAPHIC_DATA]" at bounding box center [867, 211] width 220 height 19
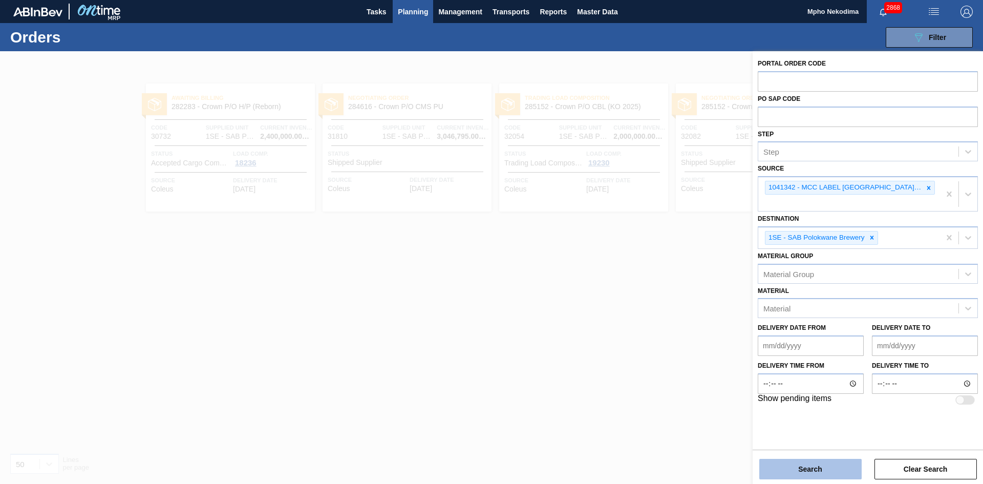
click at [846, 463] on button "Search" at bounding box center [810, 469] width 102 height 20
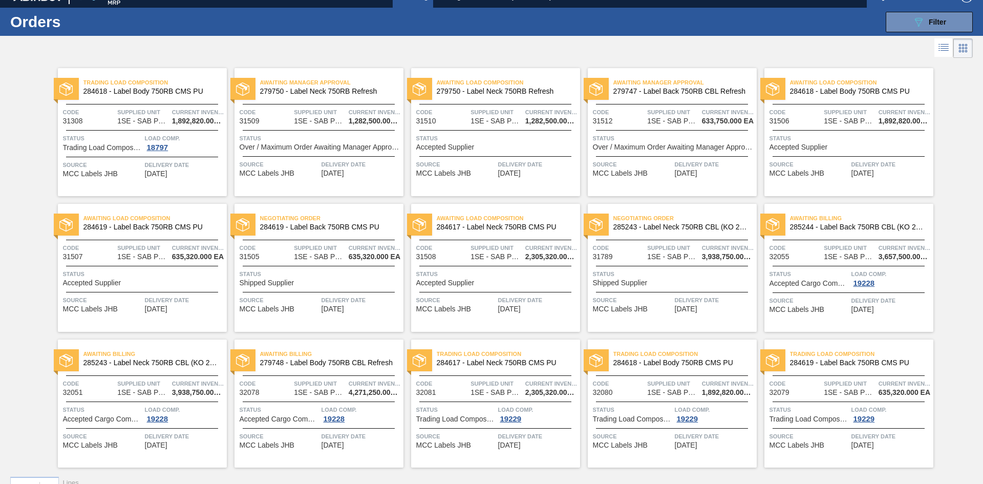
scroll to position [37, 0]
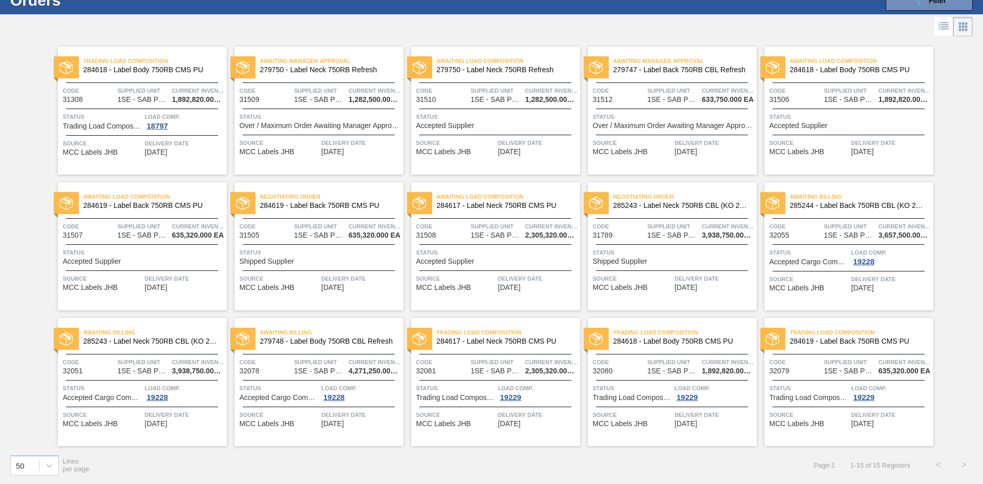
click at [867, 151] on span "[DATE]" at bounding box center [862, 152] width 23 height 8
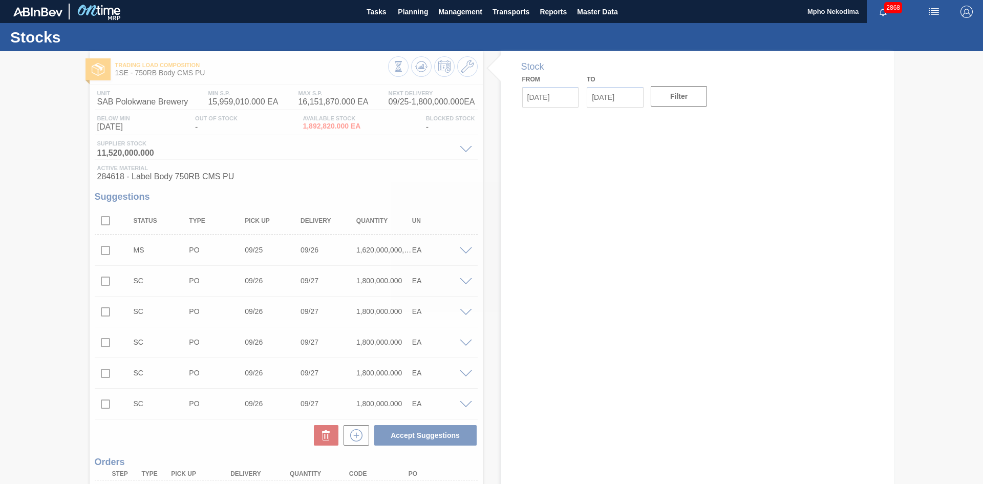
type input "[DATE]"
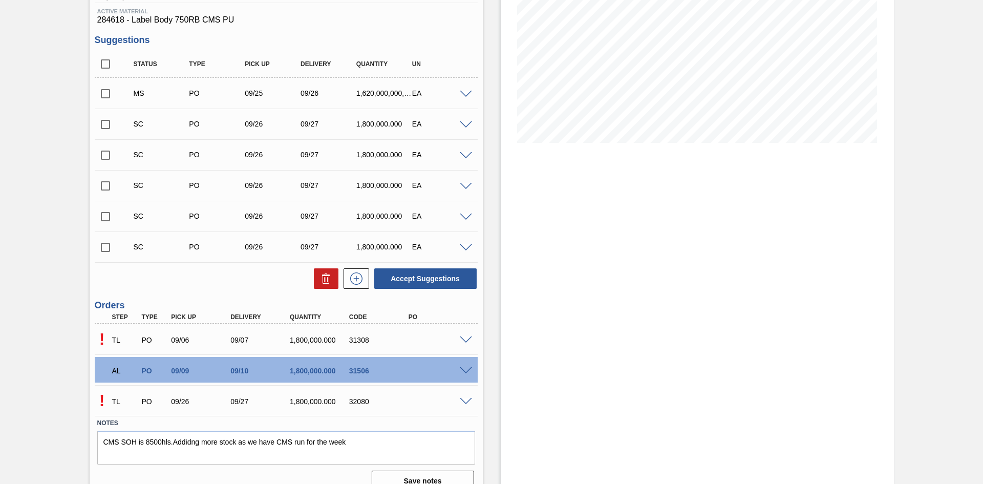
scroll to position [172, 0]
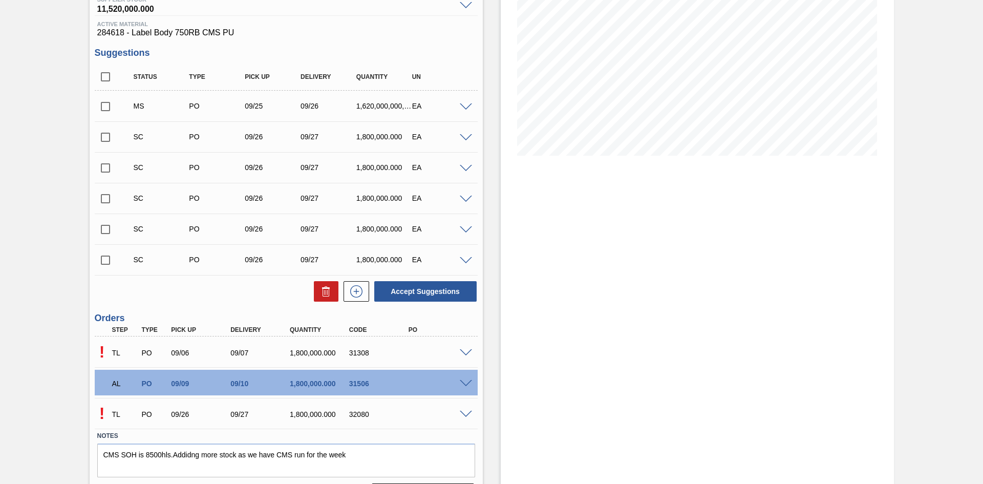
scroll to position [172, 0]
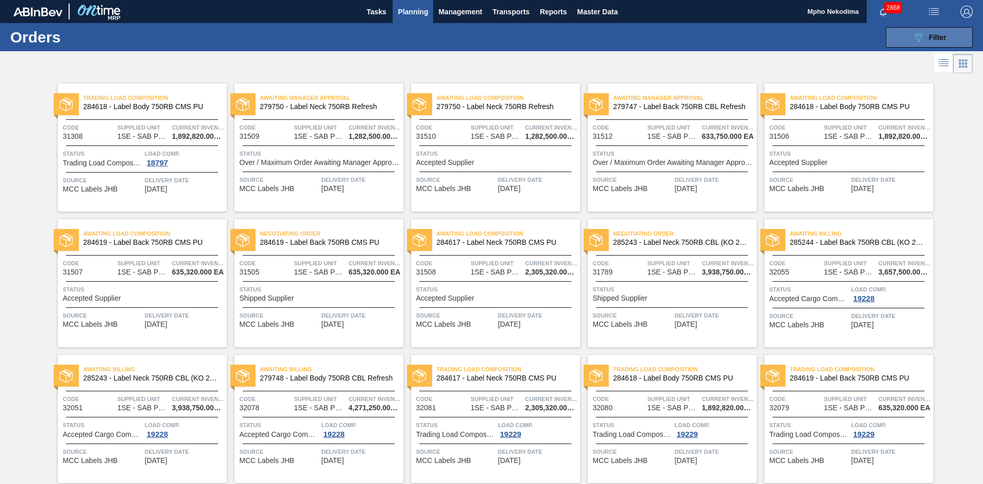
click at [904, 38] on button "089F7B8B-B2A5-4AFE-B5C0-19BA573D28AC Filter" at bounding box center [928, 37] width 87 height 20
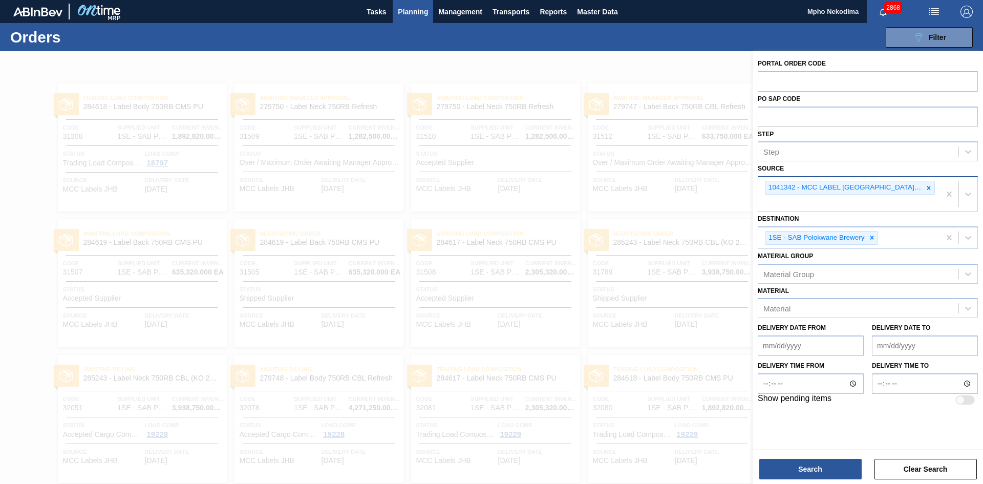
click at [933, 189] on div at bounding box center [928, 187] width 11 height 13
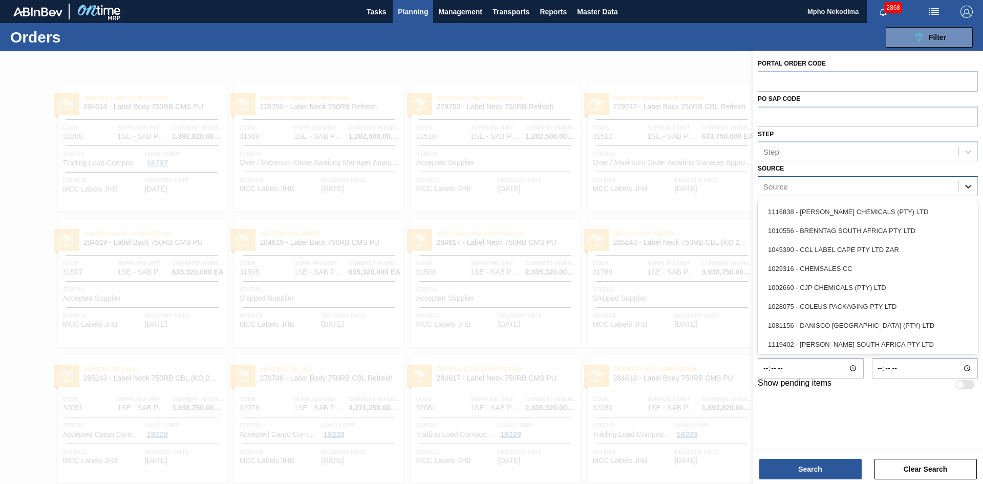
click at [971, 189] on icon at bounding box center [968, 186] width 10 height 10
click at [868, 302] on div "1028075 - COLEUS PACKAGING PTY LTD" at bounding box center [867, 306] width 220 height 19
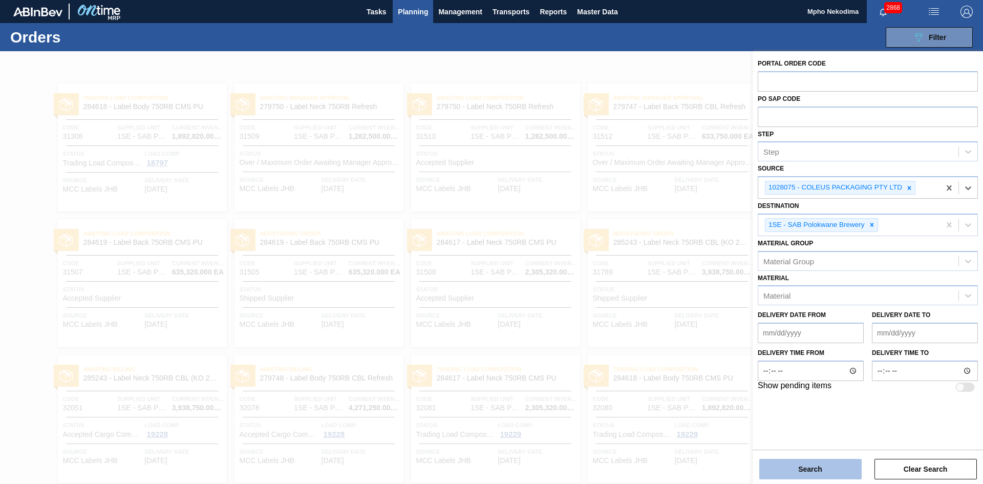
click at [809, 473] on button "Search" at bounding box center [810, 469] width 102 height 20
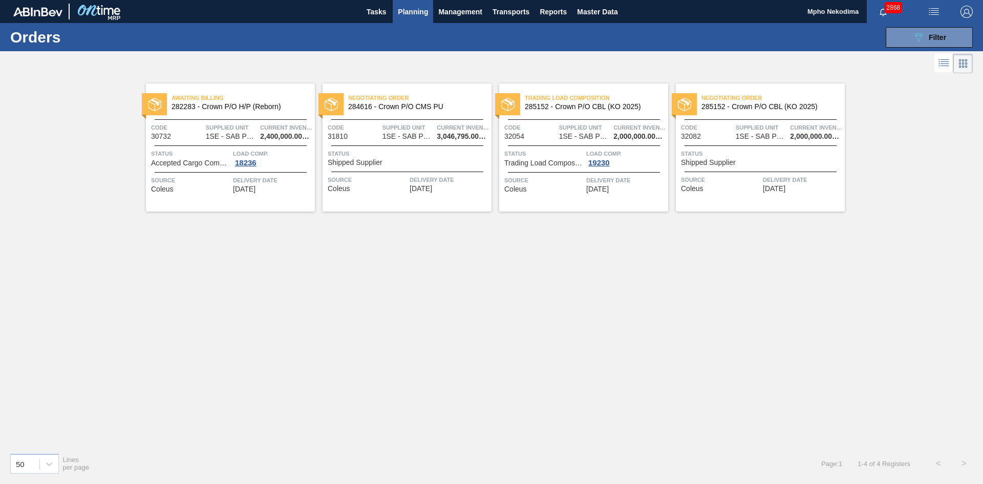
click at [601, 186] on span "[DATE]" at bounding box center [597, 189] width 23 height 8
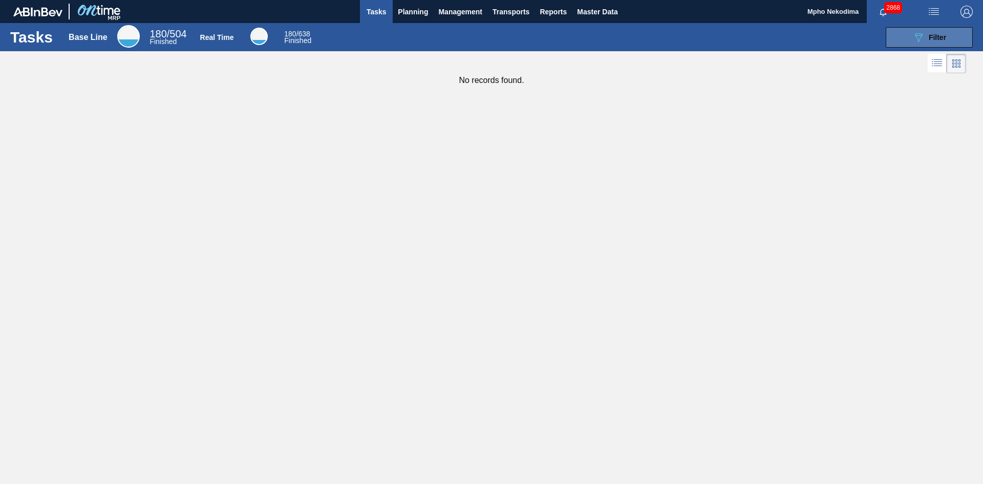
click at [940, 36] on span "Filter" at bounding box center [936, 37] width 17 height 8
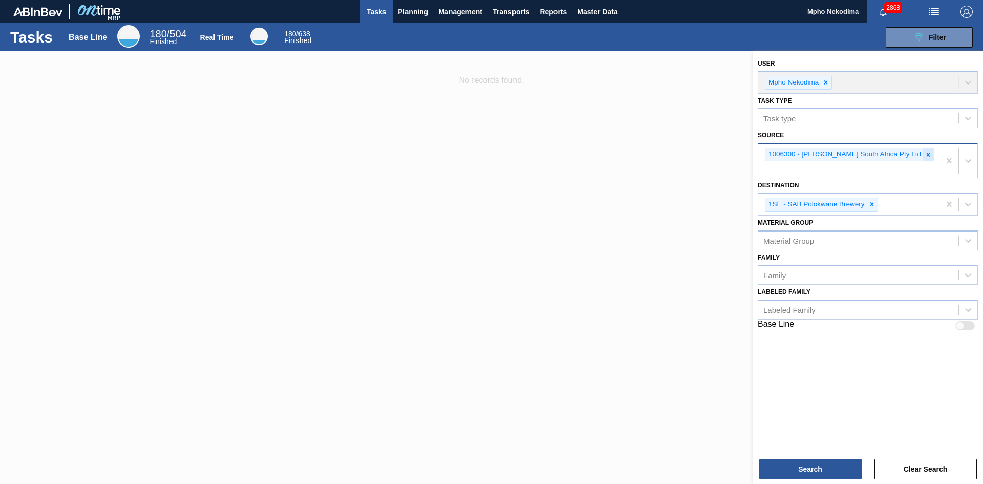
click at [924, 157] on icon at bounding box center [927, 154] width 7 height 7
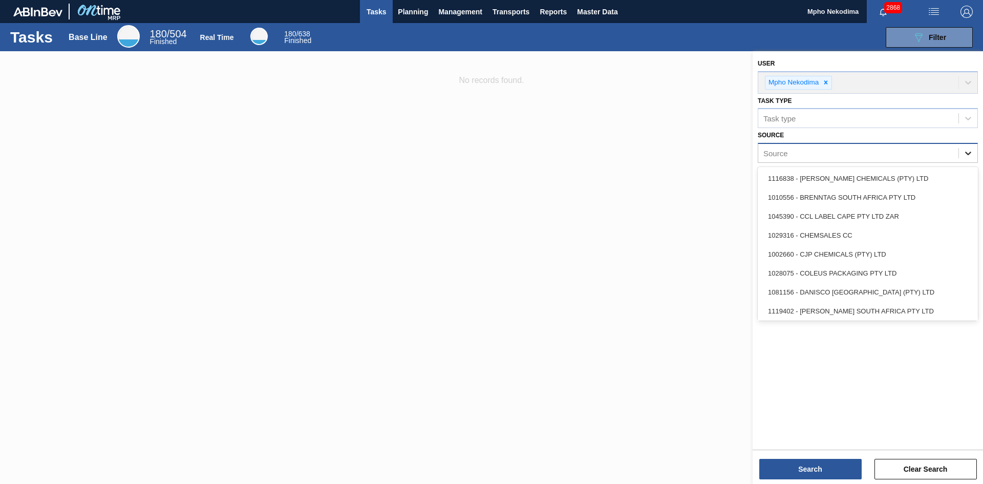
click at [966, 150] on icon at bounding box center [968, 153] width 10 height 10
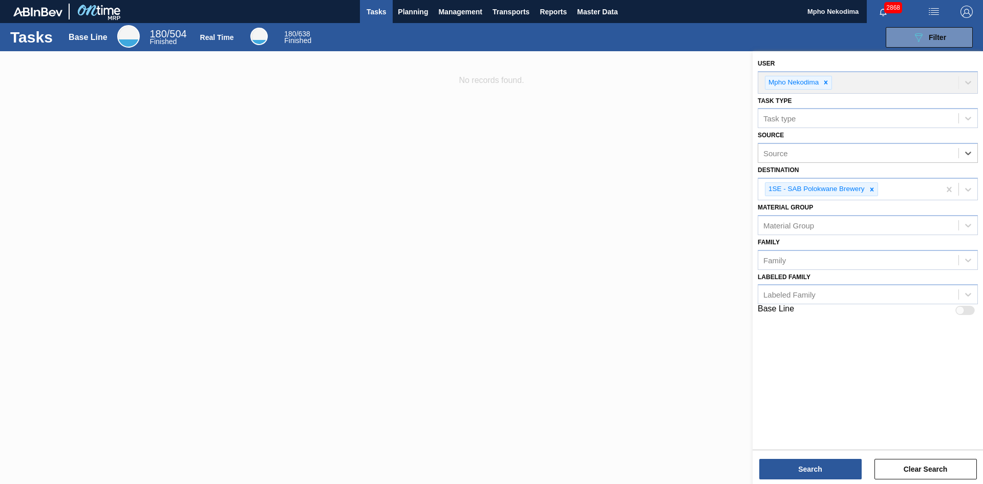
click at [852, 153] on div "Source" at bounding box center [858, 153] width 200 height 15
type input "mcc"
click at [855, 172] on div "1041342 - MCC LABEL [GEOGRAPHIC_DATA] [GEOGRAPHIC_DATA]" at bounding box center [867, 178] width 220 height 19
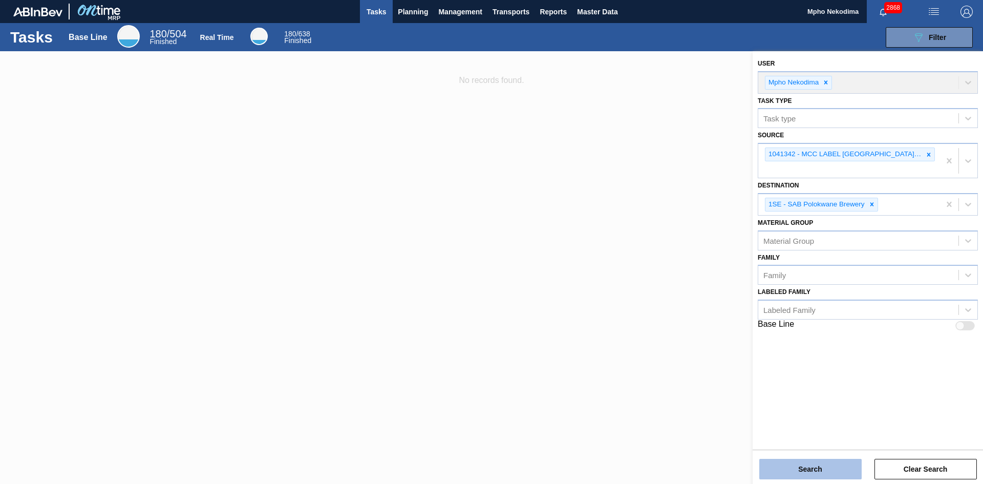
click at [841, 463] on button "Search" at bounding box center [810, 469] width 102 height 20
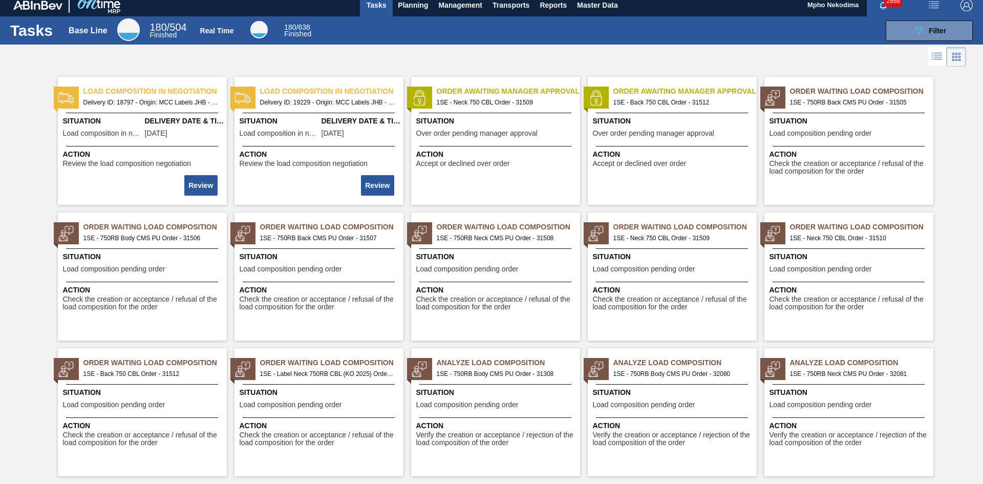
scroll to position [25, 0]
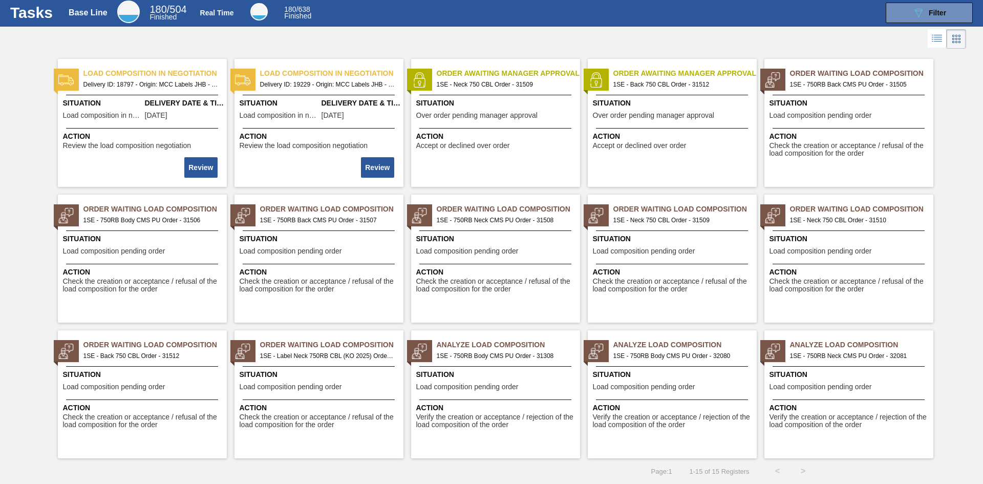
click at [960, 138] on div "Load composition in negotiation Delivery ID: 18797 - Origin: MCC Labels JHB - D…" at bounding box center [491, 254] width 983 height 407
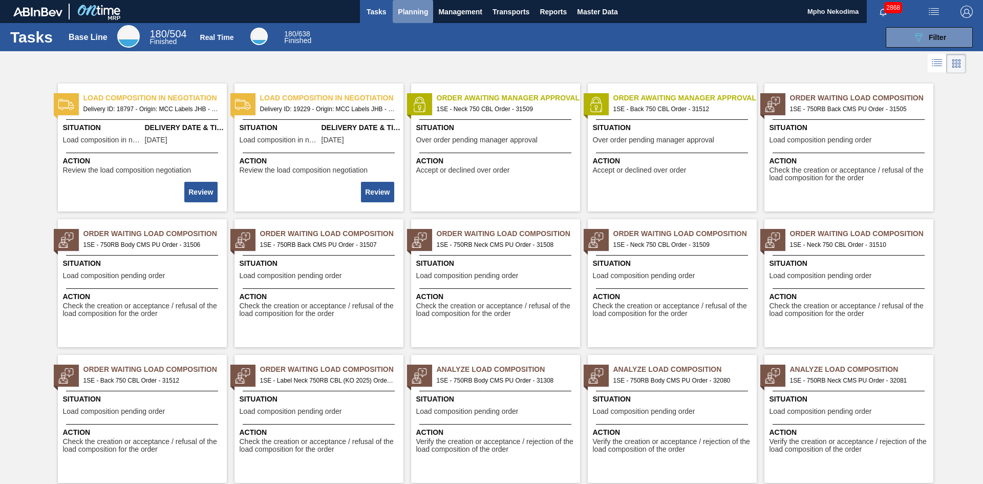
click at [414, 9] on span "Planning" at bounding box center [413, 12] width 30 height 12
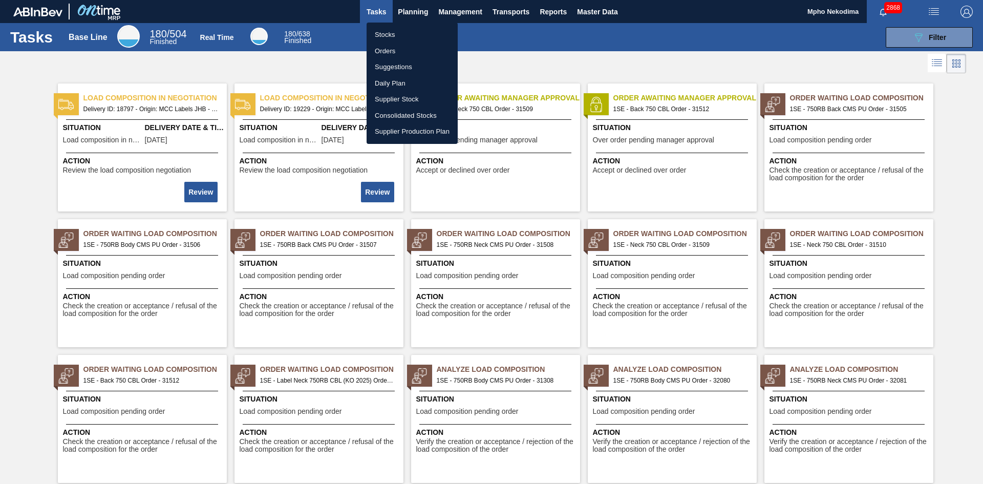
click at [390, 49] on li "Orders" at bounding box center [411, 51] width 91 height 16
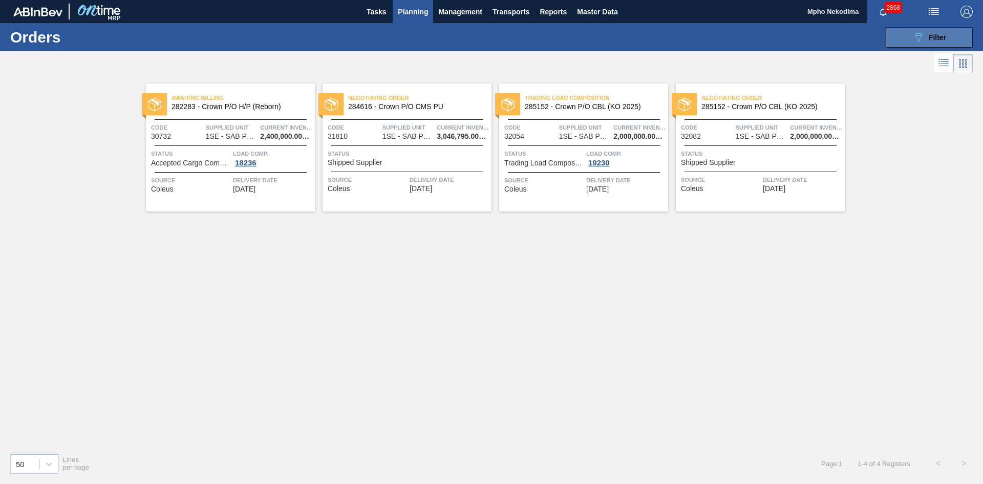
click at [921, 41] on icon "089F7B8B-B2A5-4AFE-B5C0-19BA573D28AC" at bounding box center [918, 37] width 12 height 12
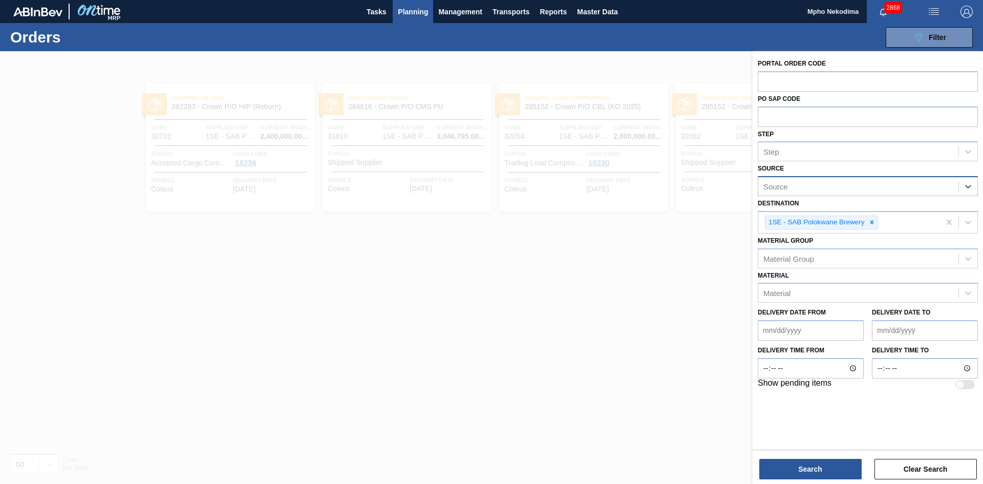
click at [922, 185] on div "Source" at bounding box center [858, 186] width 200 height 15
type input "mcc"
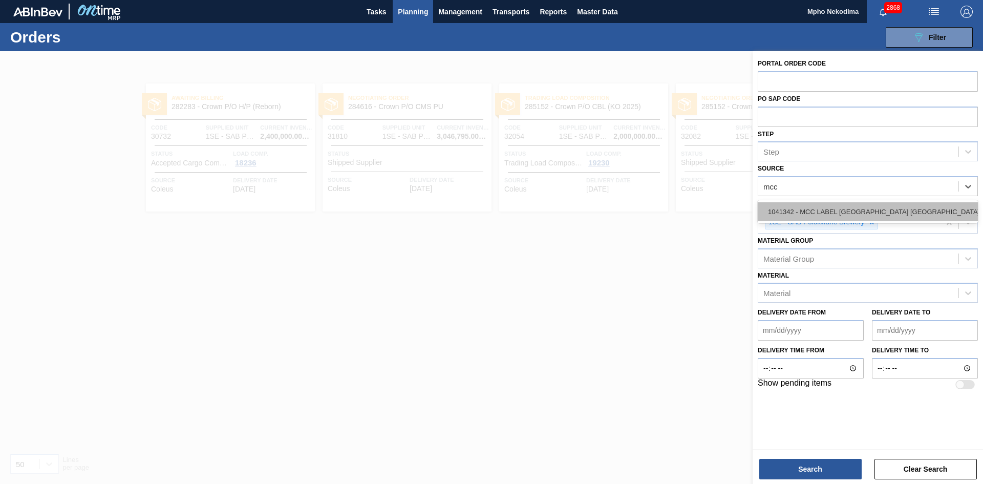
click at [903, 213] on div "1041342 - MCC LABEL [GEOGRAPHIC_DATA] [GEOGRAPHIC_DATA]" at bounding box center [867, 211] width 220 height 19
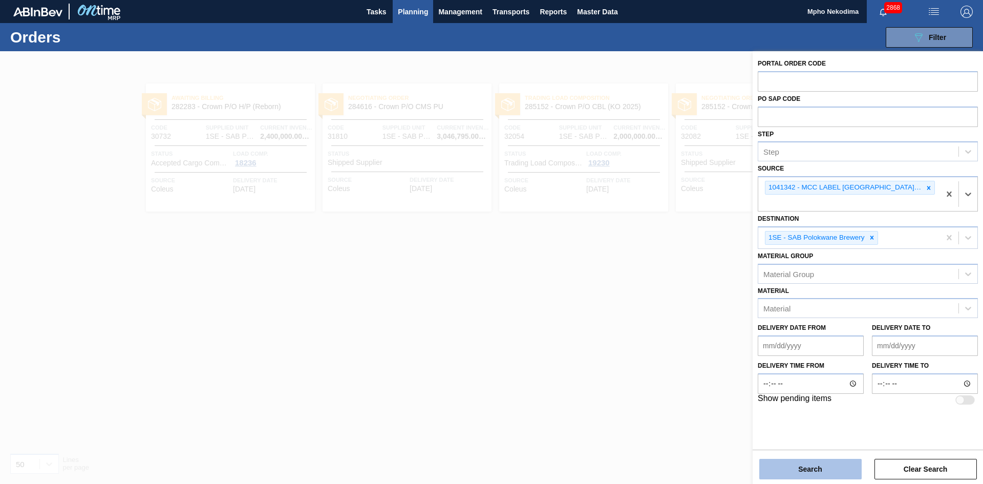
click at [831, 474] on button "Search" at bounding box center [810, 469] width 102 height 20
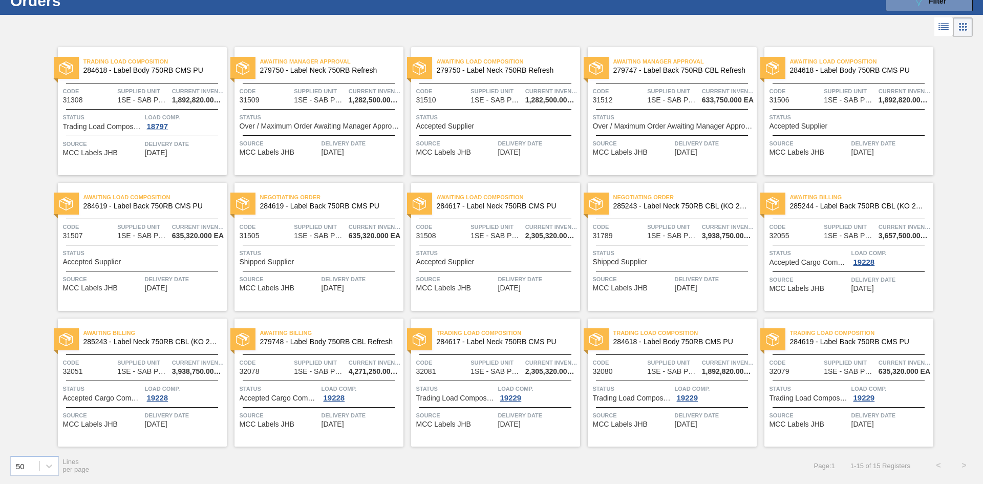
scroll to position [37, 0]
click at [865, 150] on span "[DATE]" at bounding box center [862, 152] width 23 height 8
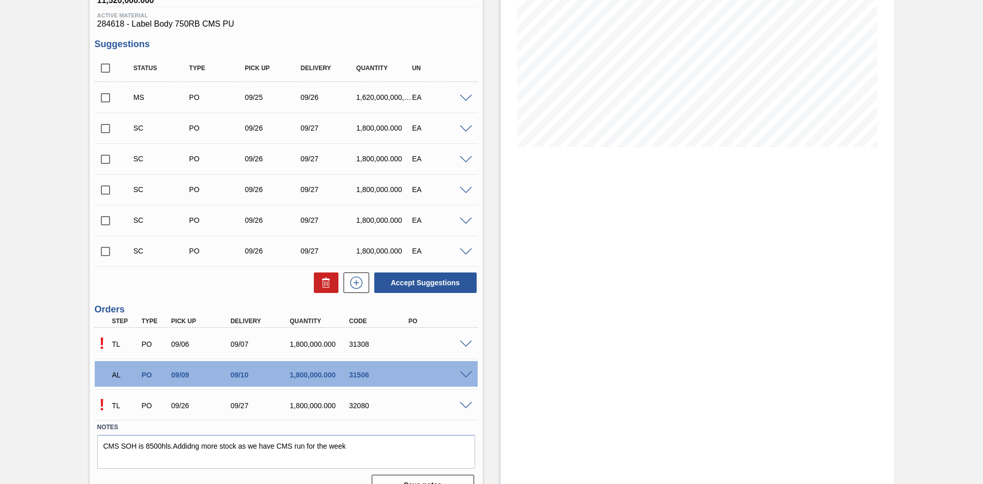
scroll to position [172, 0]
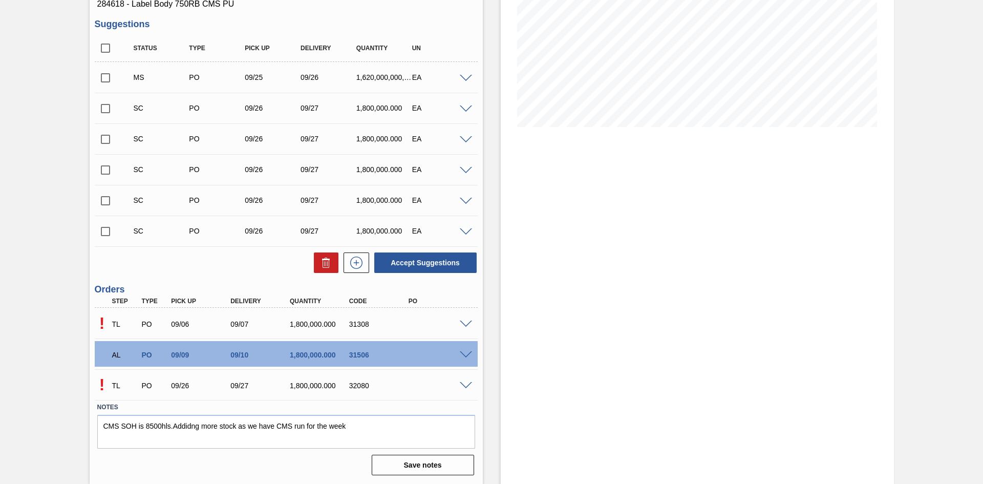
click at [102, 323] on p "!" at bounding box center [102, 323] width 15 height 19
click at [491, 411] on div "Stock From [DATE] to [DATE] Filter 09/25 Stock Projection 5,492,820 SAP Plannin…" at bounding box center [688, 181] width 411 height 605
